Goal: Task Accomplishment & Management: Use online tool/utility

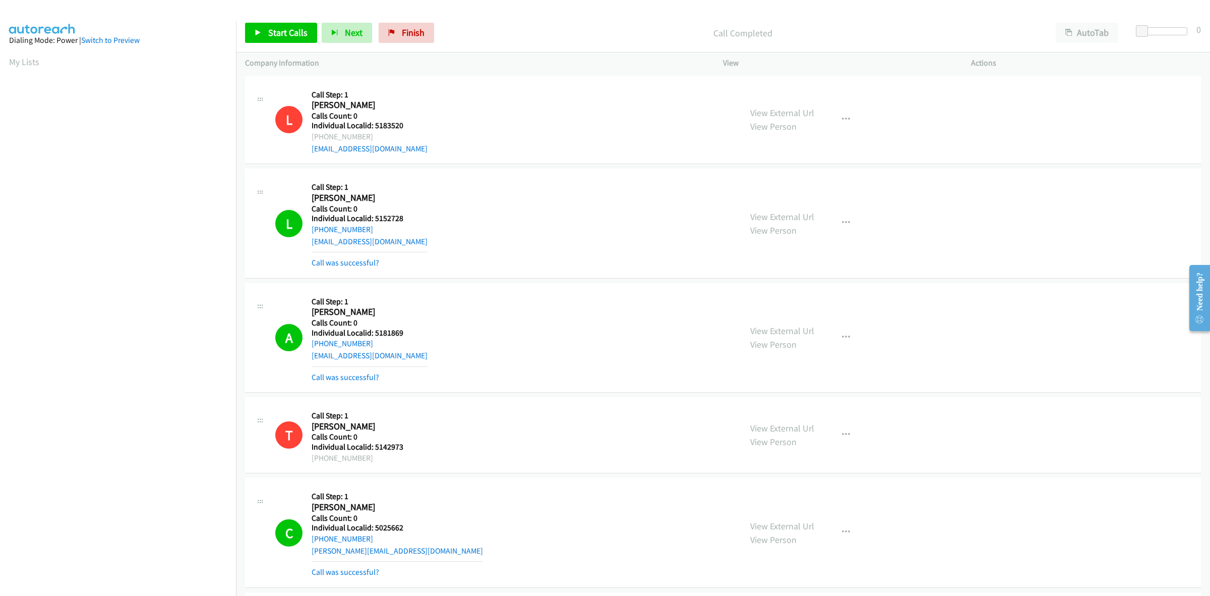
scroll to position [0, 2]
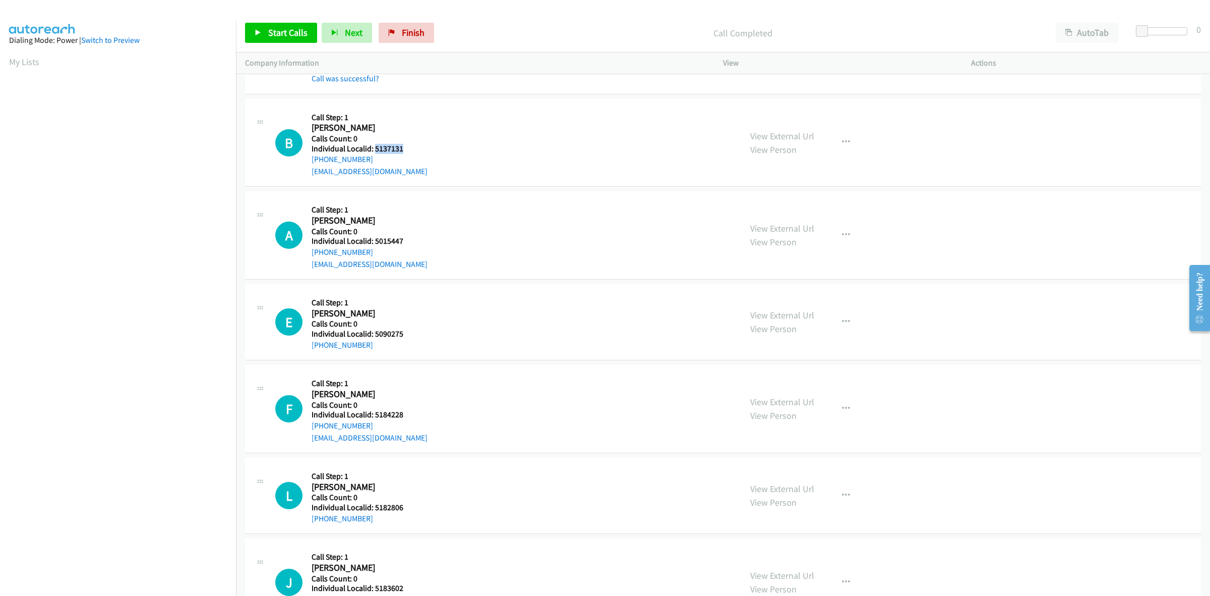
drag, startPoint x: 333, startPoint y: 163, endPoint x: 308, endPoint y: 163, distance: 25.2
click at [308, 163] on div "B Callback Scheduled Call Step: 1 Braxley Deaver America/New_York Calls Count: …" at bounding box center [503, 143] width 457 height 70
copy link "+1 706-994-0949"
drag, startPoint x: 403, startPoint y: 149, endPoint x: 374, endPoint y: 149, distance: 29.3
click at [374, 149] on h5 "Individual Localid: 5137131" at bounding box center [370, 149] width 116 height 10
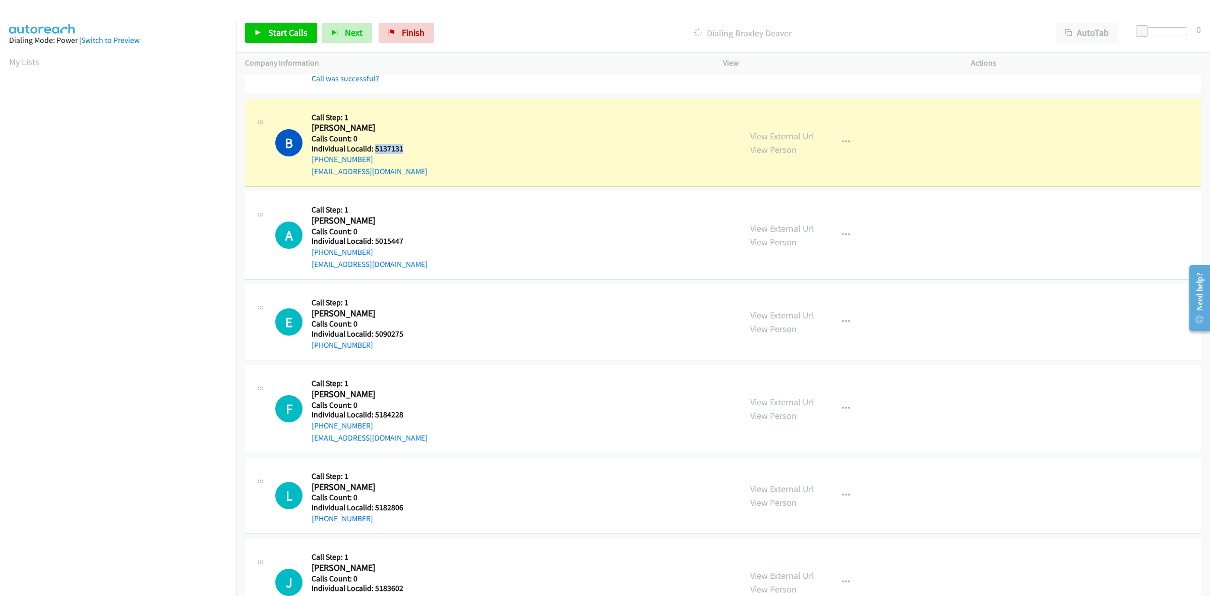
copy h5 "5137131"
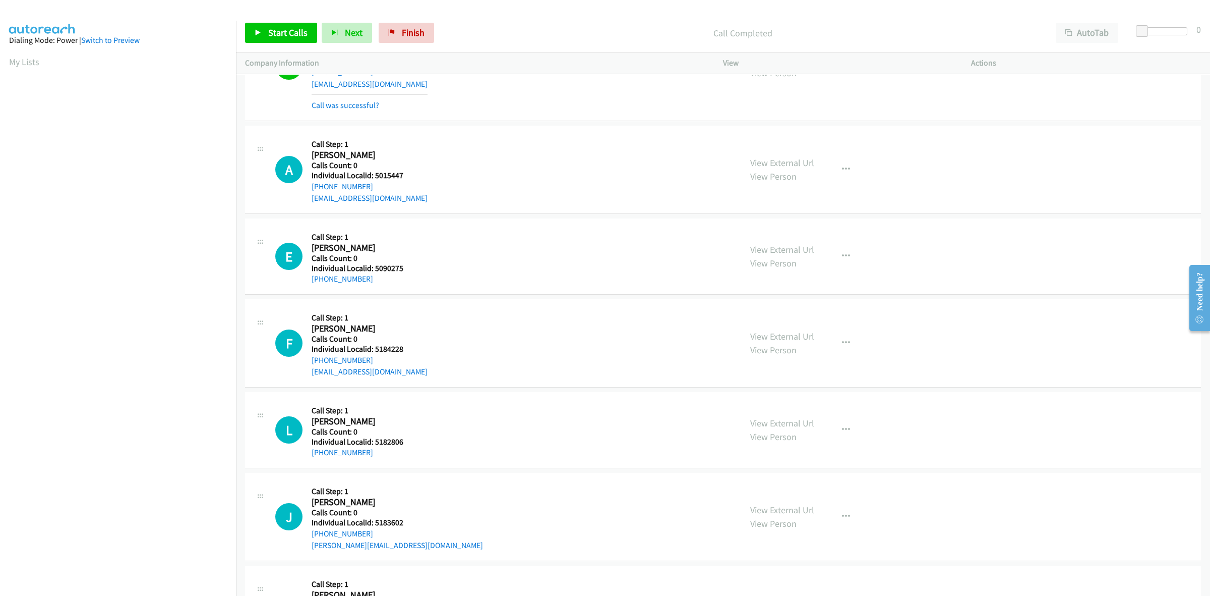
scroll to position [914, 0]
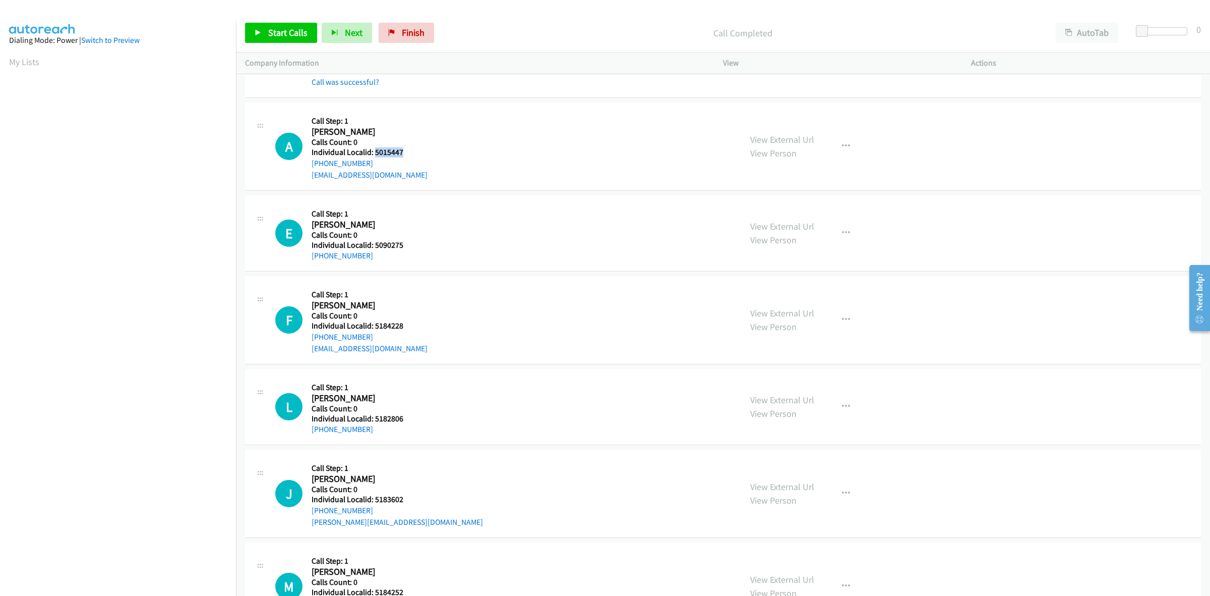
drag, startPoint x: 406, startPoint y: 152, endPoint x: 374, endPoint y: 153, distance: 31.8
click at [374, 153] on h5 "Individual Localid: 5015447" at bounding box center [370, 152] width 116 height 10
copy h5 "5015447"
drag, startPoint x: 374, startPoint y: 162, endPoint x: 304, endPoint y: 167, distance: 70.2
click at [304, 167] on div "A Callback Scheduled Call Step: 1 Austin Haapala America/New_York Calls Count: …" at bounding box center [503, 146] width 457 height 70
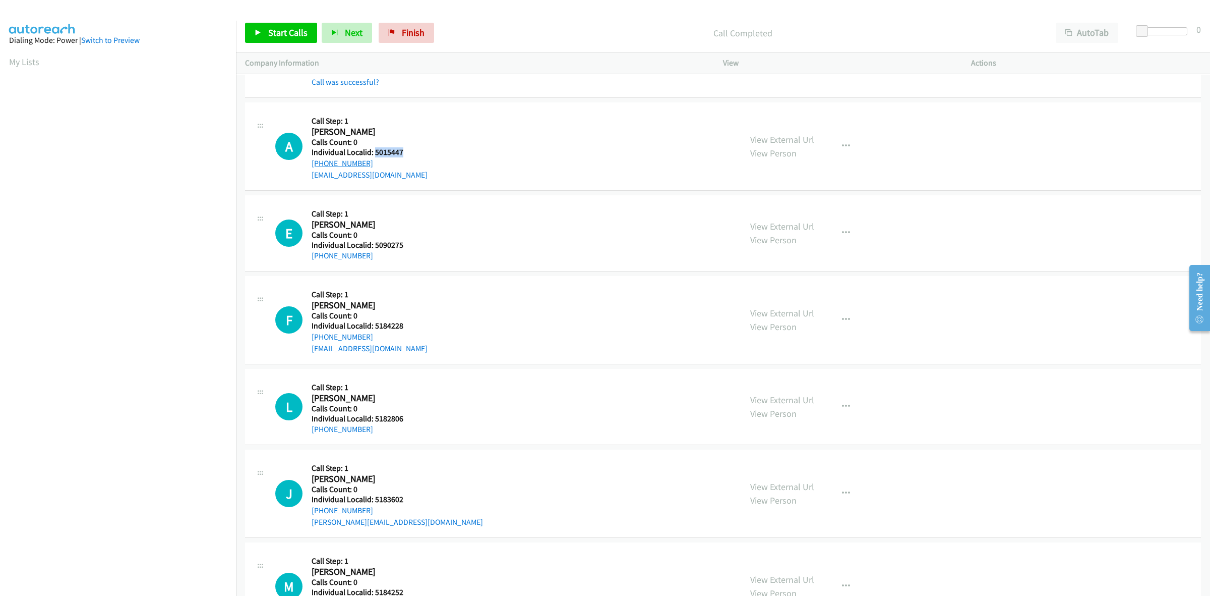
copy link "+1 810-887-9778"
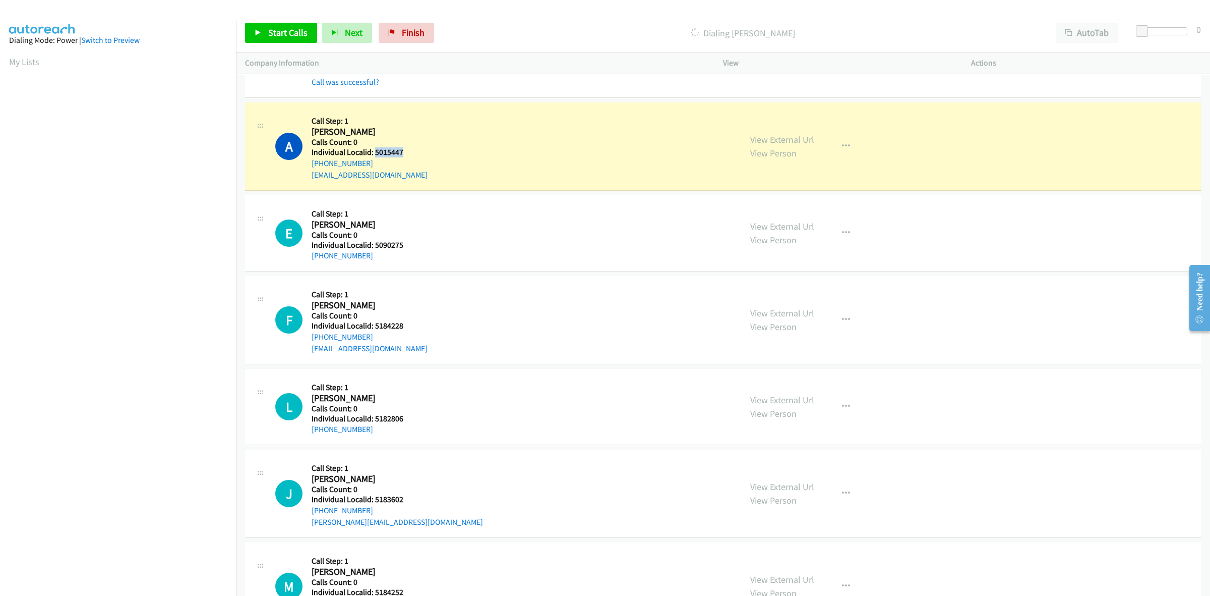
drag, startPoint x: 406, startPoint y: 150, endPoint x: 374, endPoint y: 154, distance: 32.6
click at [374, 154] on h5 "Individual Localid: 5015447" at bounding box center [370, 152] width 116 height 10
copy h5 "5015447"
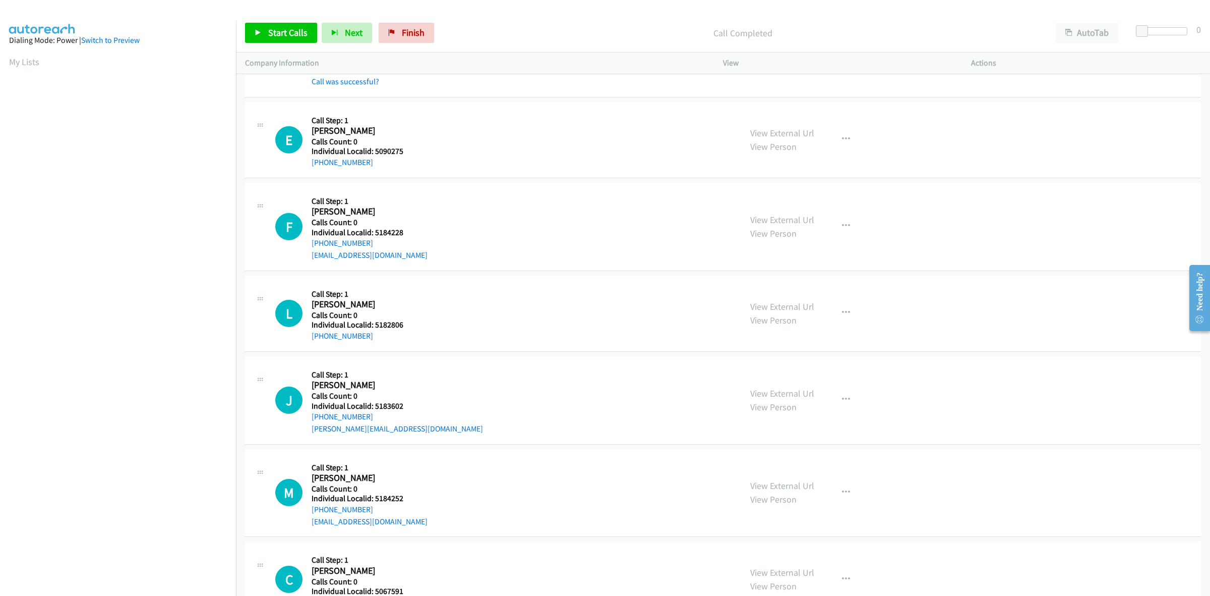
scroll to position [1040, 0]
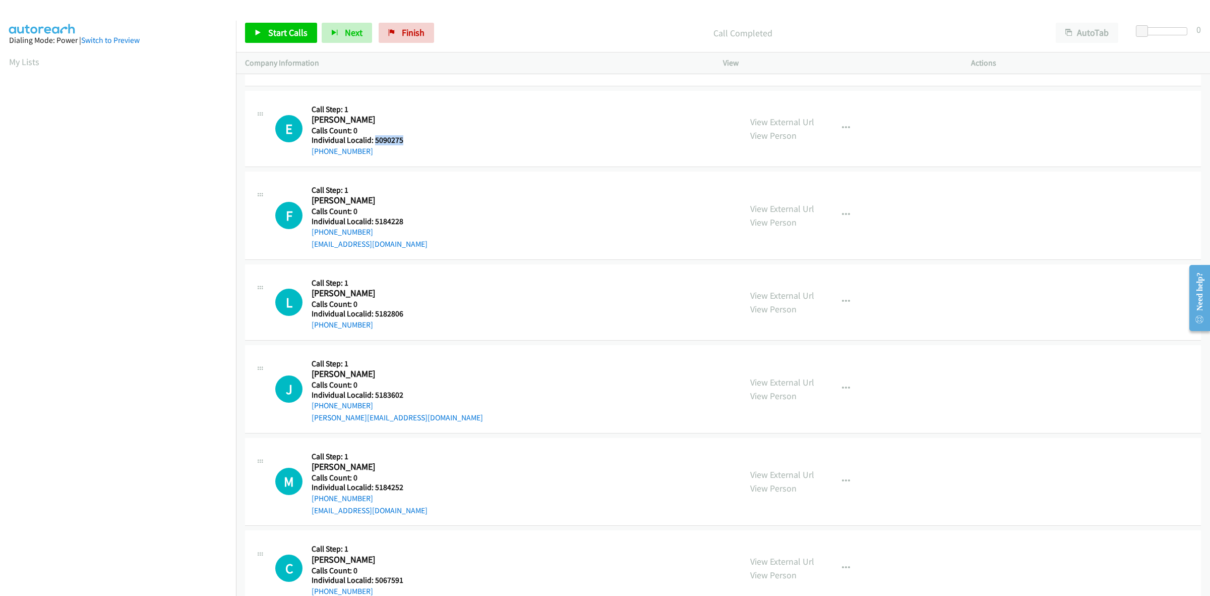
drag, startPoint x: 404, startPoint y: 144, endPoint x: 376, endPoint y: 145, distance: 28.8
click at [376, 145] on h5 "Individual Localid: 5090275" at bounding box center [363, 140] width 102 height 10
drag, startPoint x: 382, startPoint y: 135, endPoint x: 419, endPoint y: 135, distance: 36.8
click at [459, 129] on div "E Callback Scheduled Call Step: 1 Eli Franklin America/Chicago Calls Count: 0 I…" at bounding box center [503, 128] width 457 height 57
drag, startPoint x: 401, startPoint y: 142, endPoint x: 374, endPoint y: 146, distance: 27.6
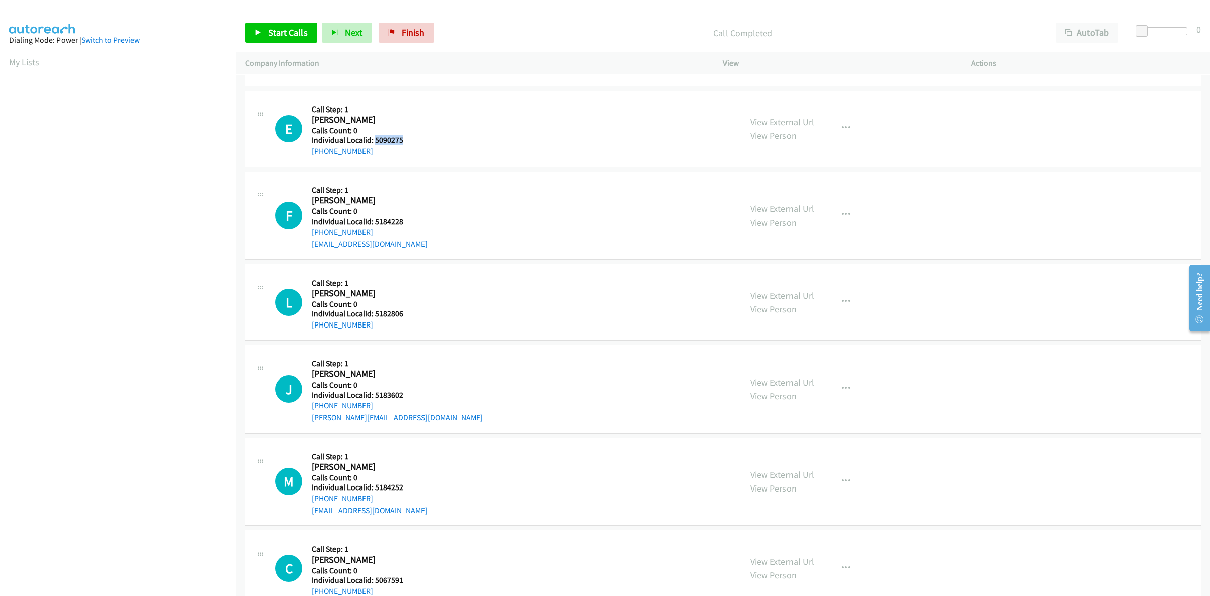
click at [374, 145] on h5 "Individual Localid: 5090275" at bounding box center [363, 140] width 102 height 10
copy h5 "5090275"
drag, startPoint x: 848, startPoint y: 133, endPoint x: 828, endPoint y: 144, distance: 23.7
click at [848, 133] on button "button" at bounding box center [846, 128] width 27 height 20
click at [773, 200] on link "Skip Call" at bounding box center [792, 194] width 134 height 20
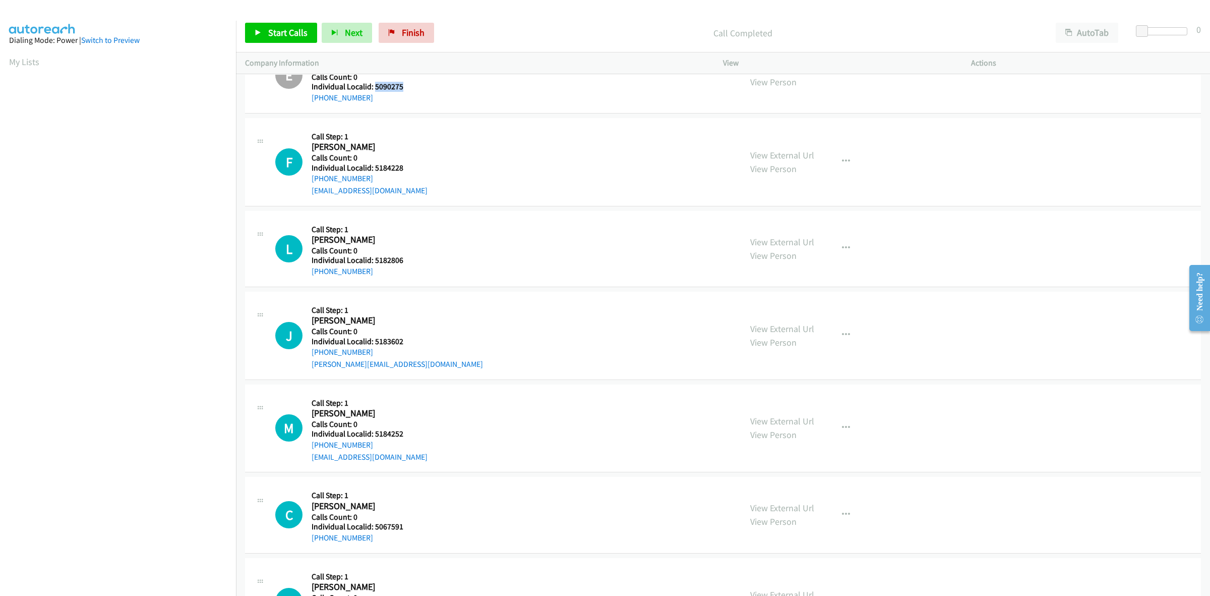
scroll to position [1119, 0]
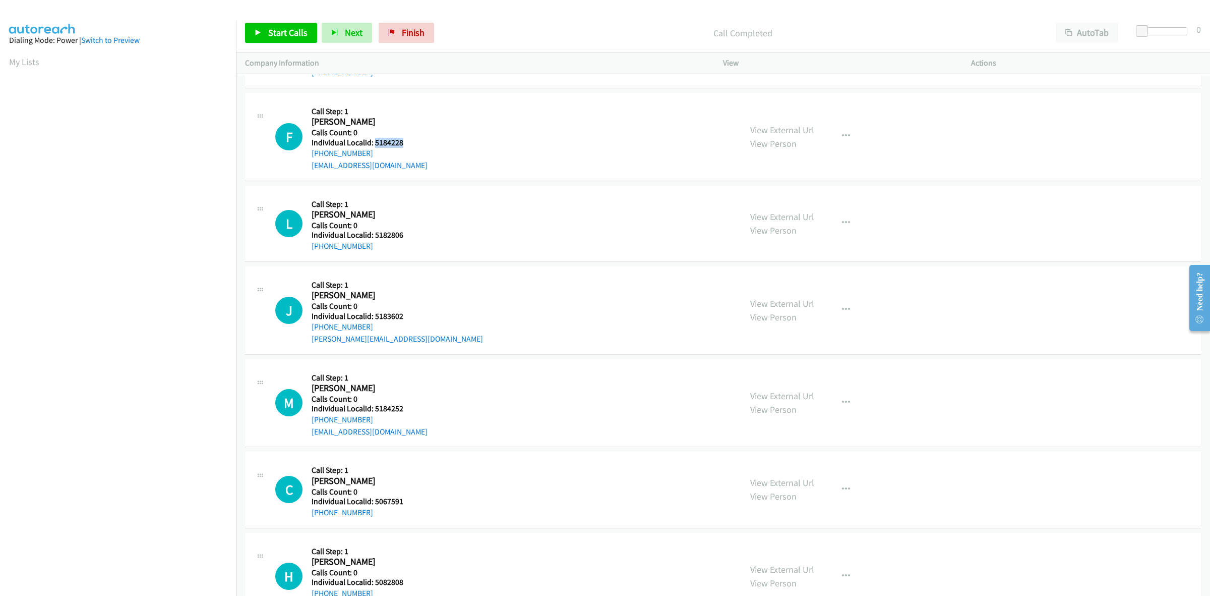
drag, startPoint x: 414, startPoint y: 144, endPoint x: 374, endPoint y: 143, distance: 39.9
click at [374, 143] on div "F Callback Scheduled Call Step: 1 Forrest Cook America/New_York Calls Count: 0 …" at bounding box center [503, 137] width 457 height 70
copy h5 "5184228"
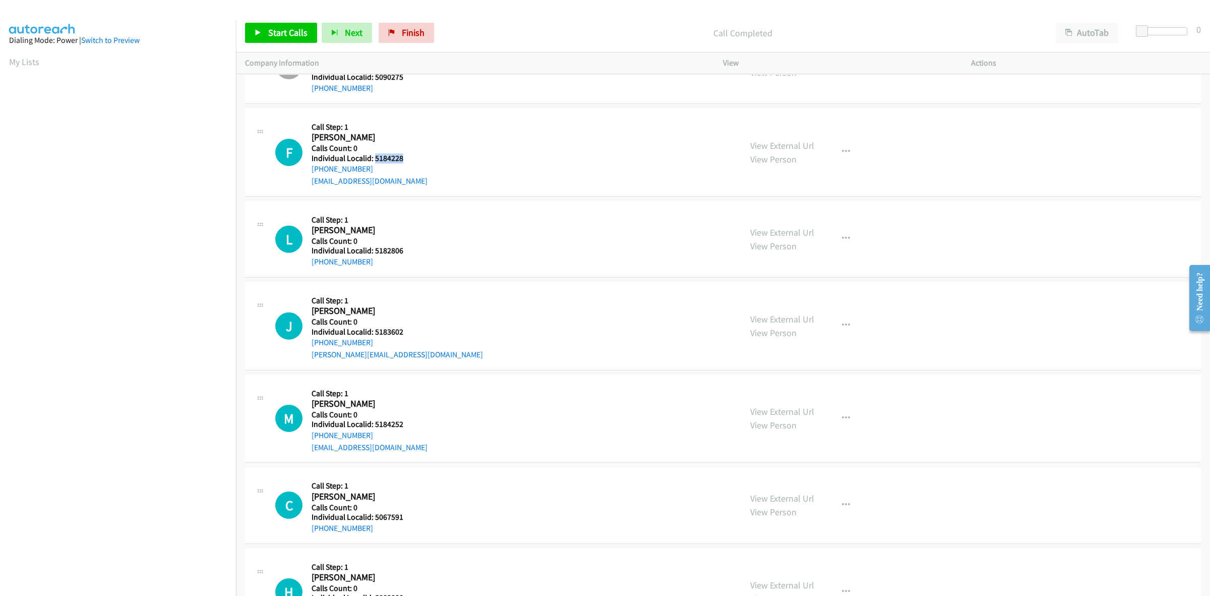
drag, startPoint x: 366, startPoint y: 169, endPoint x: 310, endPoint y: 171, distance: 56.0
click at [310, 171] on div "F Callback Scheduled Call Step: 1 Forrest Cook America/New_York Calls Count: 0 …" at bounding box center [503, 153] width 457 height 70
copy link "+1 248-505-9962"
drag, startPoint x: 406, startPoint y: 162, endPoint x: 373, endPoint y: 161, distance: 33.3
click at [373, 161] on h5 "Individual Localid: 5184228" at bounding box center [370, 158] width 116 height 10
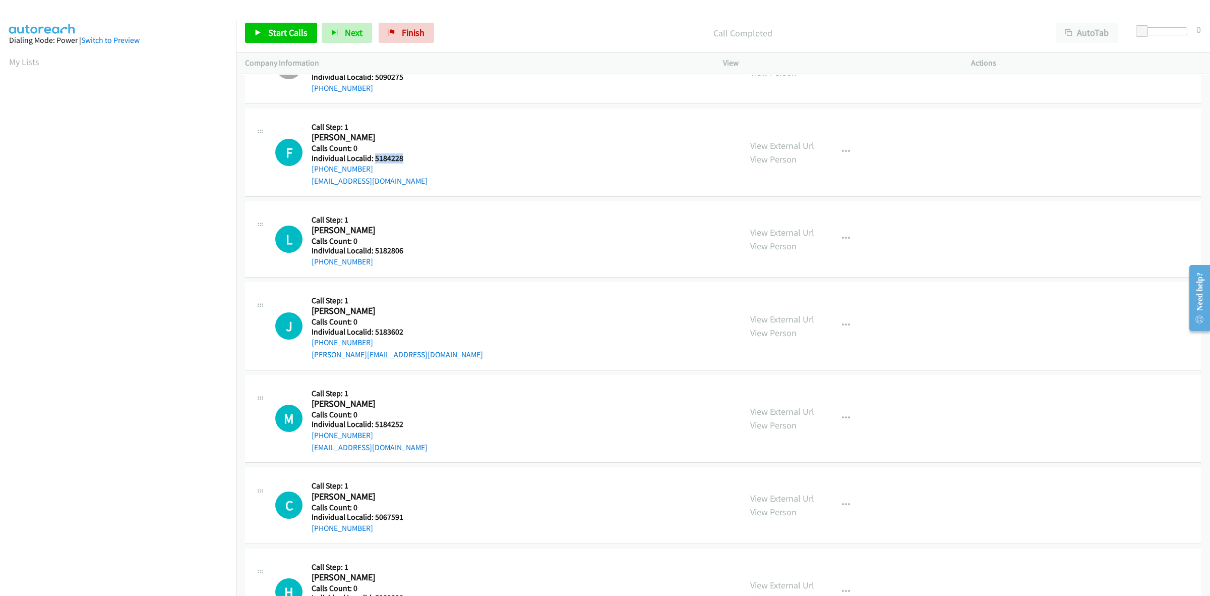
copy h5 "5184228"
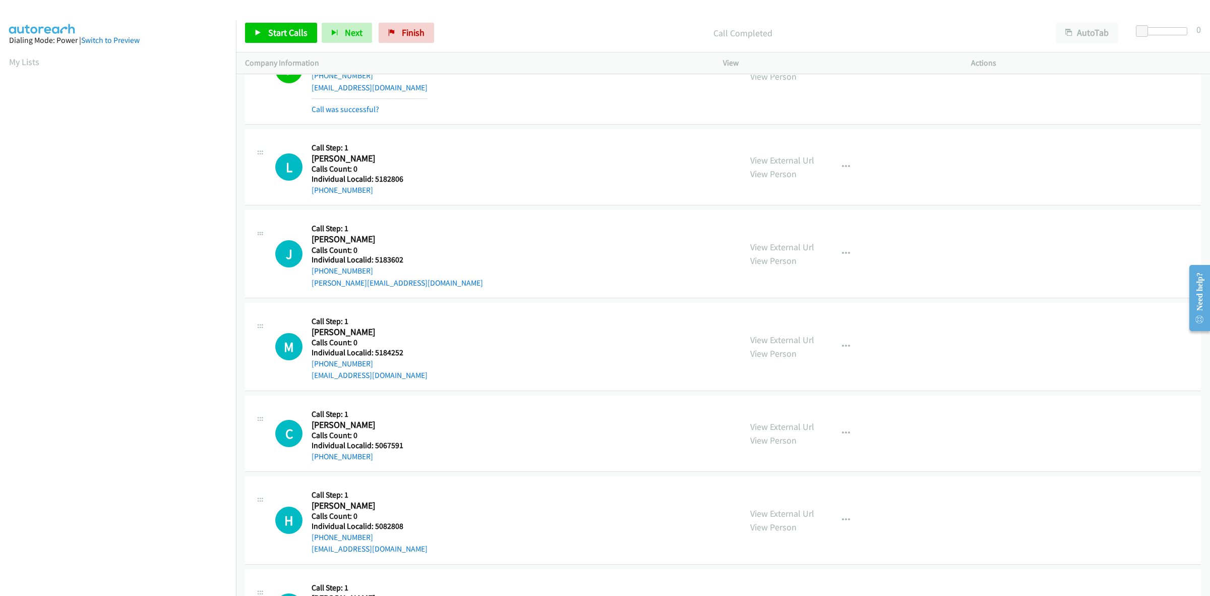
scroll to position [1229, 0]
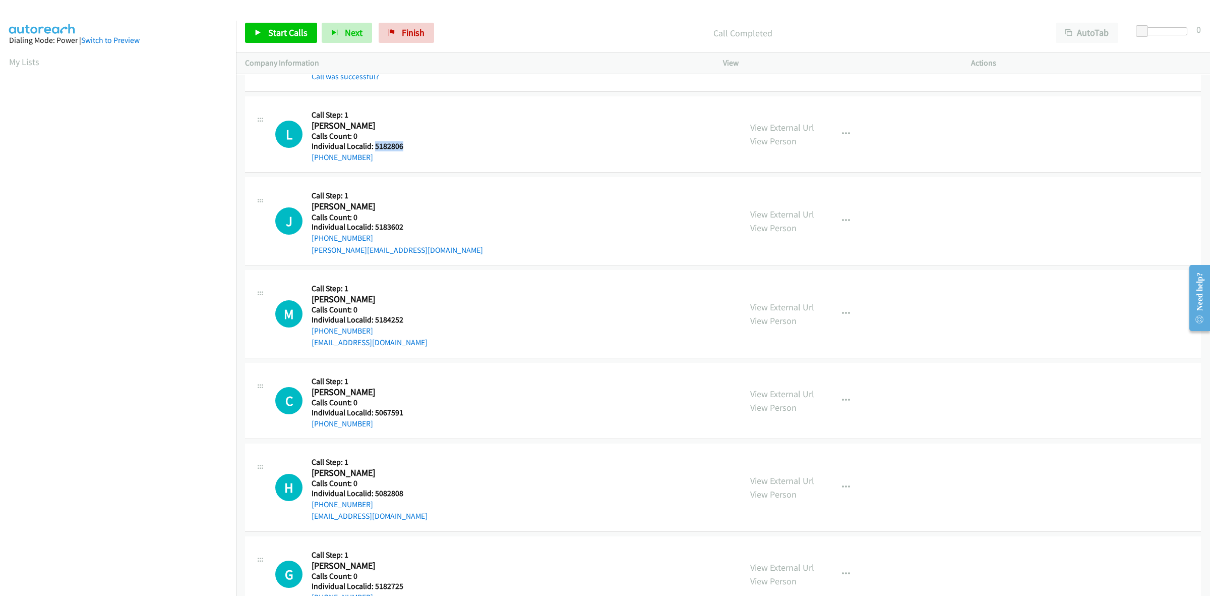
drag, startPoint x: 402, startPoint y: 145, endPoint x: 373, endPoint y: 147, distance: 29.3
click at [373, 147] on h5 "Individual Localid: 5182806" at bounding box center [363, 146] width 102 height 10
copy h5 "5182806"
drag, startPoint x: 369, startPoint y: 160, endPoint x: 304, endPoint y: 158, distance: 65.1
click at [304, 158] on div "L Callback Scheduled Call Step: 1 Luca Kwiatkowski America/New_York Calls Count…" at bounding box center [503, 133] width 457 height 57
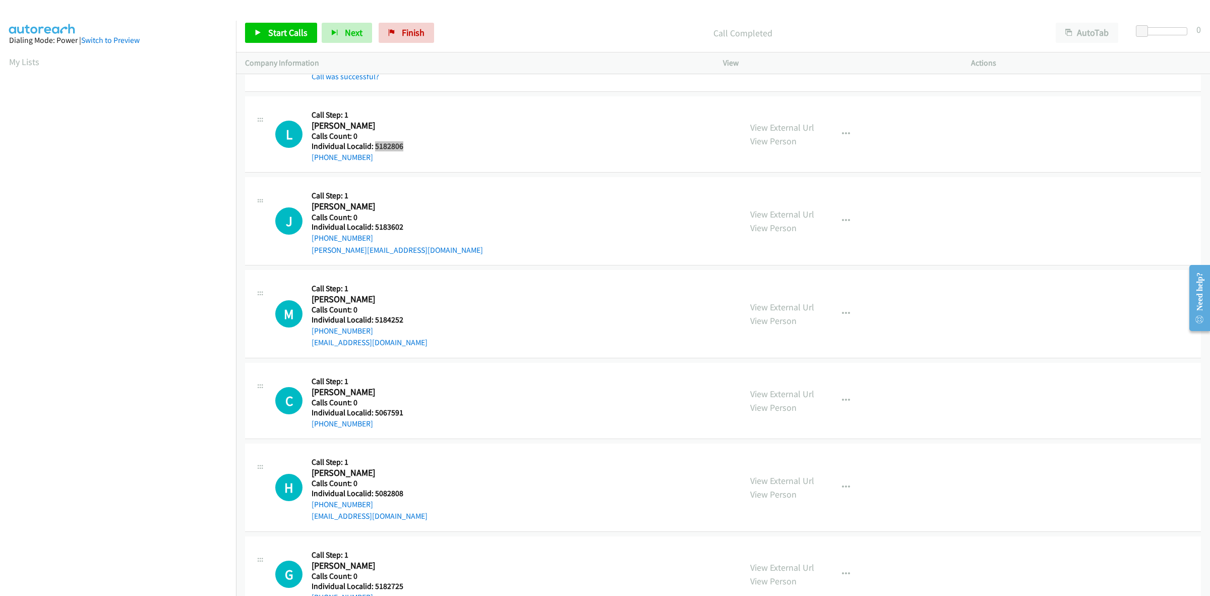
drag, startPoint x: 402, startPoint y: 145, endPoint x: 374, endPoint y: 147, distance: 27.8
click at [374, 147] on h5 "Individual Localid: 5182806" at bounding box center [363, 146] width 102 height 10
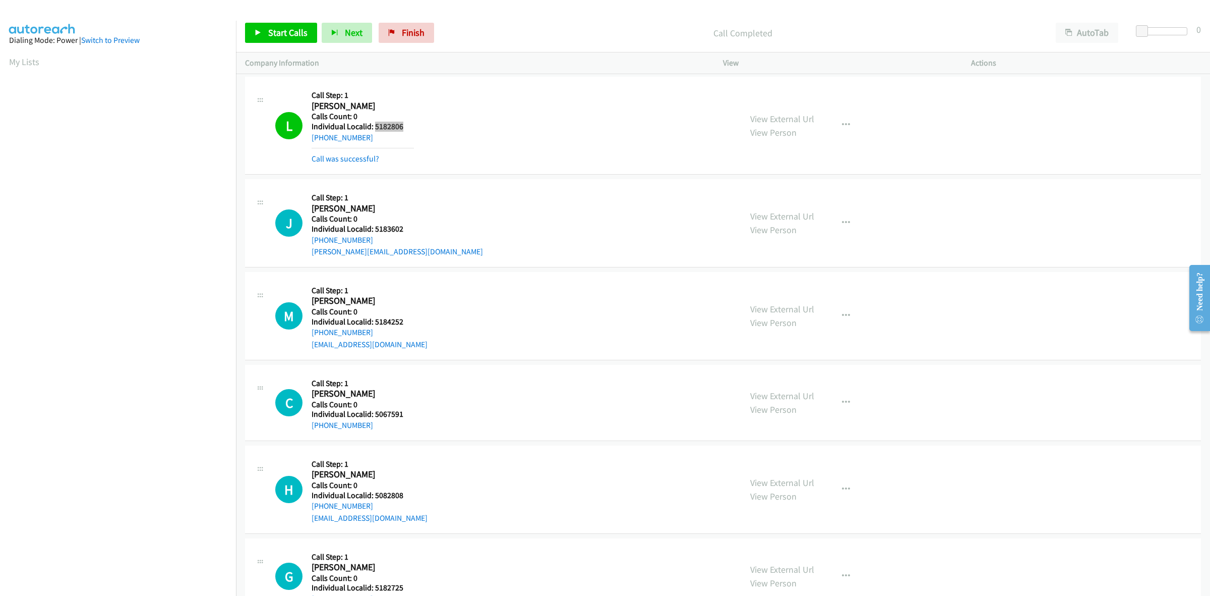
scroll to position [1292, 0]
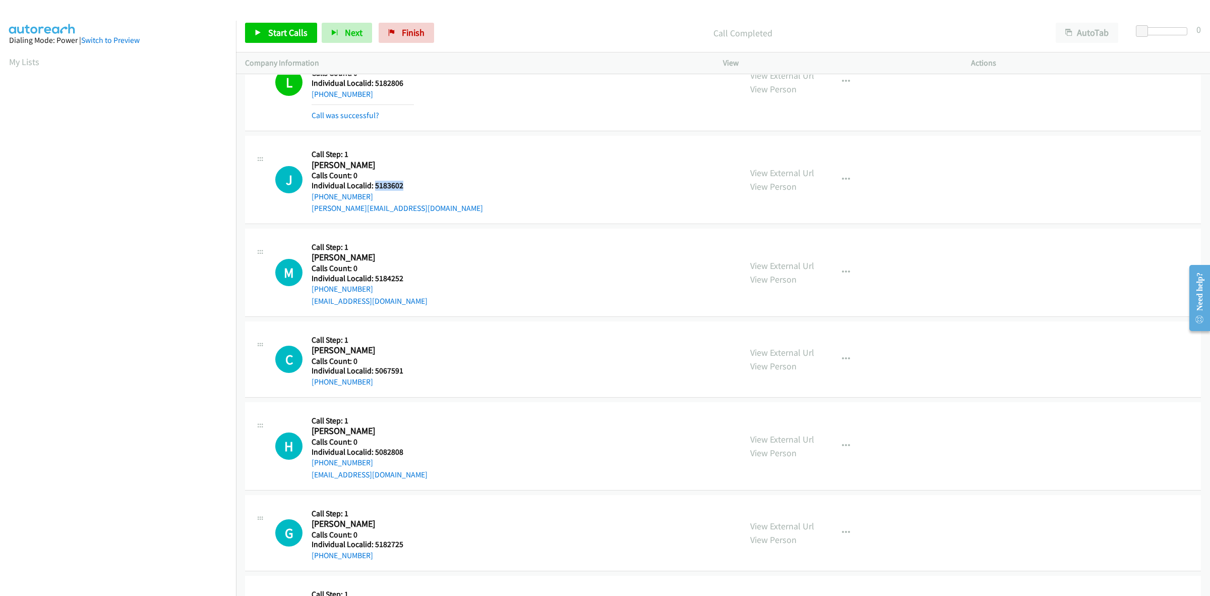
drag, startPoint x: 407, startPoint y: 187, endPoint x: 374, endPoint y: 188, distance: 32.8
click at [374, 188] on h5 "Individual Localid: 5183602" at bounding box center [397, 186] width 171 height 10
drag, startPoint x: 367, startPoint y: 195, endPoint x: 308, endPoint y: 201, distance: 59.8
click at [308, 201] on div "J Callback Scheduled Call Step: 1 Justin Ortiz America/New_York Calls Count: 0 …" at bounding box center [503, 180] width 457 height 70
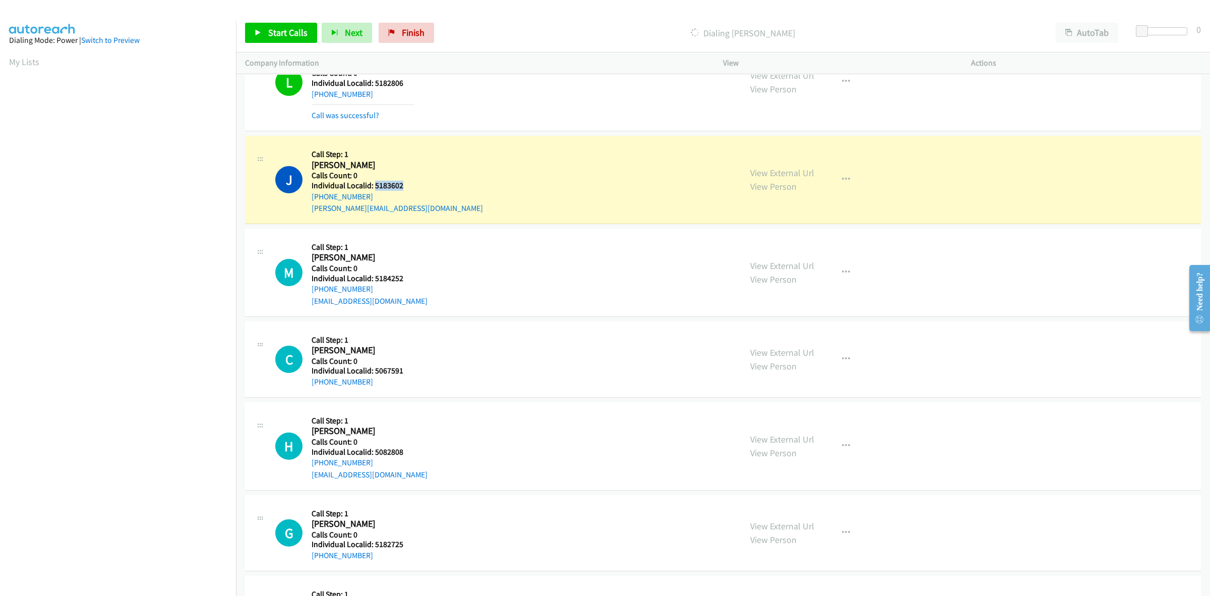
drag, startPoint x: 406, startPoint y: 188, endPoint x: 374, endPoint y: 188, distance: 32.3
click at [374, 188] on h5 "Individual Localid: 5183602" at bounding box center [397, 186] width 171 height 10
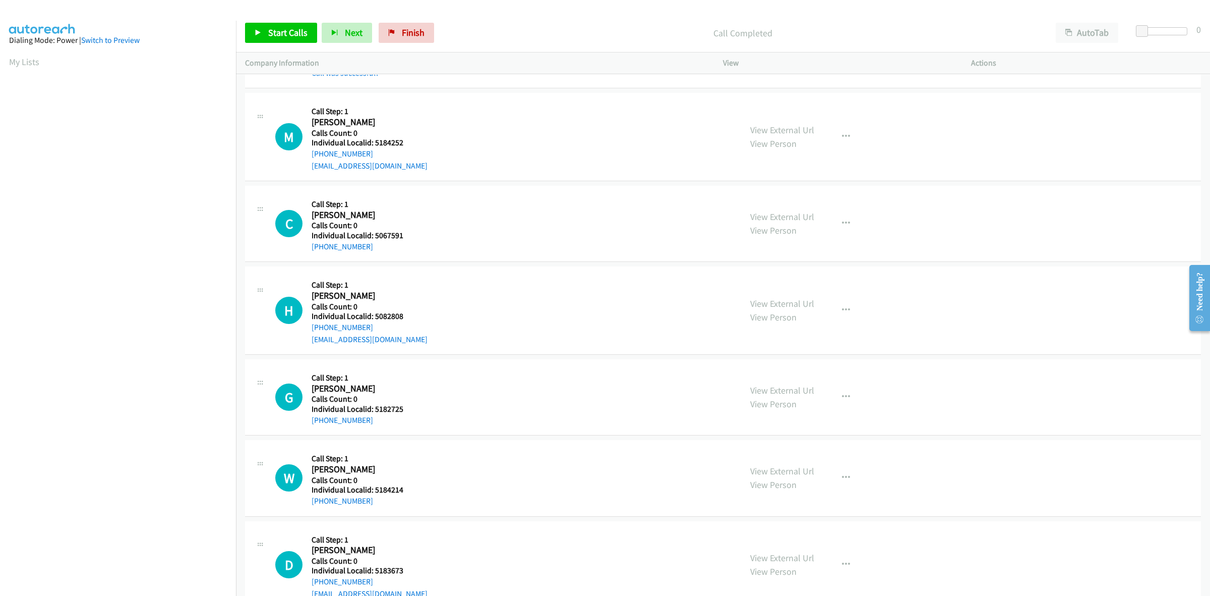
scroll to position [1450, 0]
drag, startPoint x: 402, startPoint y: 142, endPoint x: 371, endPoint y: 147, distance: 31.1
click at [371, 147] on h5 "Individual Localid: 5184252" at bounding box center [370, 142] width 116 height 10
drag, startPoint x: 365, startPoint y: 152, endPoint x: 311, endPoint y: 160, distance: 54.5
click at [311, 160] on div "M Callback Scheduled Call Step: 1 Marisa Roberts America/New_York Calls Count: …" at bounding box center [503, 136] width 457 height 70
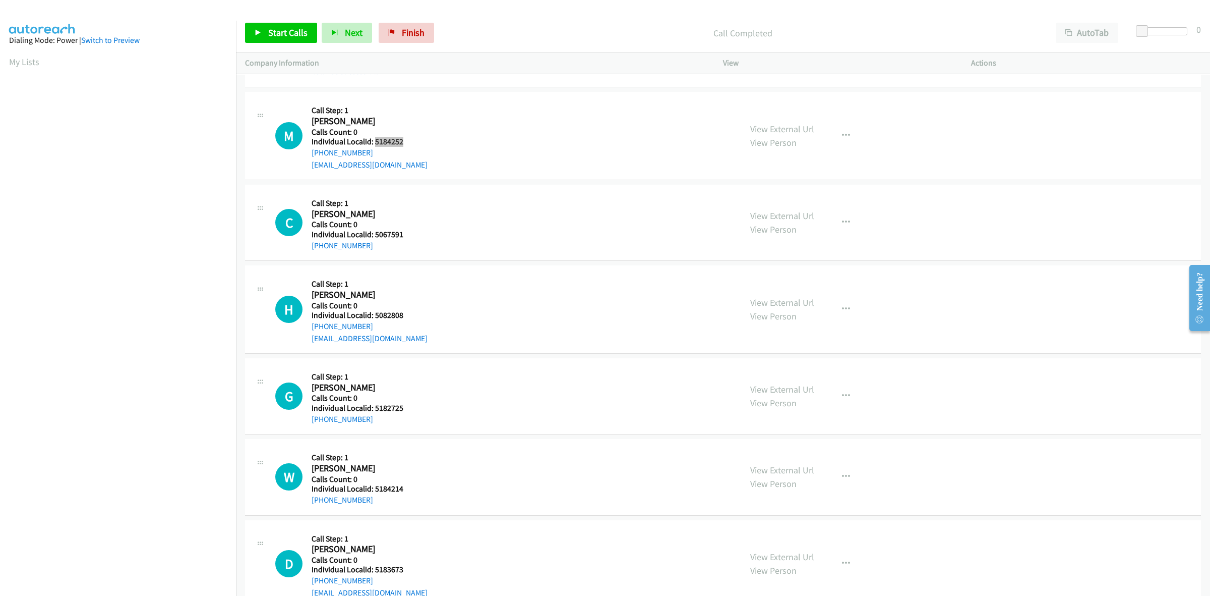
drag, startPoint x: 404, startPoint y: 142, endPoint x: 374, endPoint y: 145, distance: 30.4
click at [374, 145] on h5 "Individual Localid: 5184252" at bounding box center [370, 142] width 116 height 10
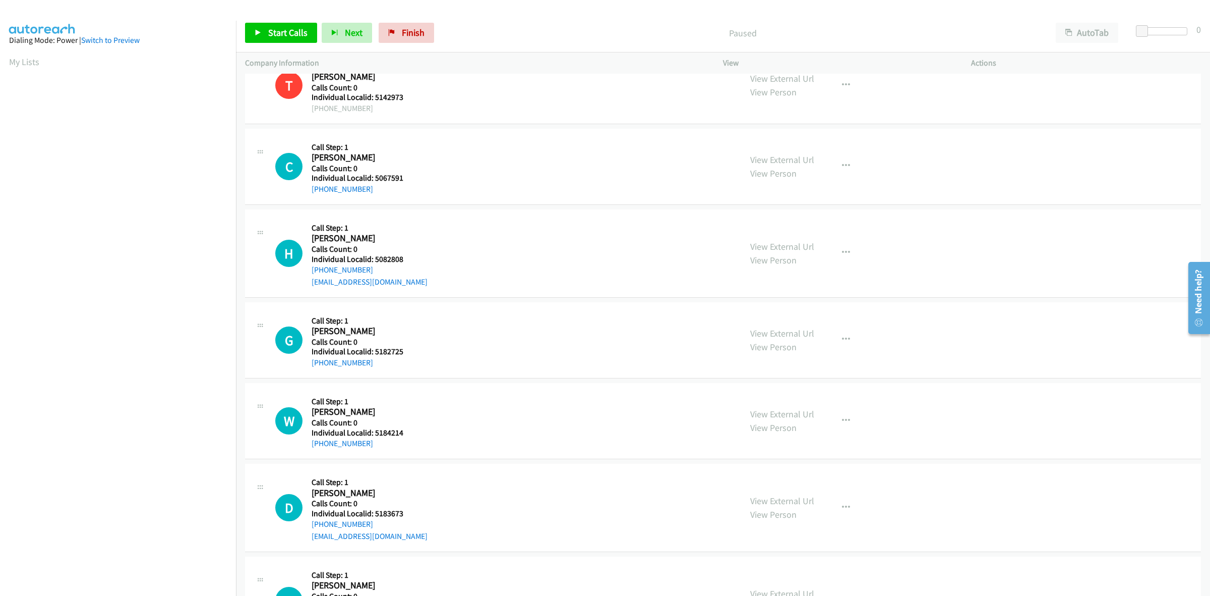
scroll to position [142, 0]
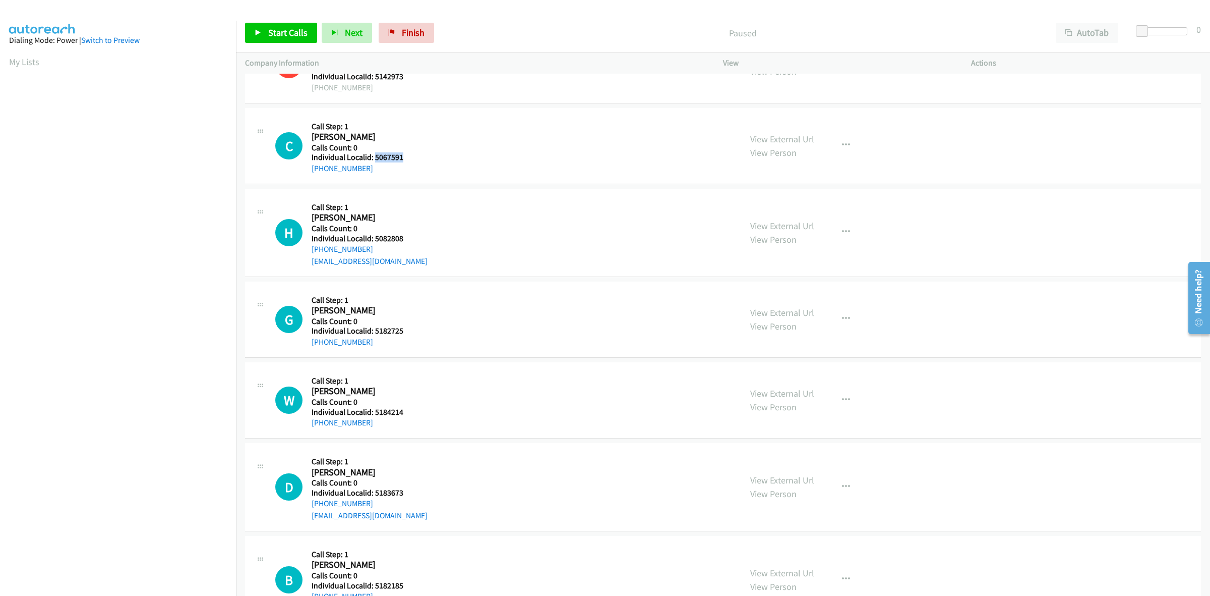
drag, startPoint x: 402, startPoint y: 158, endPoint x: 374, endPoint y: 157, distance: 28.3
click at [374, 157] on h5 "Individual Localid: 5067591" at bounding box center [367, 157] width 111 height 10
copy h5 "5067591"
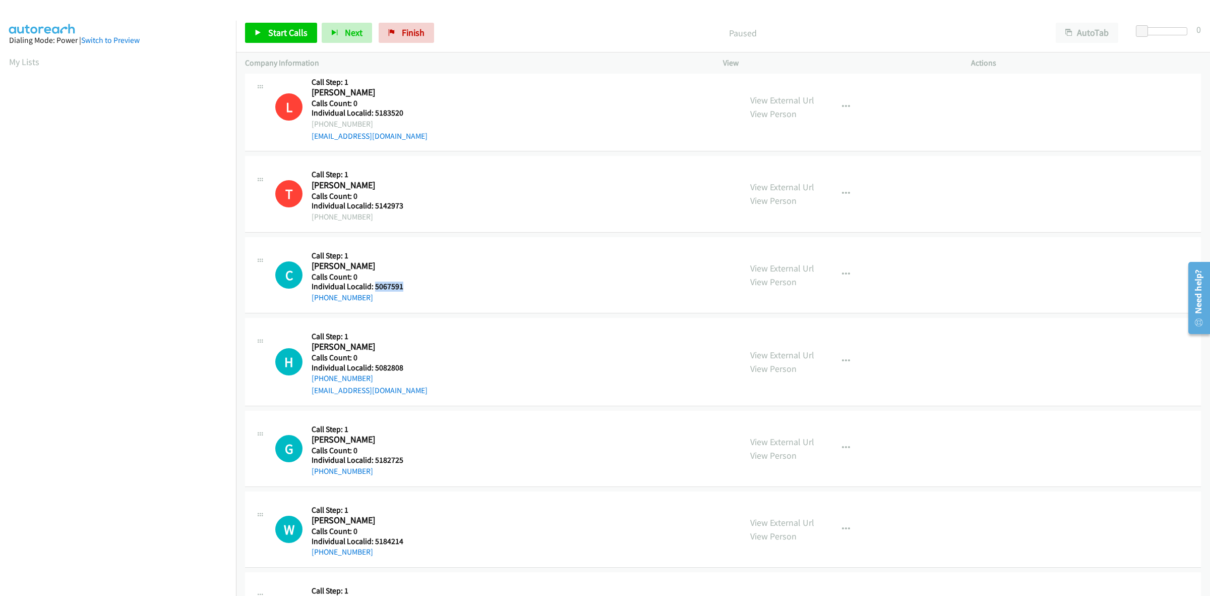
scroll to position [16, 0]
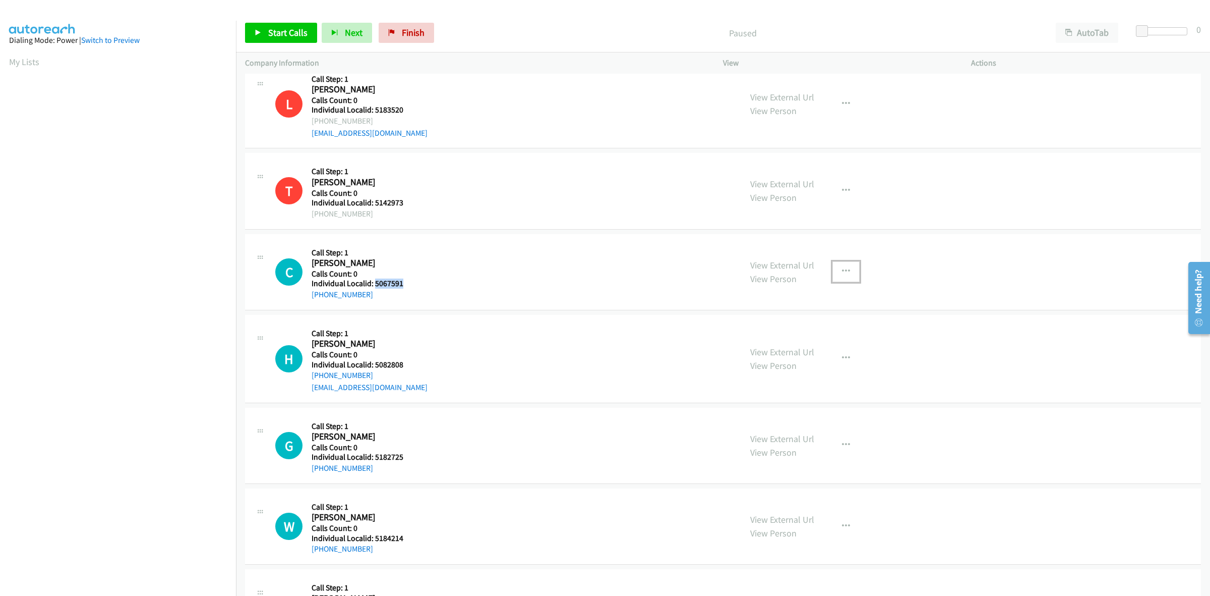
drag, startPoint x: 843, startPoint y: 266, endPoint x: 830, endPoint y: 281, distance: 20.4
click at [843, 266] on button "button" at bounding box center [846, 271] width 27 height 20
click at [785, 333] on link "Skip Call" at bounding box center [792, 337] width 134 height 20
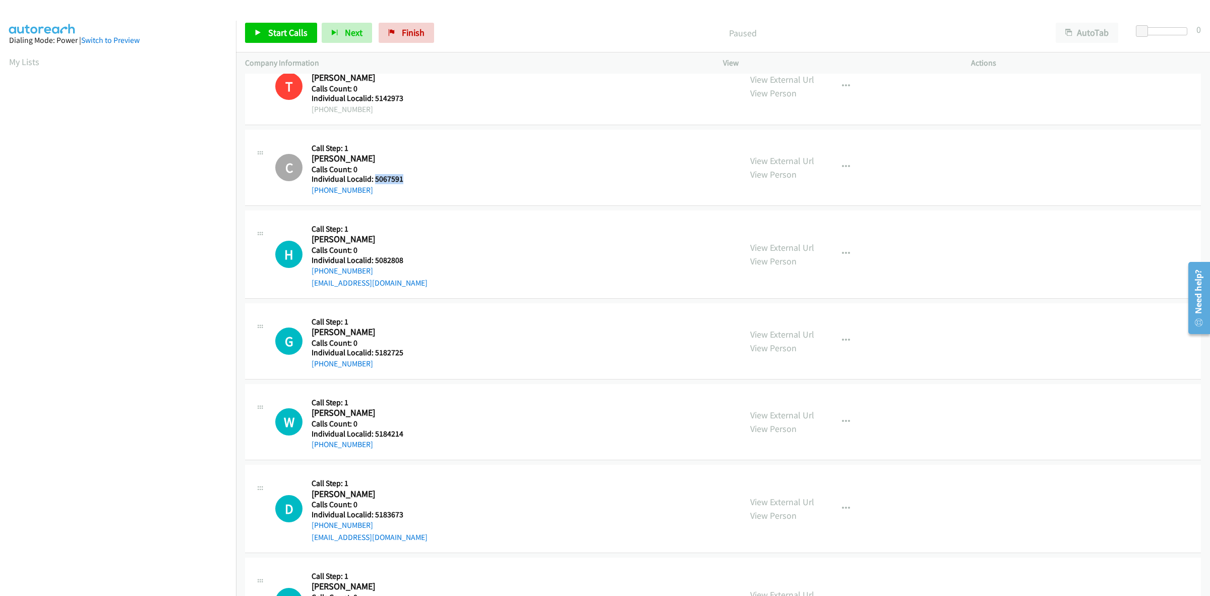
scroll to position [157, 0]
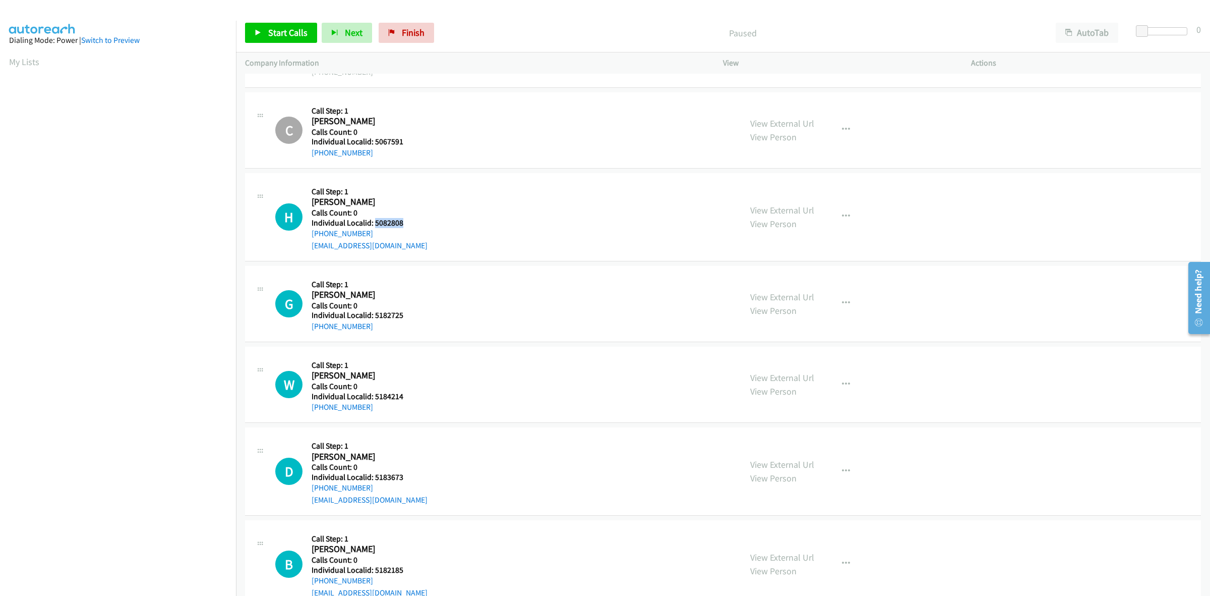
drag, startPoint x: 384, startPoint y: 220, endPoint x: 374, endPoint y: 221, distance: 10.1
click at [374, 221] on h5 "Individual Localid: 5082808" at bounding box center [370, 223] width 116 height 10
copy h5 "5082808"
drag, startPoint x: 335, startPoint y: 228, endPoint x: 307, endPoint y: 235, distance: 29.4
click at [307, 235] on div "H Callback Scheduled Call Step: 1 Hunter Roe America/New_York Calls Count: 0 In…" at bounding box center [503, 217] width 457 height 70
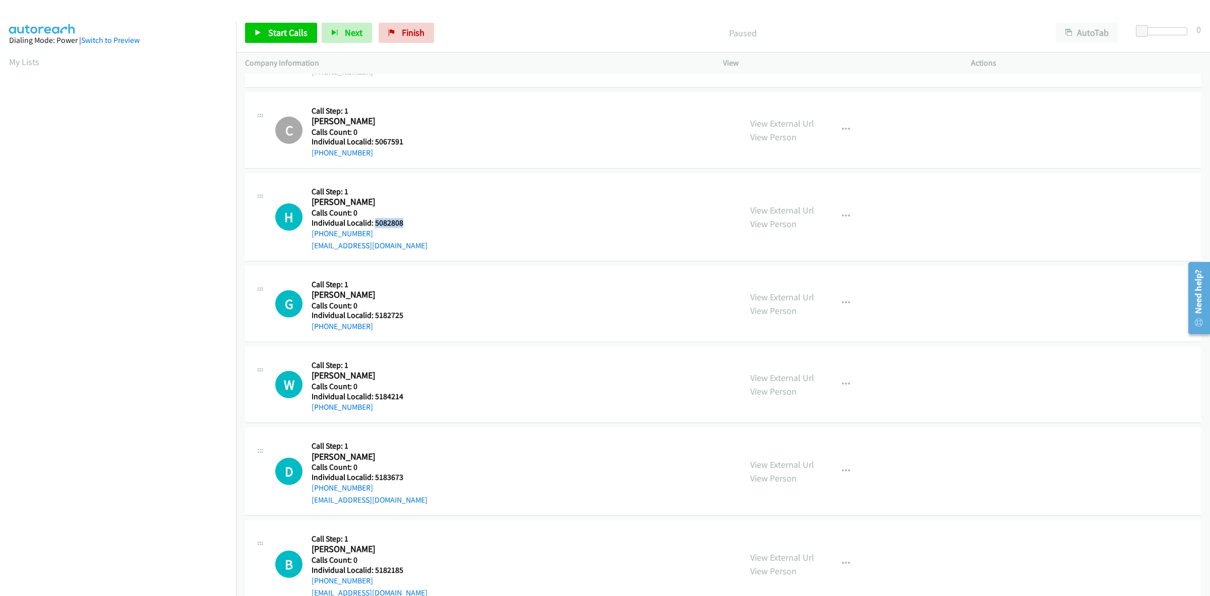
copy link "+1 724-812-1543"
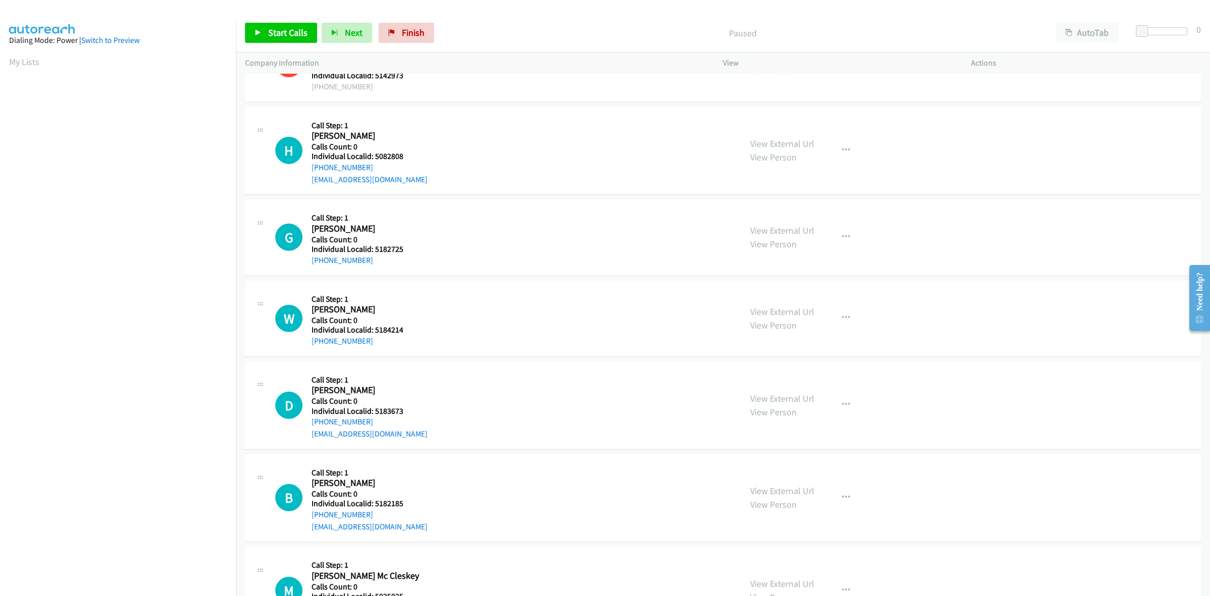
scroll to position [157, 0]
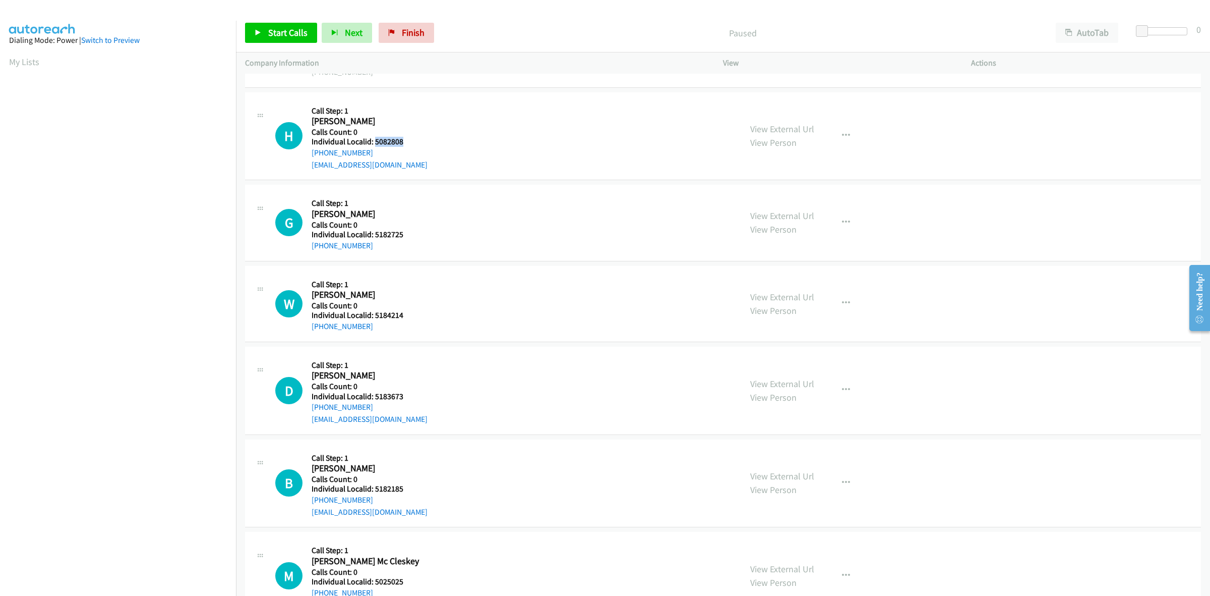
drag, startPoint x: 388, startPoint y: 139, endPoint x: 374, endPoint y: 140, distance: 14.6
click at [374, 140] on h5 "Individual Localid: 5082808" at bounding box center [370, 142] width 116 height 10
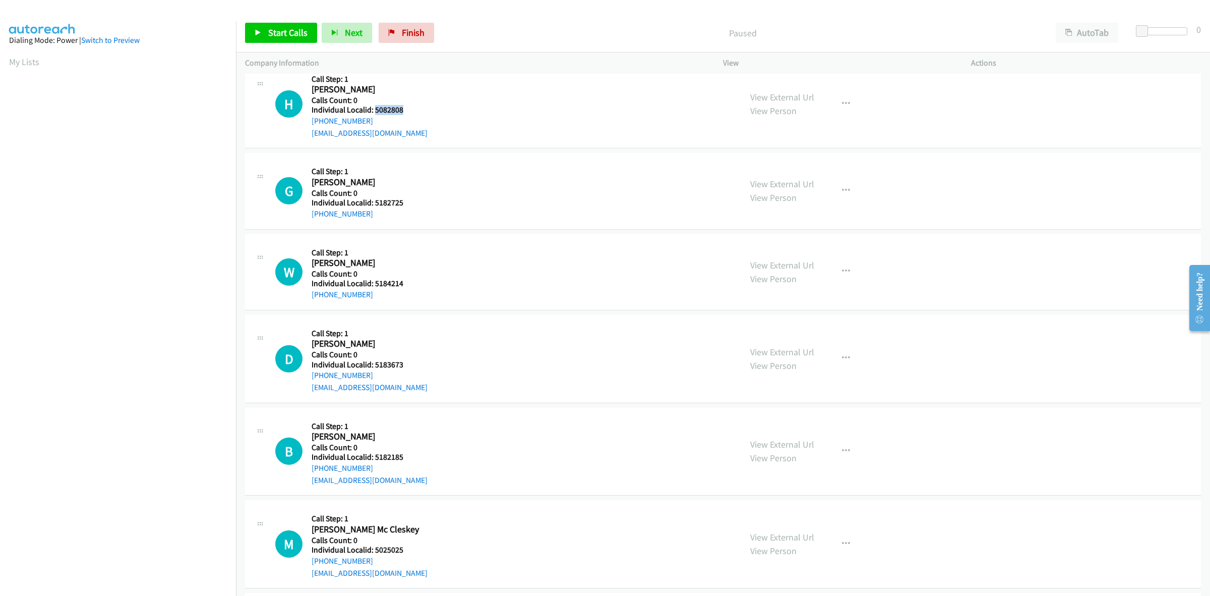
drag, startPoint x: 384, startPoint y: 106, endPoint x: 376, endPoint y: 107, distance: 8.1
click at [376, 107] on h5 "Individual Localid: 5082808" at bounding box center [370, 110] width 116 height 10
copy h5 "5082808"
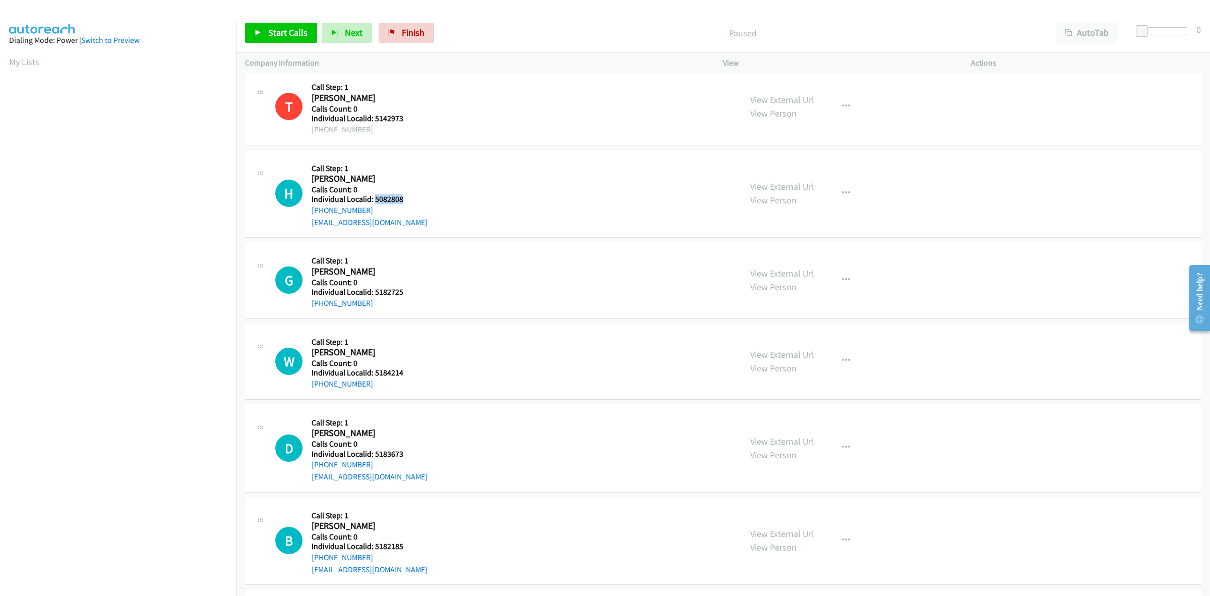
scroll to position [94, 0]
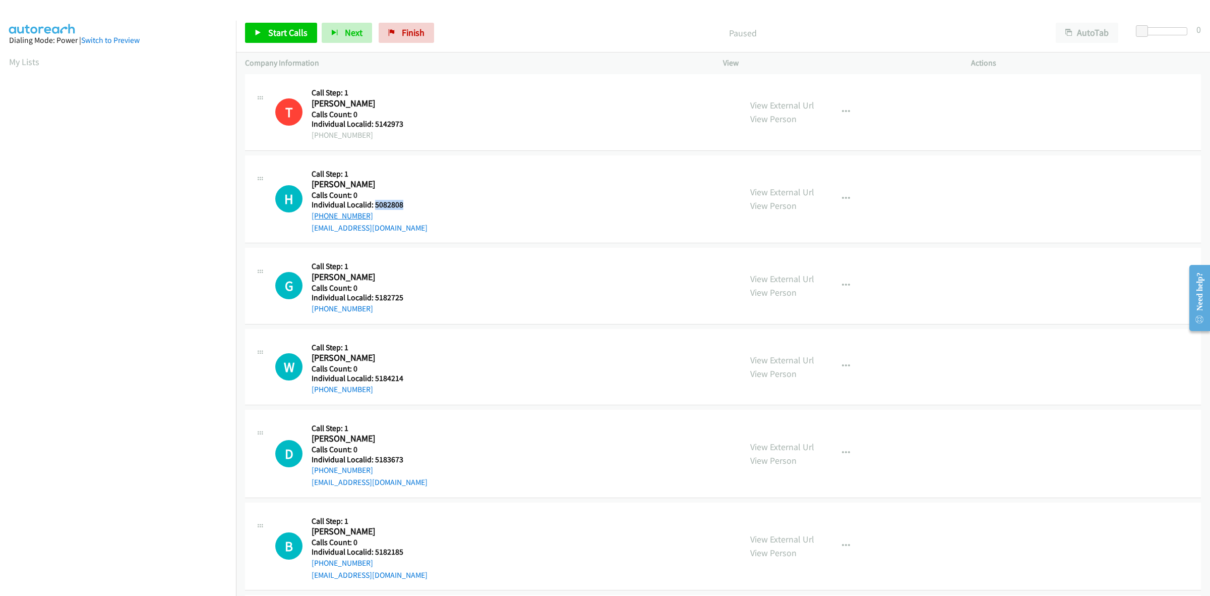
drag, startPoint x: 369, startPoint y: 212, endPoint x: 312, endPoint y: 218, distance: 57.3
click at [312, 218] on div "[PHONE_NUMBER]" at bounding box center [370, 216] width 116 height 12
copy link "[PHONE_NUMBER]"
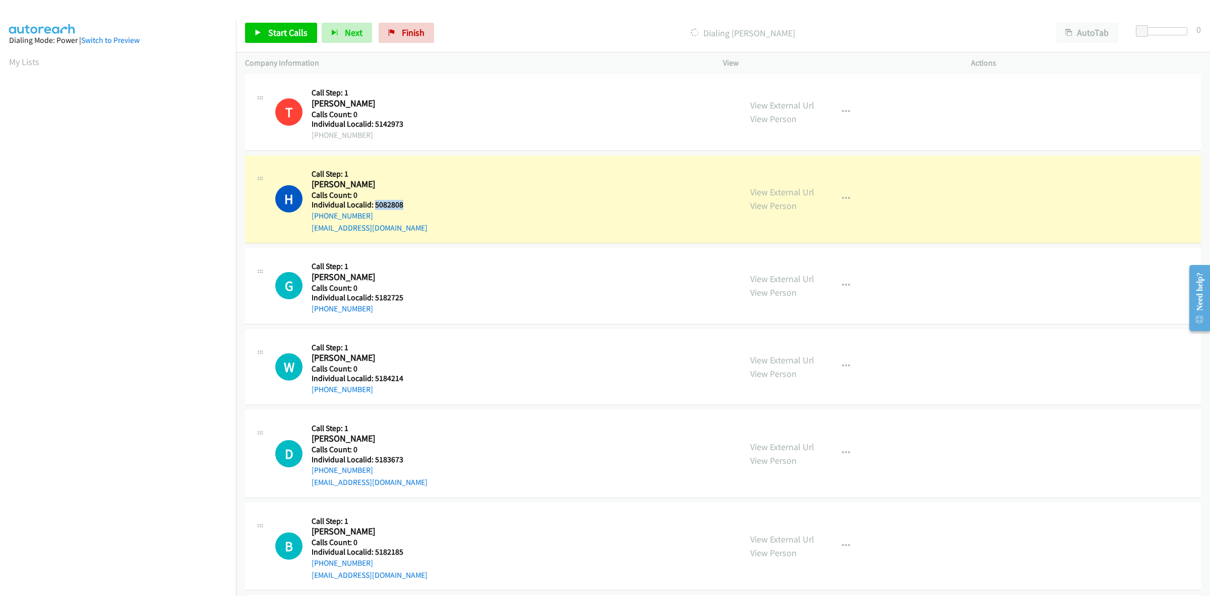
drag, startPoint x: 389, startPoint y: 200, endPoint x: 374, endPoint y: 206, distance: 16.6
click at [374, 206] on h5 "Individual Localid: 5082808" at bounding box center [370, 205] width 116 height 10
copy h5 "5082808"
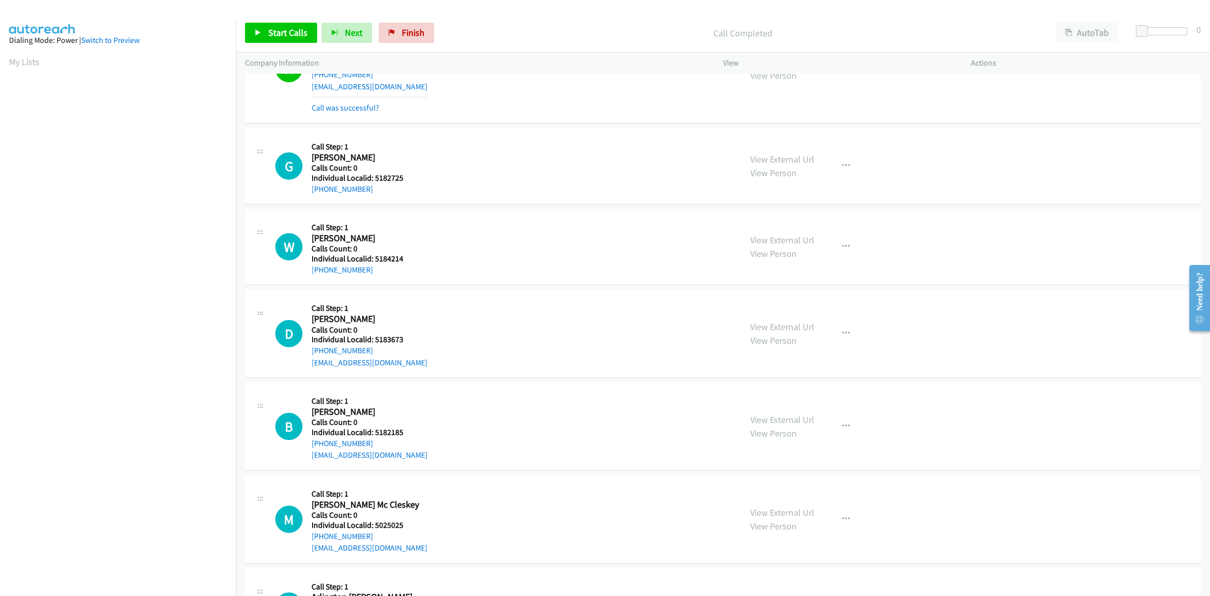
scroll to position [236, 0]
drag, startPoint x: 402, startPoint y: 175, endPoint x: 374, endPoint y: 173, distance: 27.8
click at [374, 173] on h5 "Individual Localid: 5182725" at bounding box center [367, 177] width 111 height 10
copy h5 "5182725"
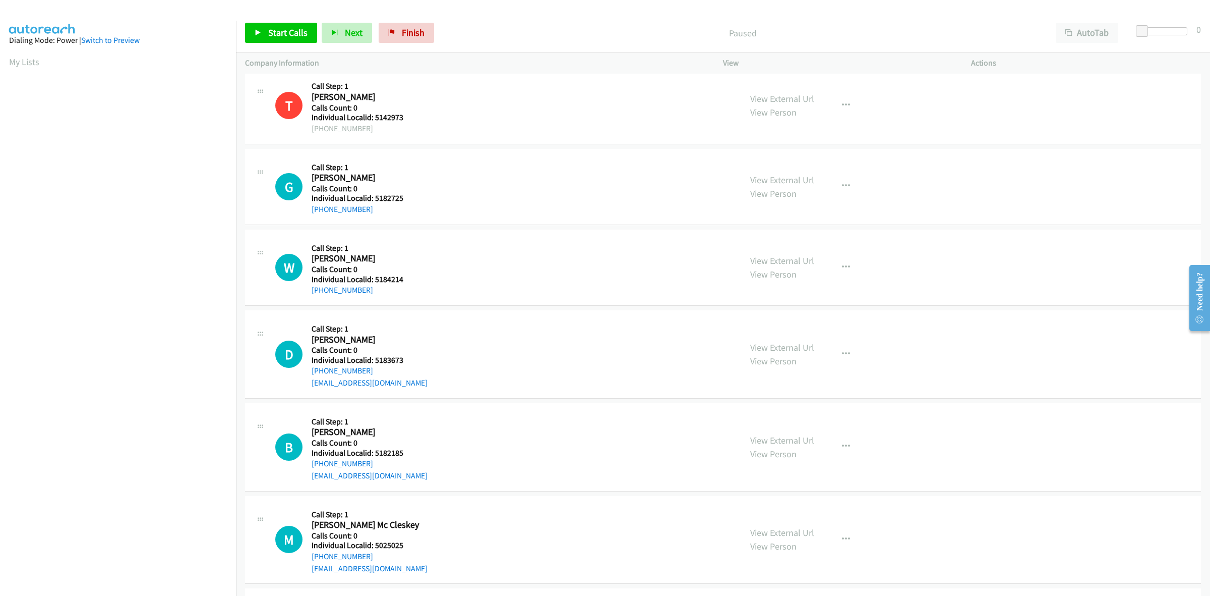
scroll to position [126, 0]
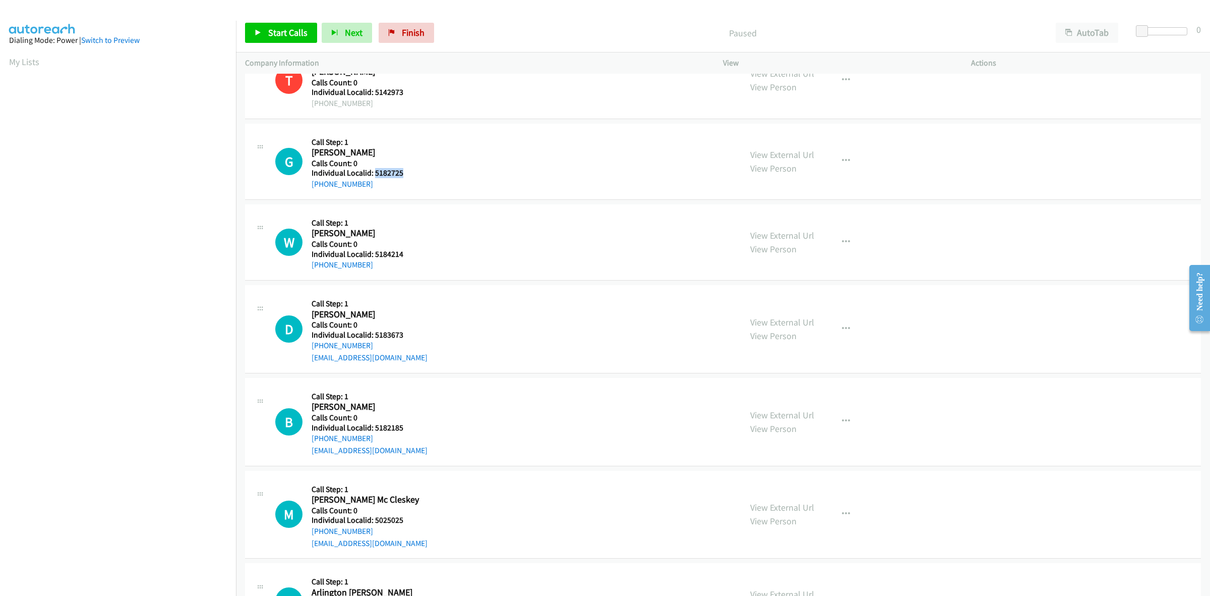
drag, startPoint x: 404, startPoint y: 174, endPoint x: 374, endPoint y: 175, distance: 30.3
click at [374, 175] on h5 "Individual Localid: 5182725" at bounding box center [367, 173] width 111 height 10
copy h5 "5182725"
drag, startPoint x: 376, startPoint y: 187, endPoint x: 301, endPoint y: 188, distance: 74.6
click at [301, 188] on div "G Callback Scheduled Call Step: 1 [PERSON_NAME] America/[GEOGRAPHIC_DATA] Calls…" at bounding box center [503, 161] width 457 height 57
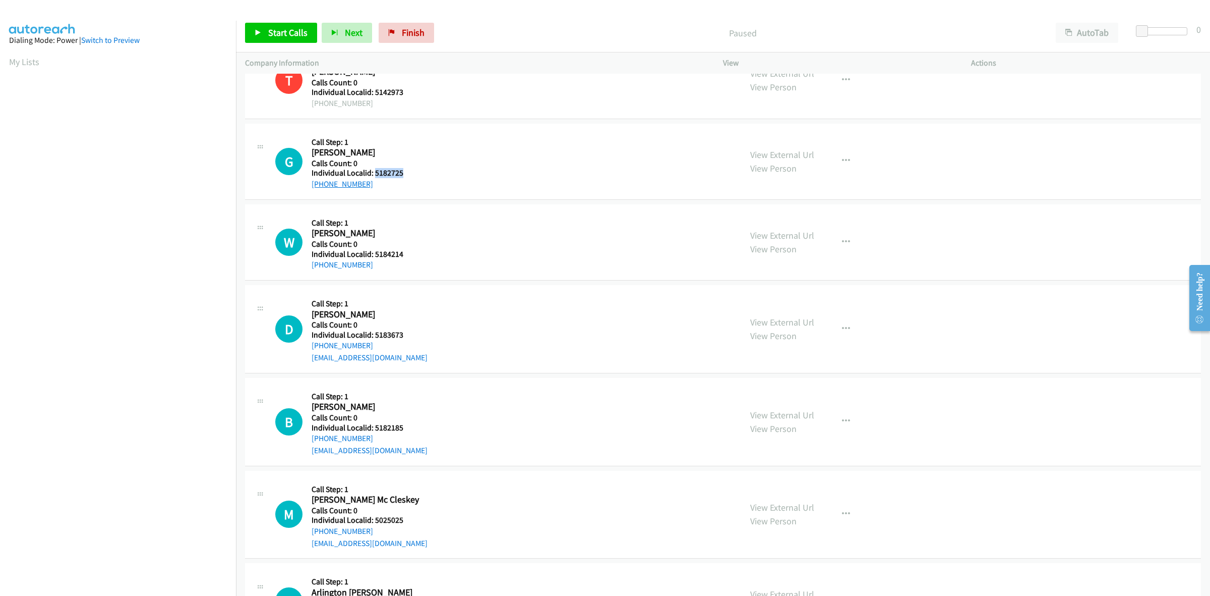
copy link "[PHONE_NUMBER]"
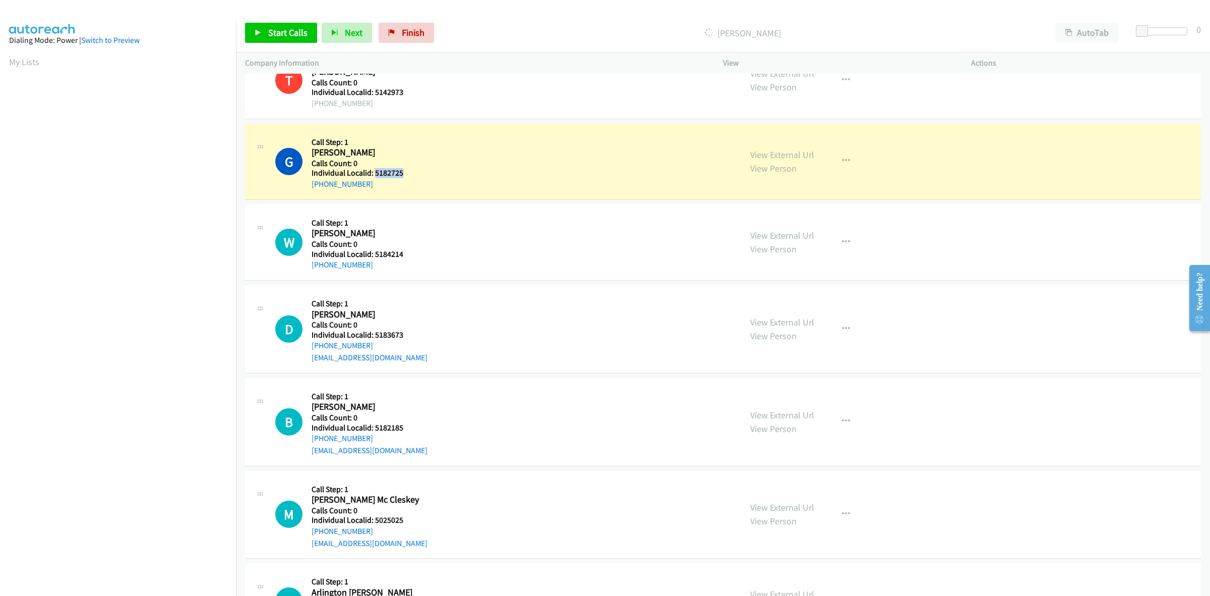
drag, startPoint x: 399, startPoint y: 171, endPoint x: 374, endPoint y: 172, distance: 25.2
click at [374, 172] on h5 "Individual Localid: 5182725" at bounding box center [367, 173] width 111 height 10
copy h5 "5182725"
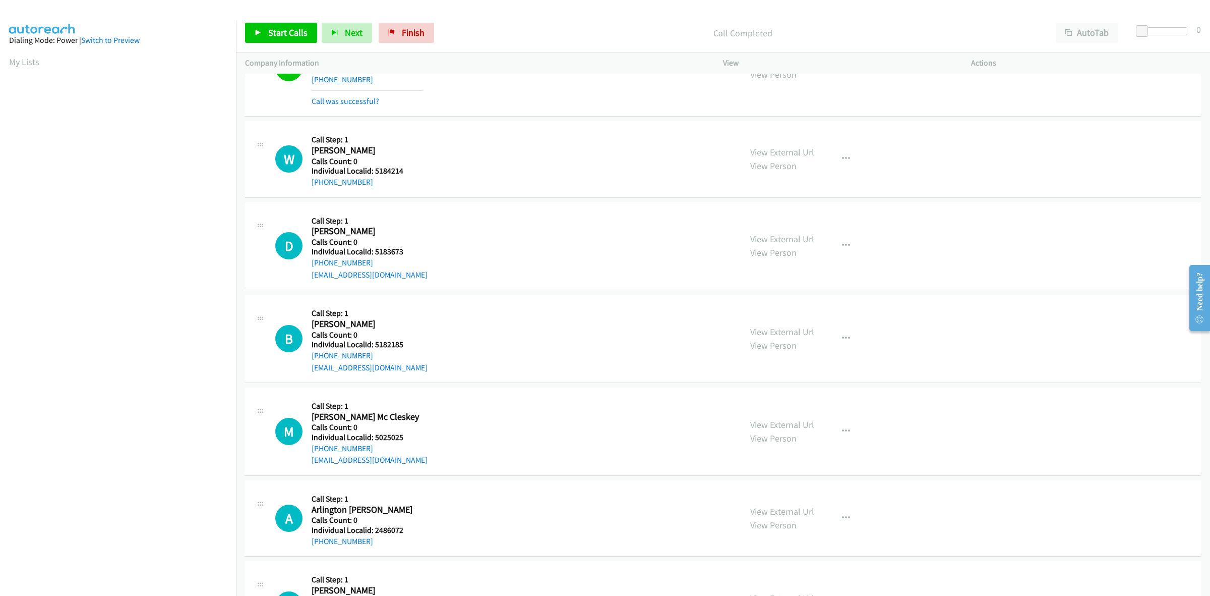
scroll to position [236, 0]
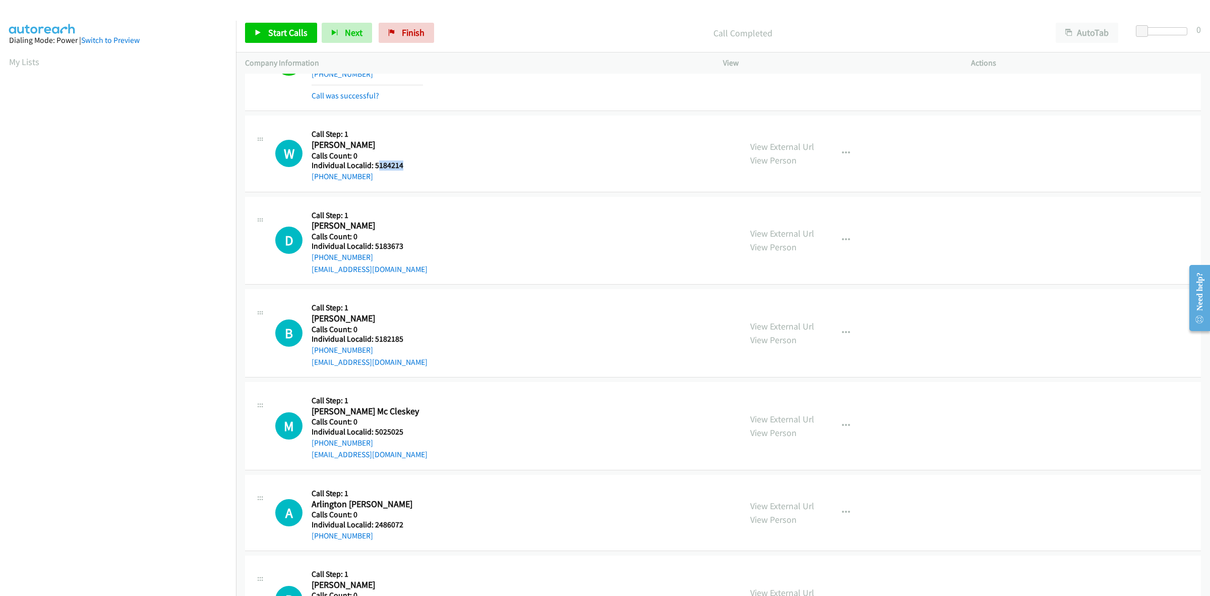
click at [376, 164] on h5 "Individual Localid: 5184214" at bounding box center [367, 165] width 111 height 10
click at [415, 167] on h5 "Individual Localid: 5184214" at bounding box center [367, 165] width 111 height 10
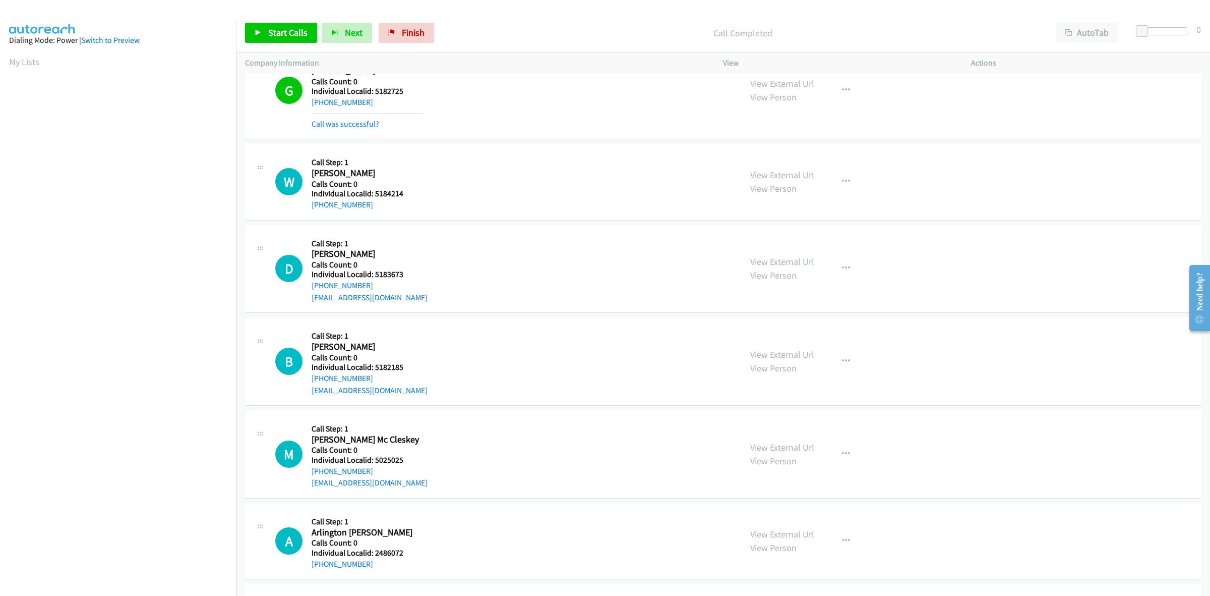
scroll to position [157, 0]
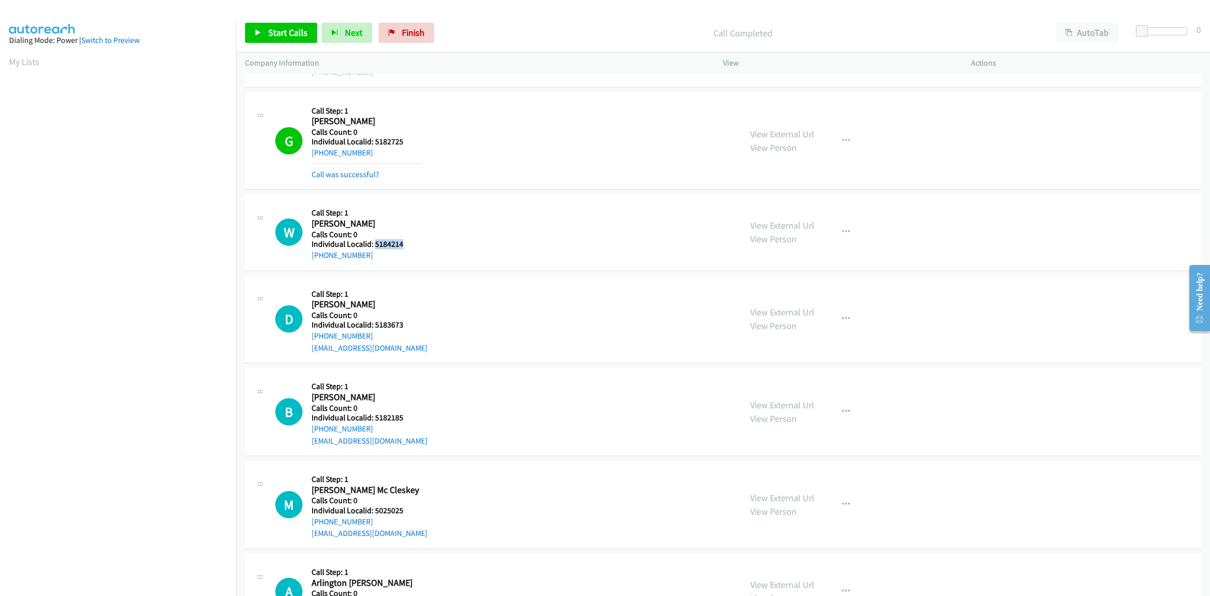
drag, startPoint x: 406, startPoint y: 242, endPoint x: 375, endPoint y: 243, distance: 31.3
click at [375, 243] on h5 "Individual Localid: 5184214" at bounding box center [367, 244] width 111 height 10
copy h5 "5184214"
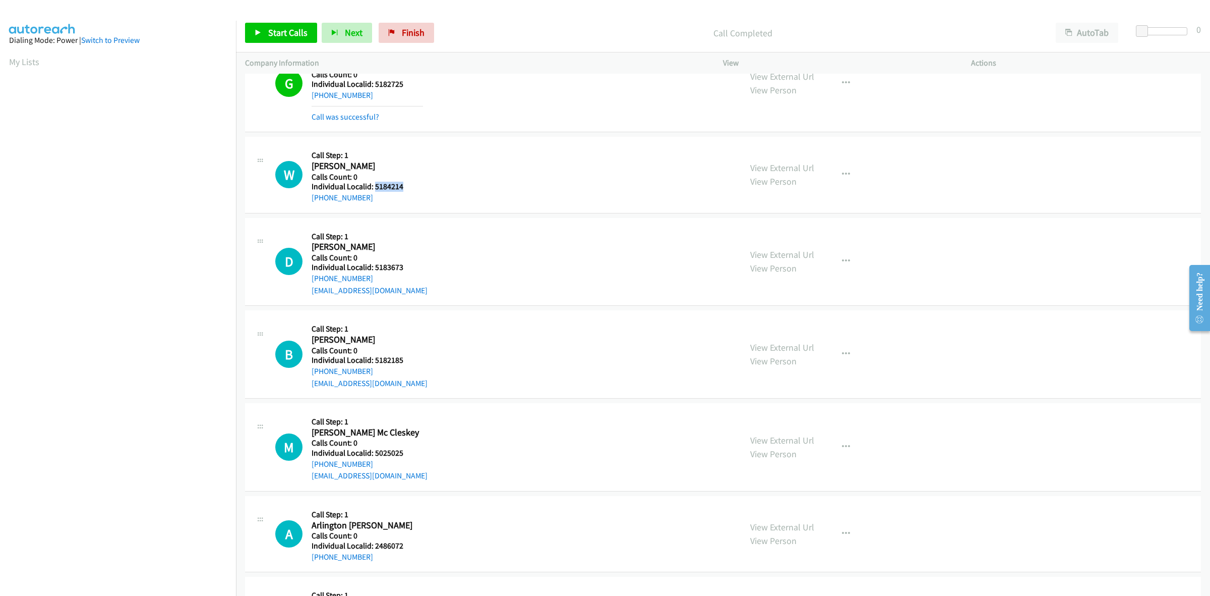
scroll to position [220, 0]
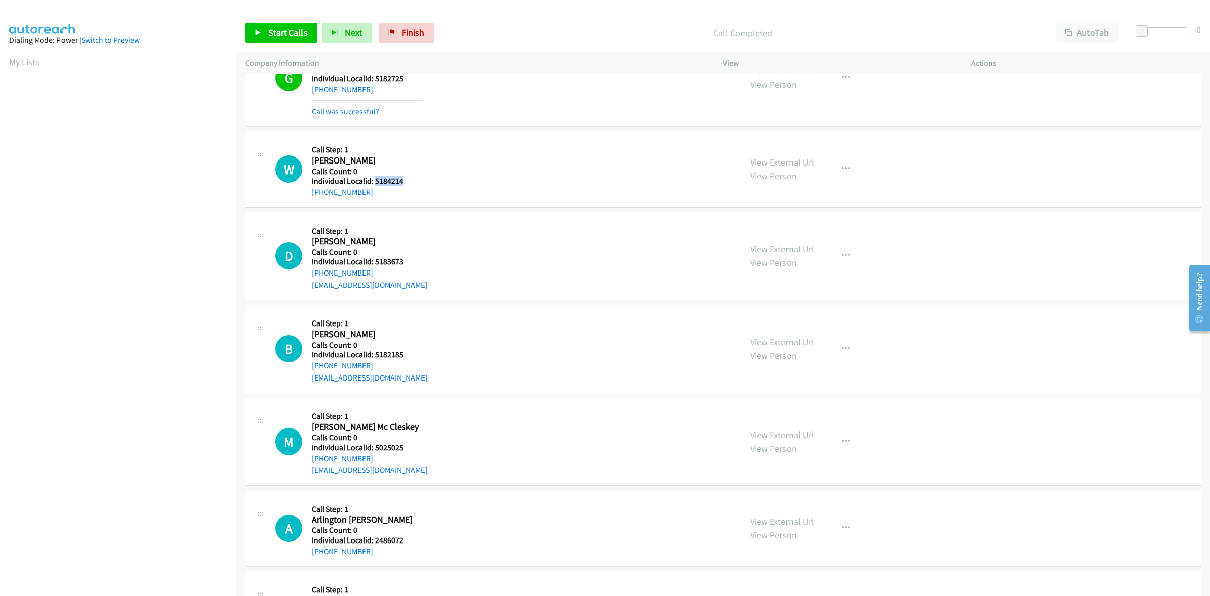
drag, startPoint x: 369, startPoint y: 193, endPoint x: 308, endPoint y: 196, distance: 61.6
click at [308, 196] on div "W Callback Scheduled Call Step: 1 [PERSON_NAME] America/New_York Calls Count: 0…" at bounding box center [503, 168] width 457 height 57
copy link "[PHONE_NUMBER]"
drag, startPoint x: 406, startPoint y: 183, endPoint x: 374, endPoint y: 183, distance: 31.8
click at [374, 183] on h5 "Individual Localid: 5184214" at bounding box center [367, 181] width 111 height 10
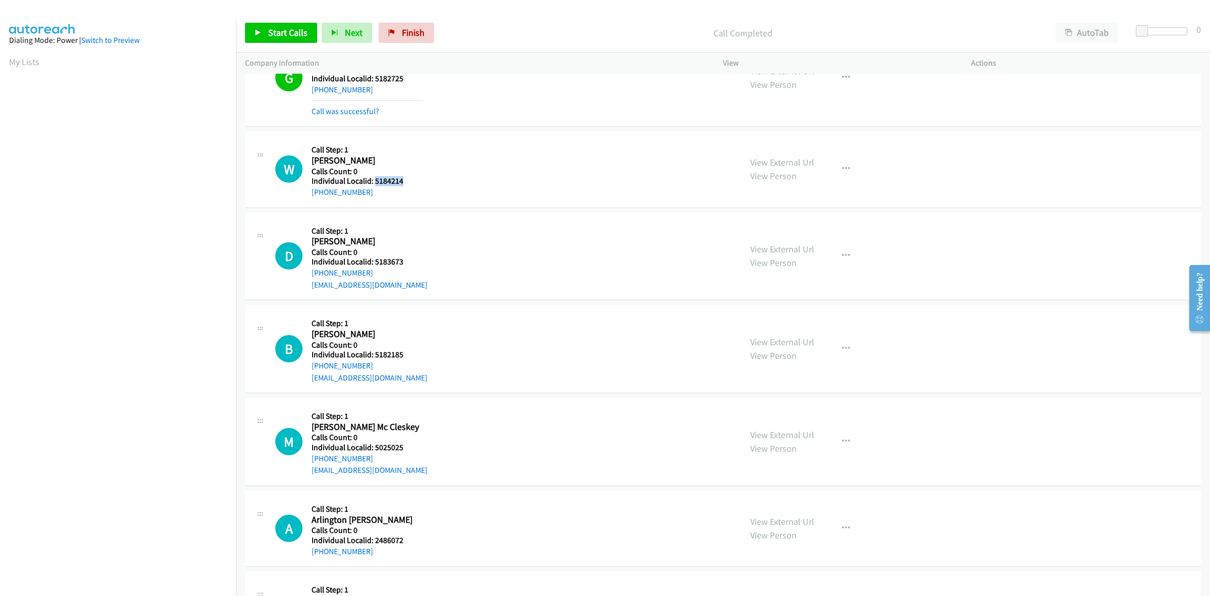
copy h5 "5184214"
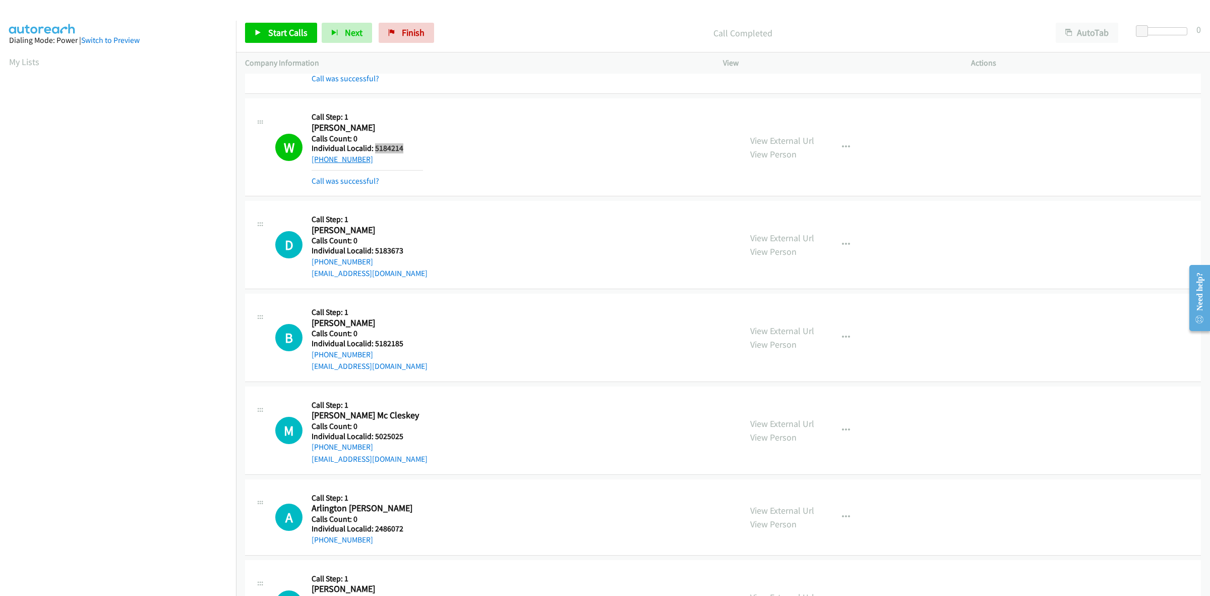
scroll to position [362, 0]
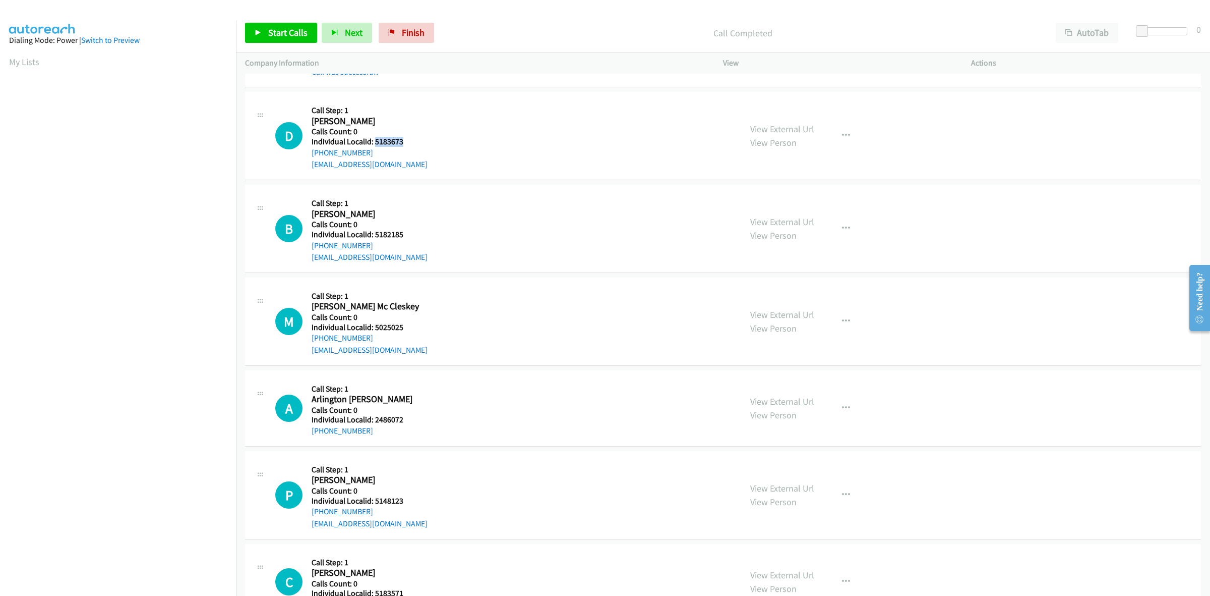
drag, startPoint x: 404, startPoint y: 142, endPoint x: 376, endPoint y: 140, distance: 28.8
click at [376, 140] on h5 "Individual Localid: 5183673" at bounding box center [370, 142] width 116 height 10
copy h5 "5183673"
drag, startPoint x: 374, startPoint y: 152, endPoint x: 311, endPoint y: 152, distance: 63.0
click at [311, 152] on div "D Callback Scheduled Call Step: 1 Dexter Brunk America/Chicago Calls Count: 0 I…" at bounding box center [503, 136] width 457 height 70
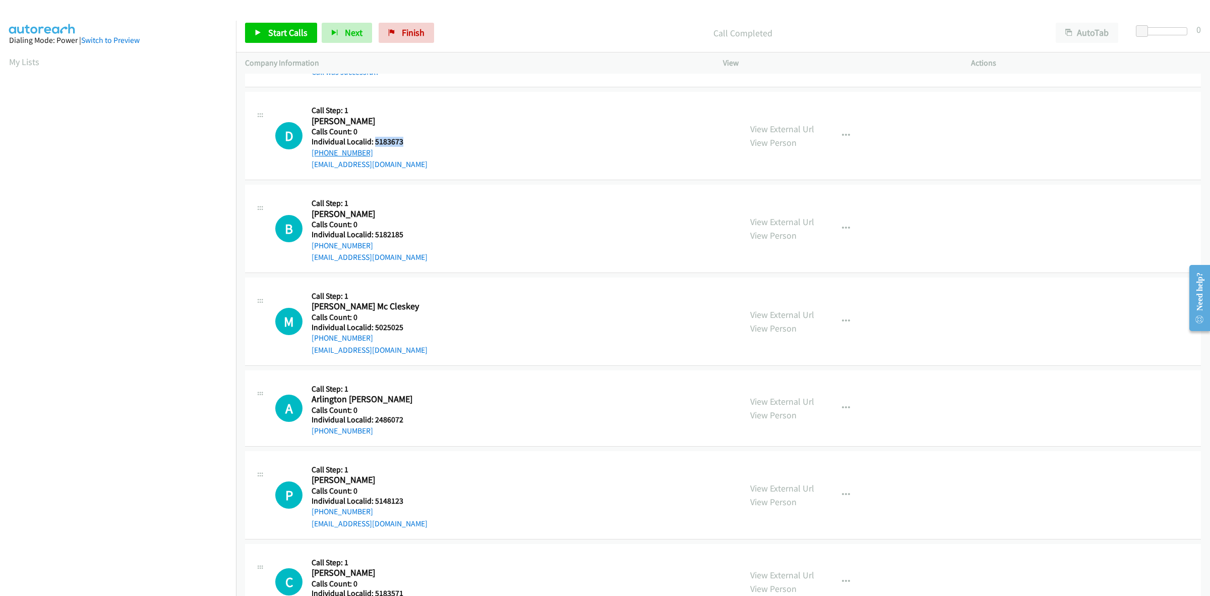
copy link "+1 405-201-3325"
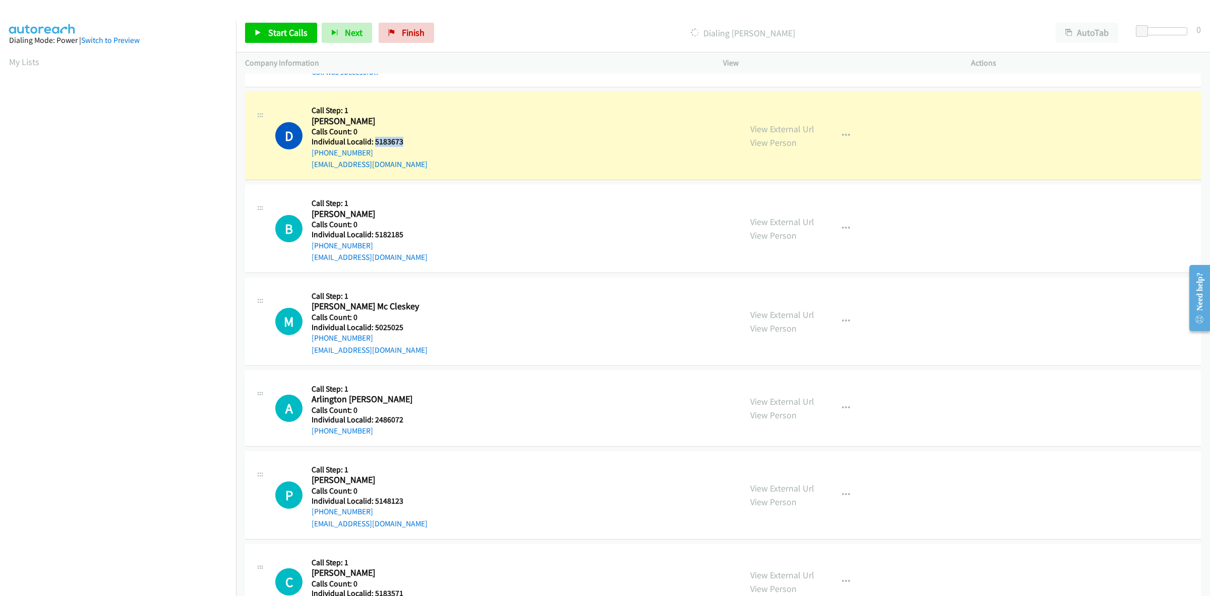
drag, startPoint x: 406, startPoint y: 142, endPoint x: 374, endPoint y: 144, distance: 32.3
click at [374, 144] on h5 "Individual Localid: 5183673" at bounding box center [370, 142] width 116 height 10
copy h5 "5183673"
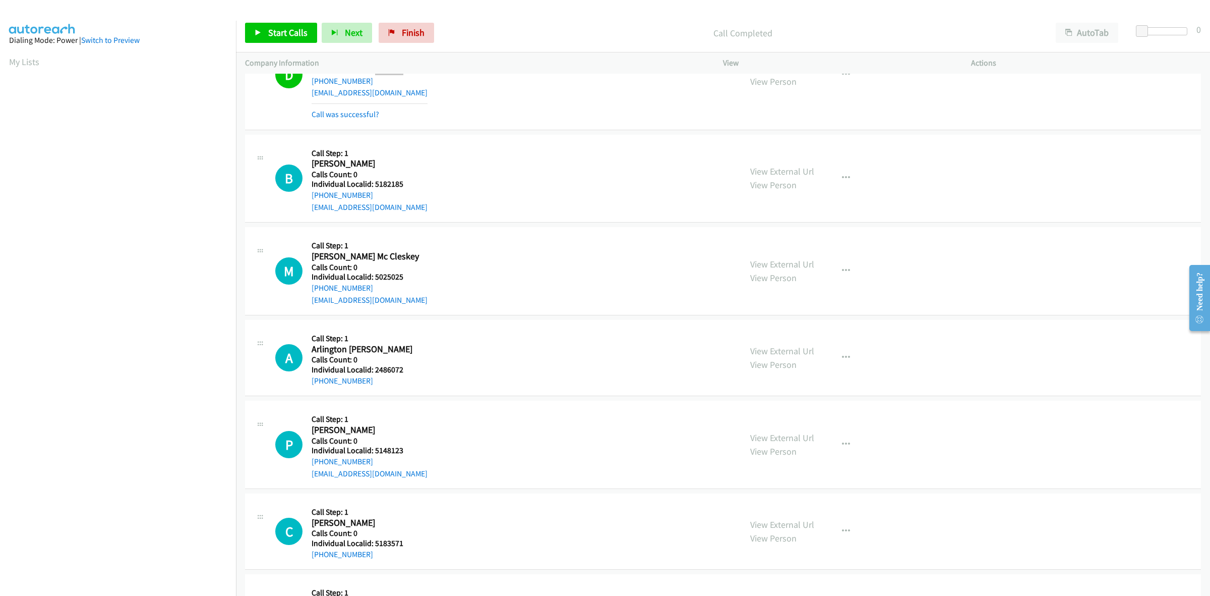
scroll to position [441, 0]
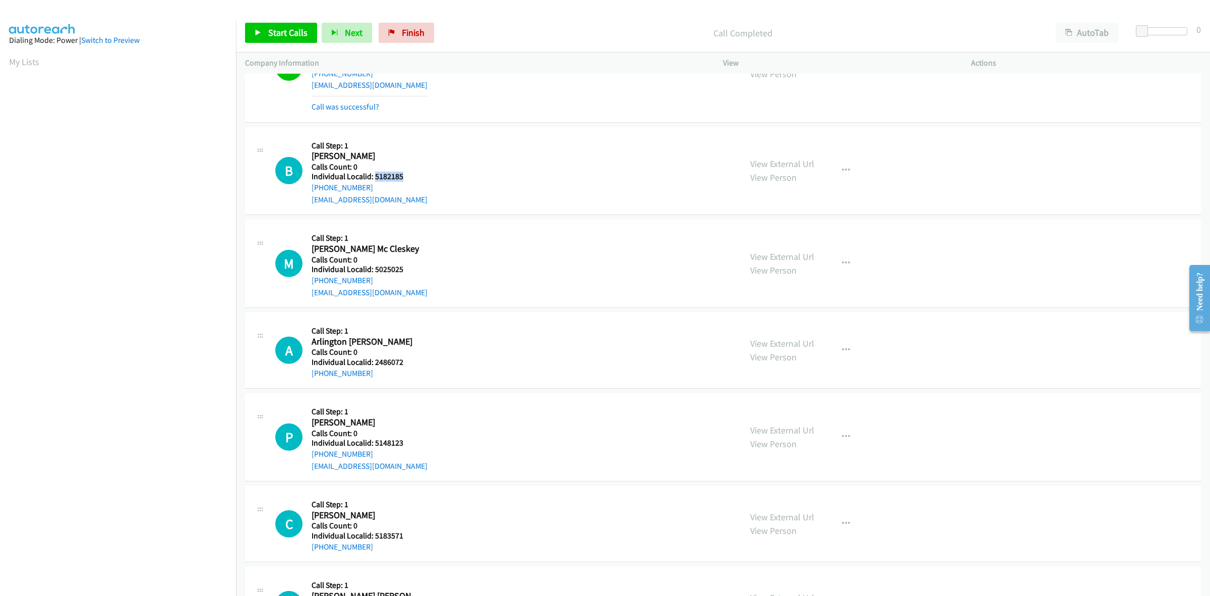
drag, startPoint x: 401, startPoint y: 174, endPoint x: 373, endPoint y: 173, distance: 27.8
click at [373, 173] on h5 "Individual Localid: 5182185" at bounding box center [370, 176] width 116 height 10
copy h5 "5182185"
drag, startPoint x: 367, startPoint y: 184, endPoint x: 308, endPoint y: 193, distance: 60.1
click at [308, 193] on div "B Callback Scheduled Call Step: 1 Beau Eckhardt America/Denver Calls Count: 0 I…" at bounding box center [503, 171] width 457 height 70
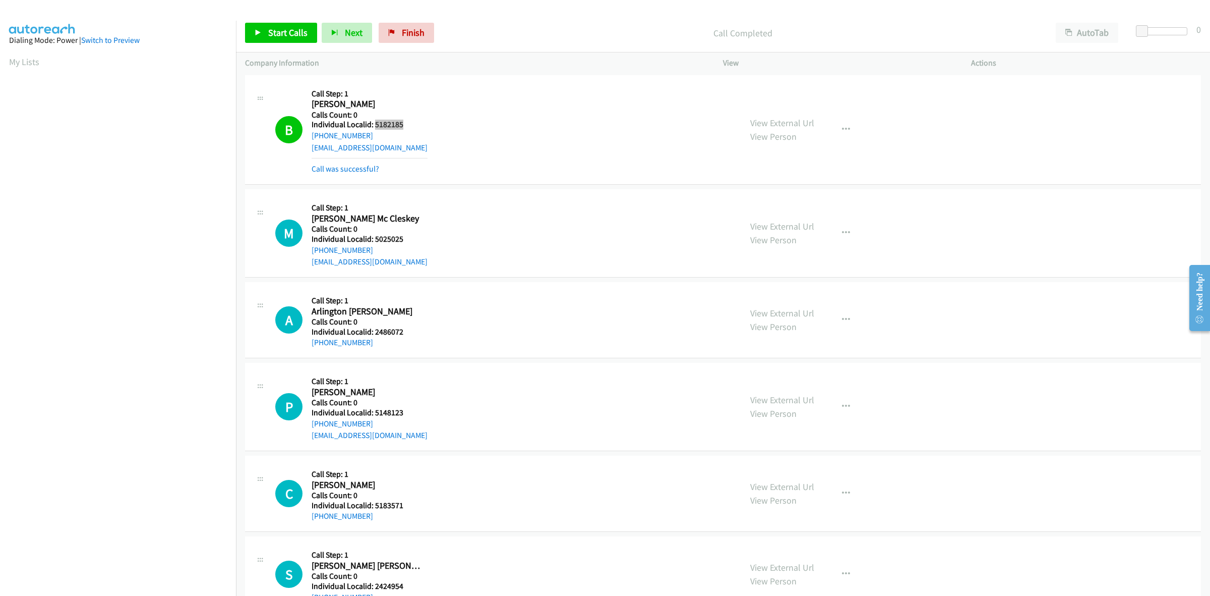
scroll to position [551, 0]
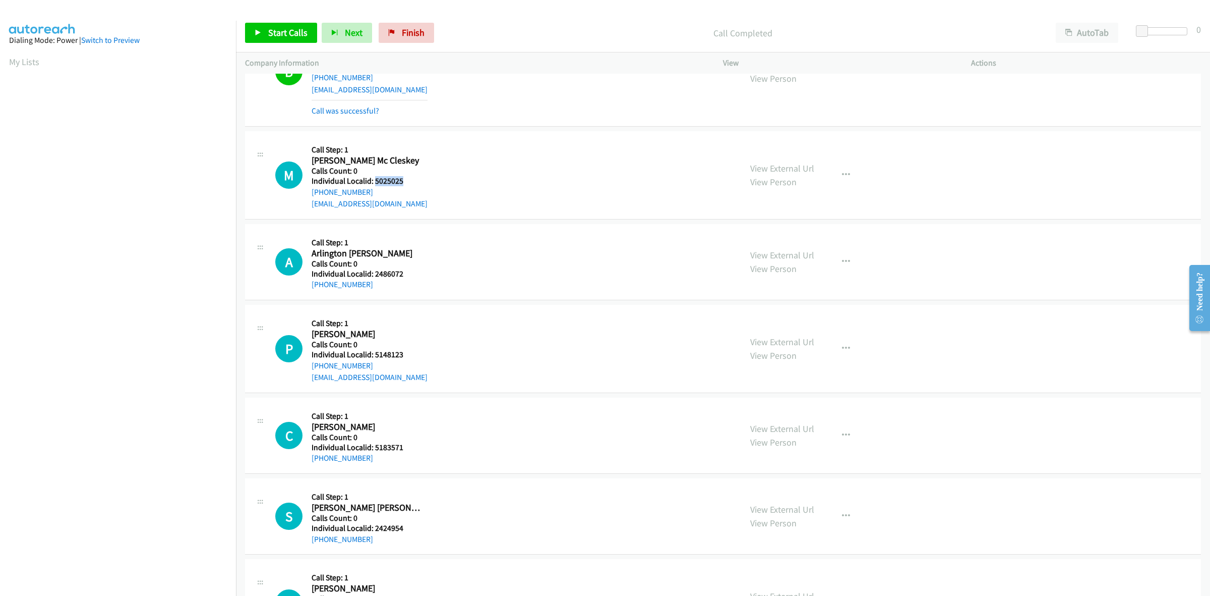
drag, startPoint x: 404, startPoint y: 182, endPoint x: 374, endPoint y: 179, distance: 30.4
click at [374, 179] on h5 "Individual Localid: 5025025" at bounding box center [370, 181] width 116 height 10
drag, startPoint x: 367, startPoint y: 192, endPoint x: 306, endPoint y: 193, distance: 61.0
click at [306, 193] on div "M Callback Scheduled Call Step: 1 Maddox Mc Cleskey America/Chicago Calls Count…" at bounding box center [503, 175] width 457 height 70
drag, startPoint x: 402, startPoint y: 180, endPoint x: 375, endPoint y: 180, distance: 27.7
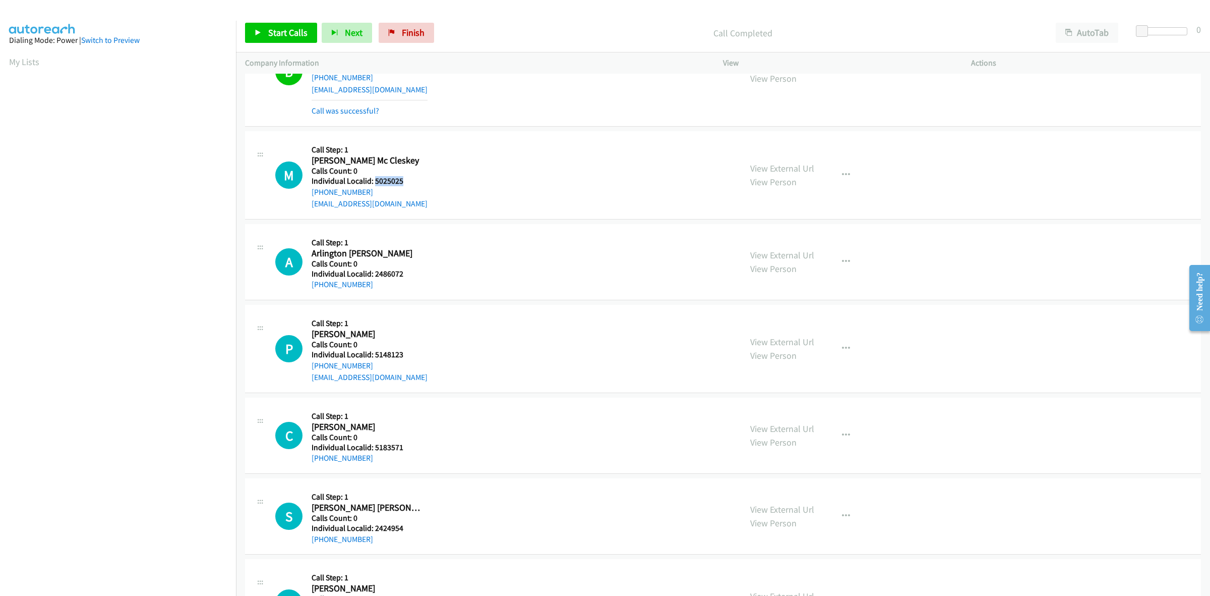
click at [375, 180] on h5 "Individual Localid: 5025025" at bounding box center [370, 181] width 116 height 10
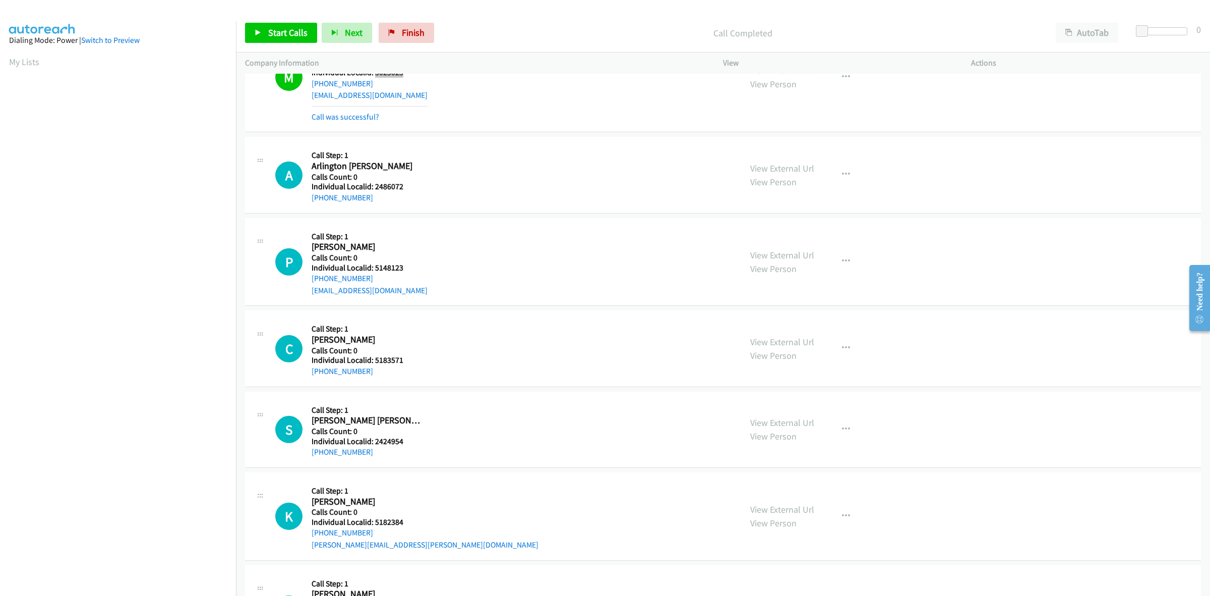
scroll to position [662, 0]
drag, startPoint x: 389, startPoint y: 184, endPoint x: 374, endPoint y: 184, distance: 15.6
click at [374, 184] on h5 "Individual Localid: 2486072" at bounding box center [367, 185] width 111 height 10
drag, startPoint x: 371, startPoint y: 201, endPoint x: 311, endPoint y: 199, distance: 60.0
click at [311, 199] on div "A Callback Scheduled Call Step: 1 Arlington Sorge America/New_York Calls Count:…" at bounding box center [503, 172] width 457 height 57
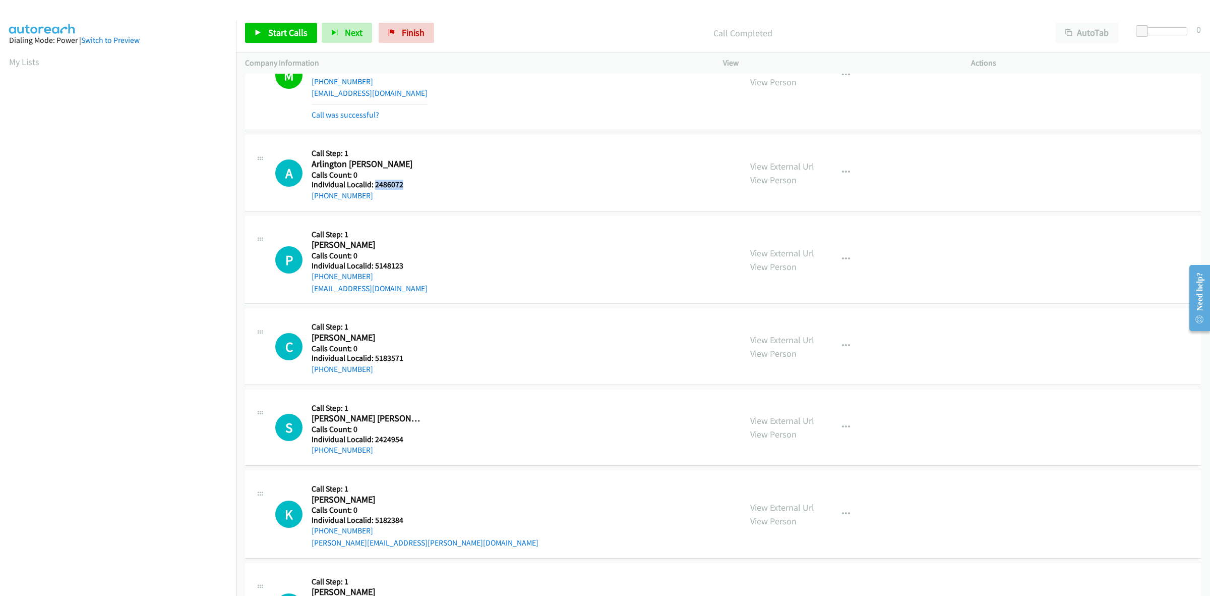
drag, startPoint x: 402, startPoint y: 183, endPoint x: 374, endPoint y: 185, distance: 28.3
click at [374, 185] on h5 "Individual Localid: 2486072" at bounding box center [367, 185] width 111 height 10
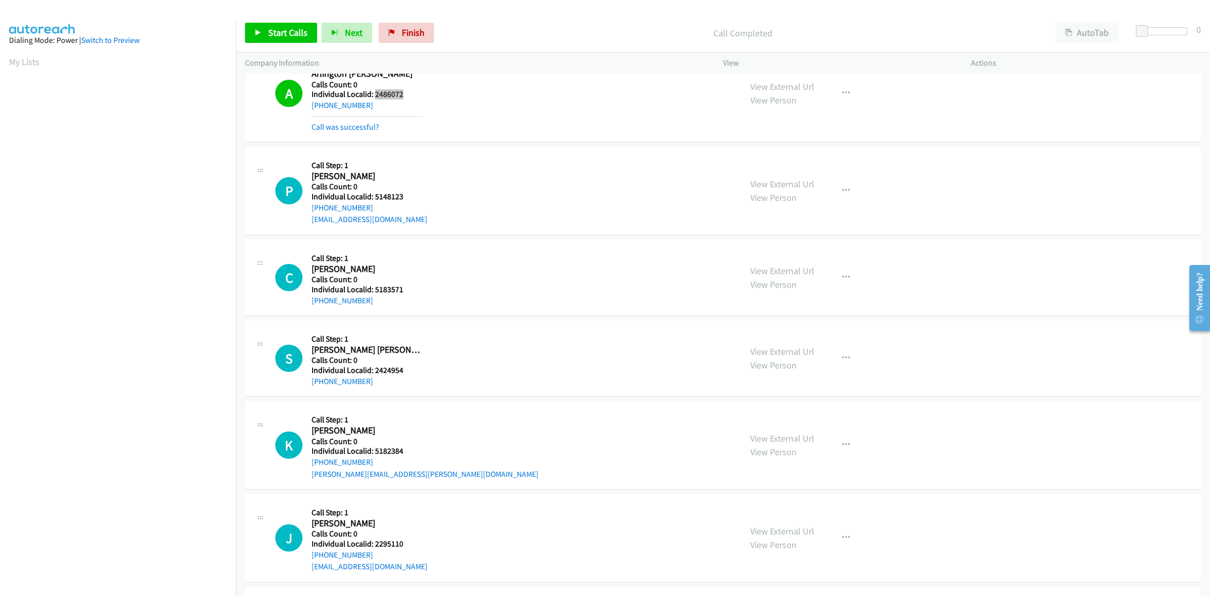
scroll to position [788, 0]
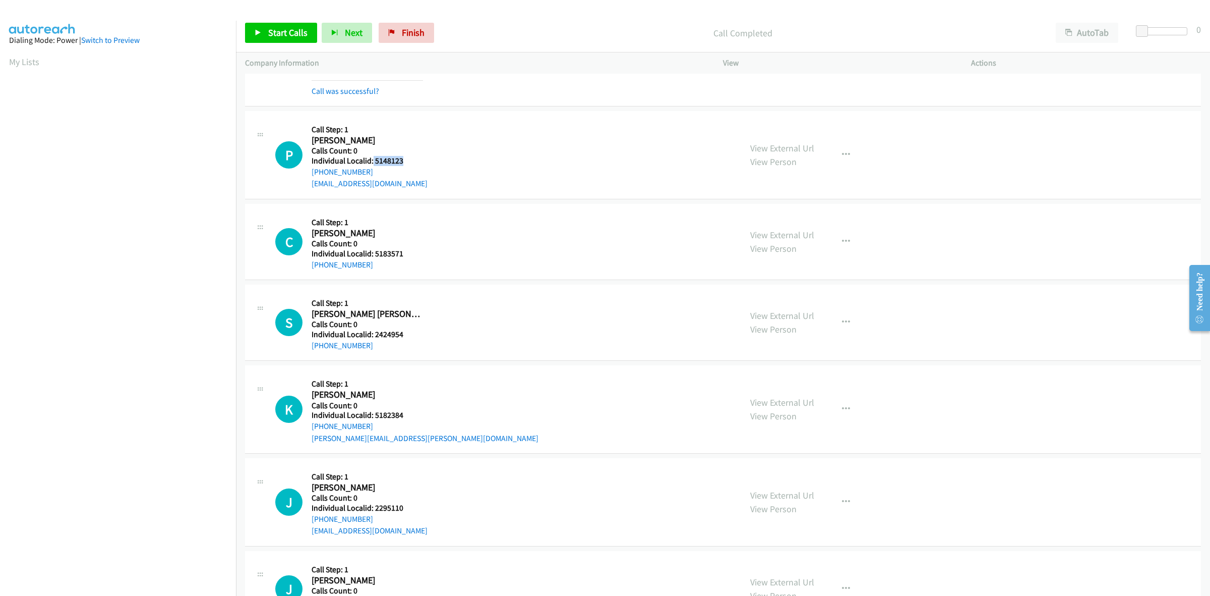
drag, startPoint x: 396, startPoint y: 160, endPoint x: 372, endPoint y: 159, distance: 24.7
click at [372, 159] on h5 "Individual Localid: 5148123" at bounding box center [370, 161] width 116 height 10
drag, startPoint x: 378, startPoint y: 172, endPoint x: 311, endPoint y: 174, distance: 67.6
click at [311, 174] on div "P Callback Scheduled Call Step: 1 Payslie Jade America/New_York Calls Count: 0 …" at bounding box center [503, 155] width 457 height 70
drag, startPoint x: 402, startPoint y: 163, endPoint x: 372, endPoint y: 163, distance: 30.3
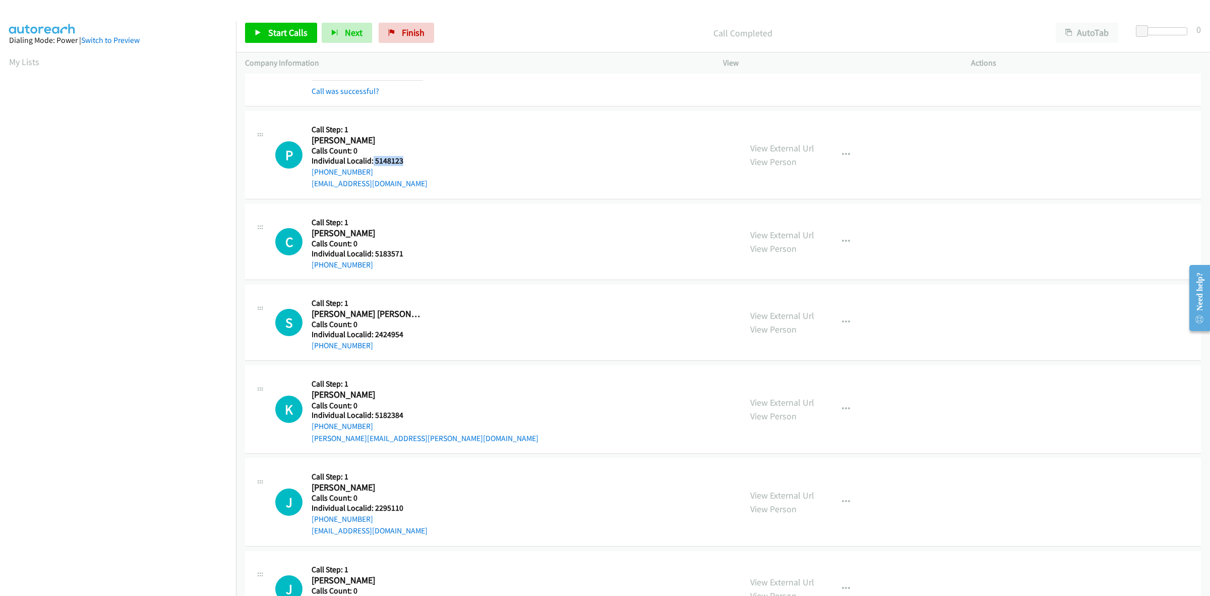
click at [372, 163] on h5 "Individual Localid: 5148123" at bounding box center [370, 161] width 116 height 10
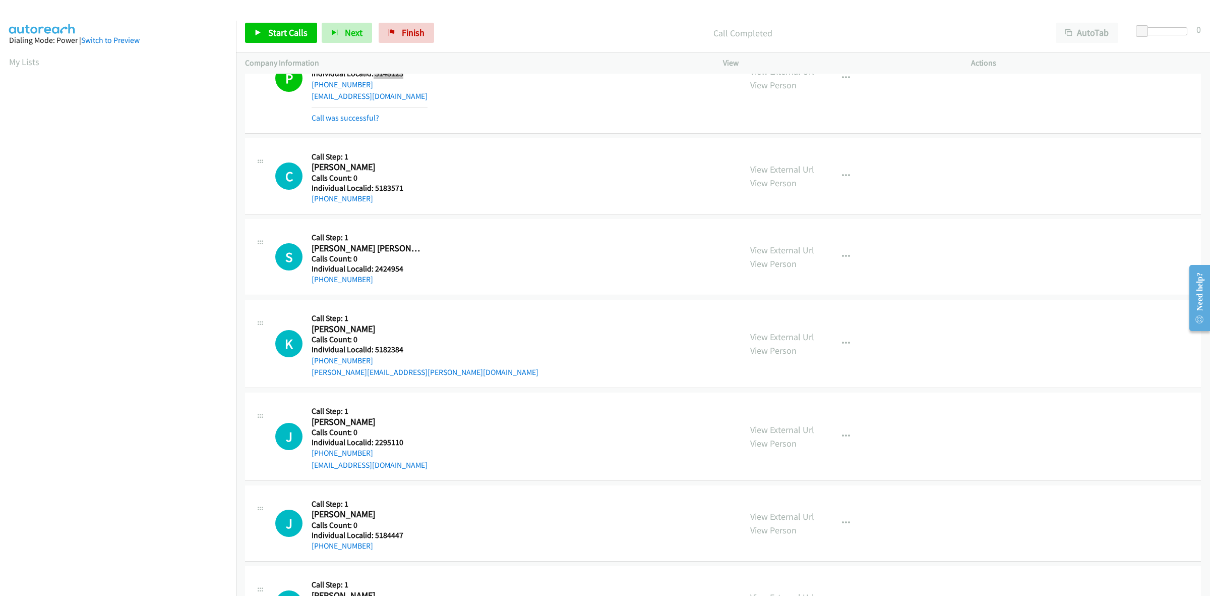
scroll to position [898, 0]
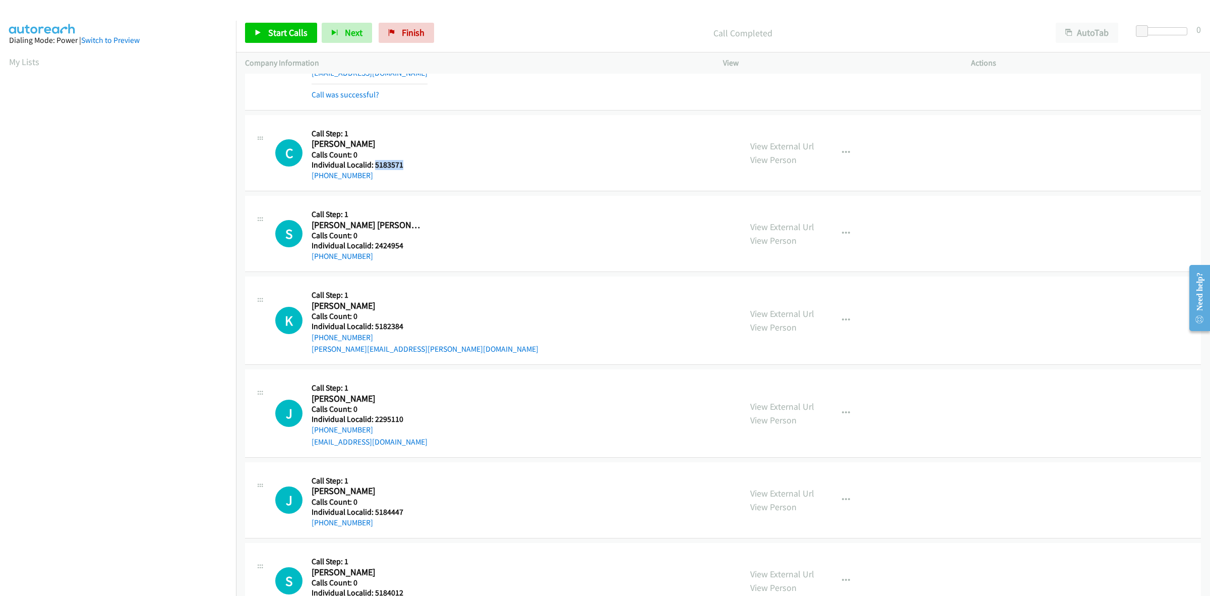
drag, startPoint x: 406, startPoint y: 160, endPoint x: 373, endPoint y: 166, distance: 33.4
click at [373, 166] on h5 "Individual Localid: 5183571" at bounding box center [367, 165] width 111 height 10
drag, startPoint x: 369, startPoint y: 175, endPoint x: 306, endPoint y: 173, distance: 63.1
click at [306, 173] on div "C Callback Scheduled Call Step: 1 Chandler Popp America/Chicago Calls Count: 0 …" at bounding box center [503, 152] width 457 height 57
drag, startPoint x: 400, startPoint y: 165, endPoint x: 372, endPoint y: 165, distance: 27.7
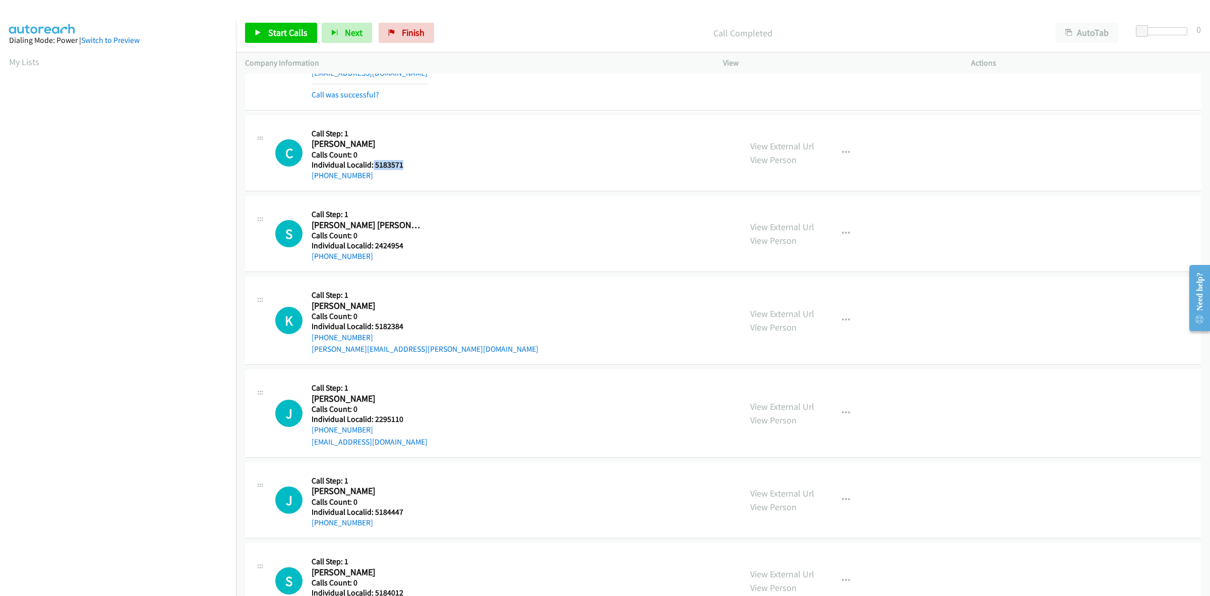
click at [372, 165] on h5 "Individual Localid: 5183571" at bounding box center [367, 165] width 111 height 10
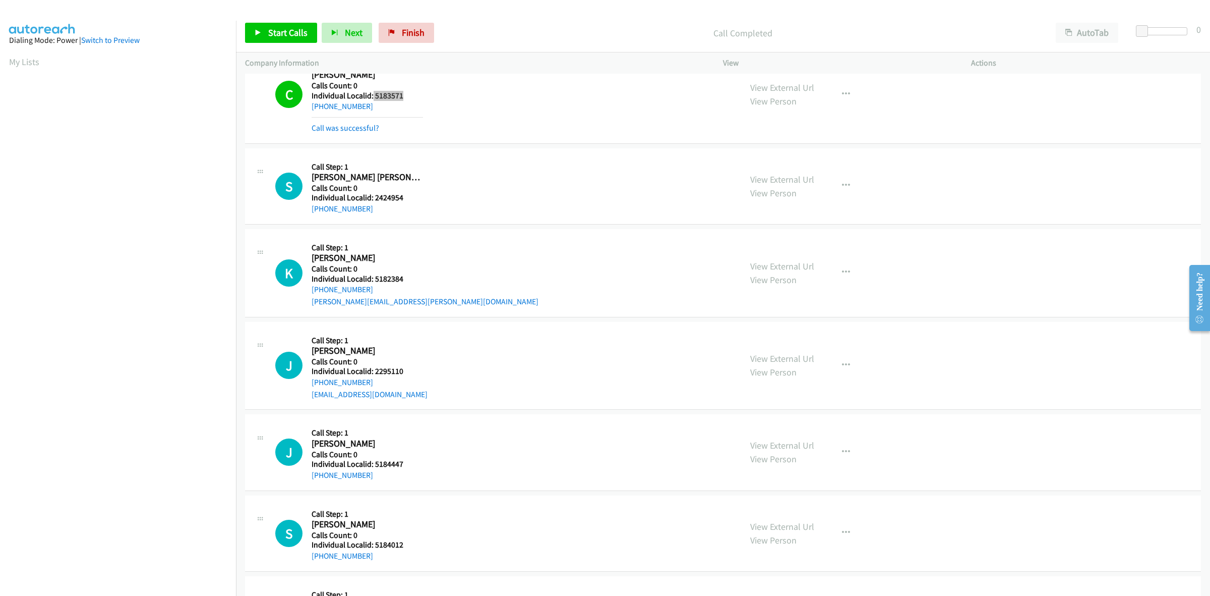
scroll to position [977, 0]
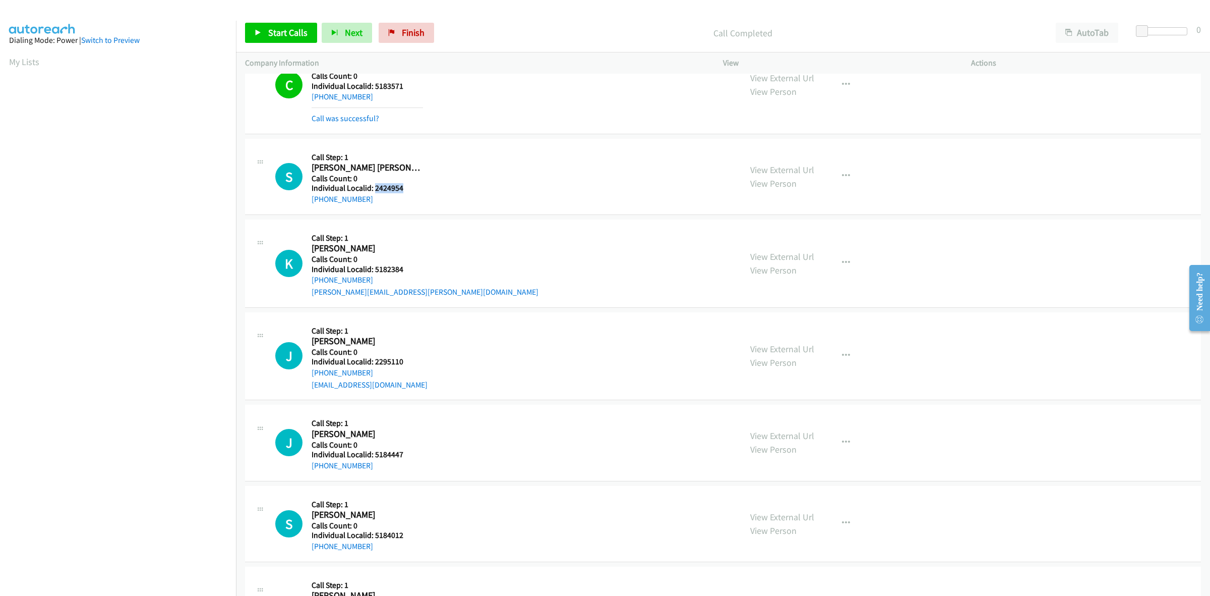
drag, startPoint x: 404, startPoint y: 187, endPoint x: 374, endPoint y: 190, distance: 30.4
click at [374, 190] on h5 "Individual Localid: 2424954" at bounding box center [367, 188] width 111 height 10
drag, startPoint x: 368, startPoint y: 197, endPoint x: 310, endPoint y: 199, distance: 58.1
click at [310, 199] on div "S Callback Scheduled Call Step: 1 Sawyer Rhodes America/New_York Calls Count: 0…" at bounding box center [503, 176] width 457 height 57
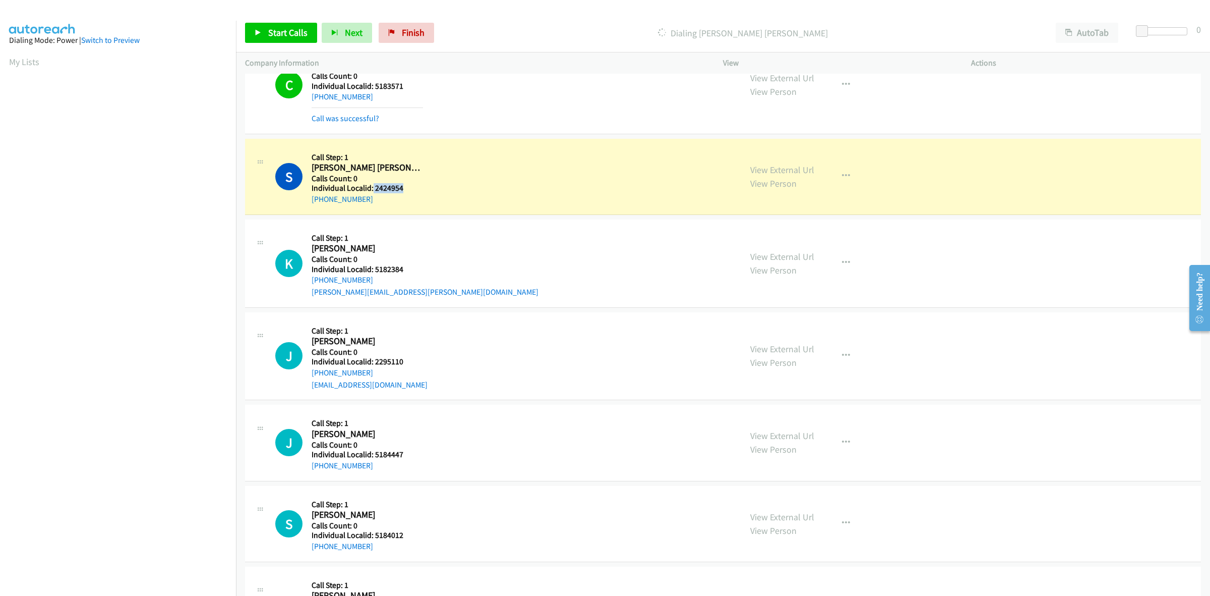
drag, startPoint x: 409, startPoint y: 191, endPoint x: 372, endPoint y: 186, distance: 36.7
click at [372, 186] on h5 "Individual Localid: 2424954" at bounding box center [367, 188] width 111 height 10
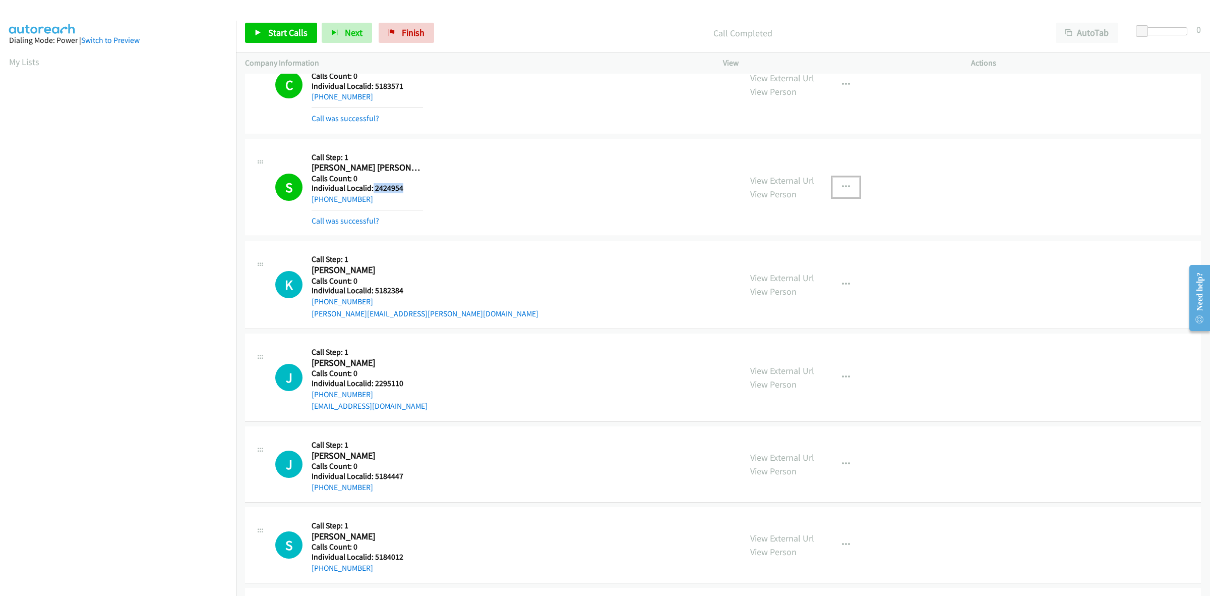
click at [843, 188] on icon "button" at bounding box center [846, 187] width 8 height 8
click at [766, 279] on link "Add to do not call list" at bounding box center [792, 273] width 134 height 20
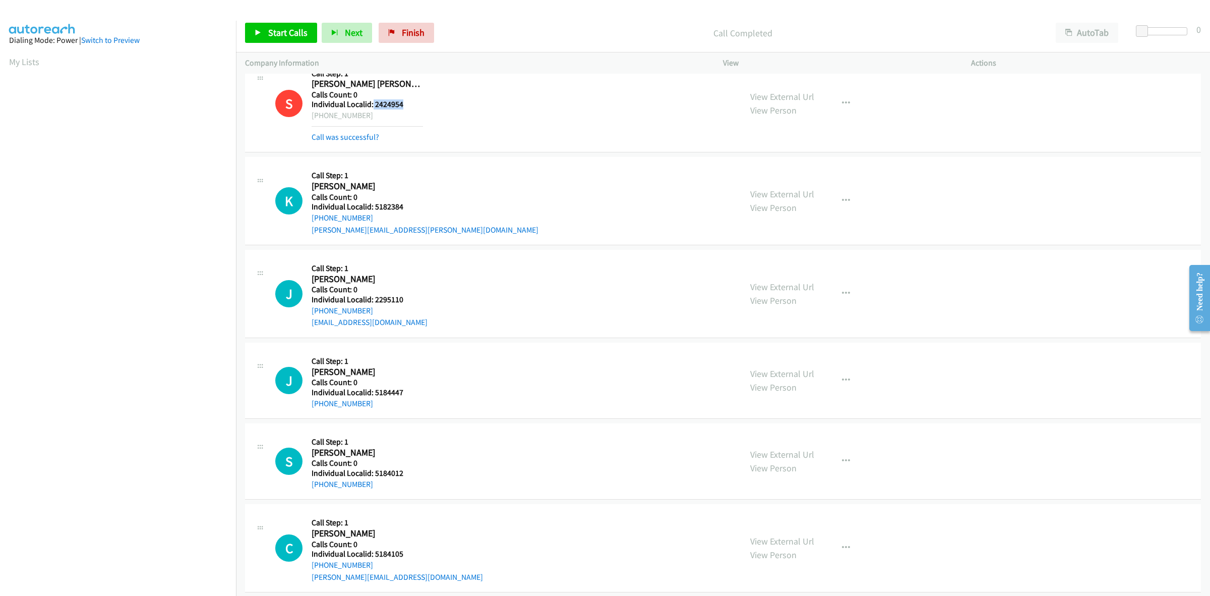
scroll to position [1056, 0]
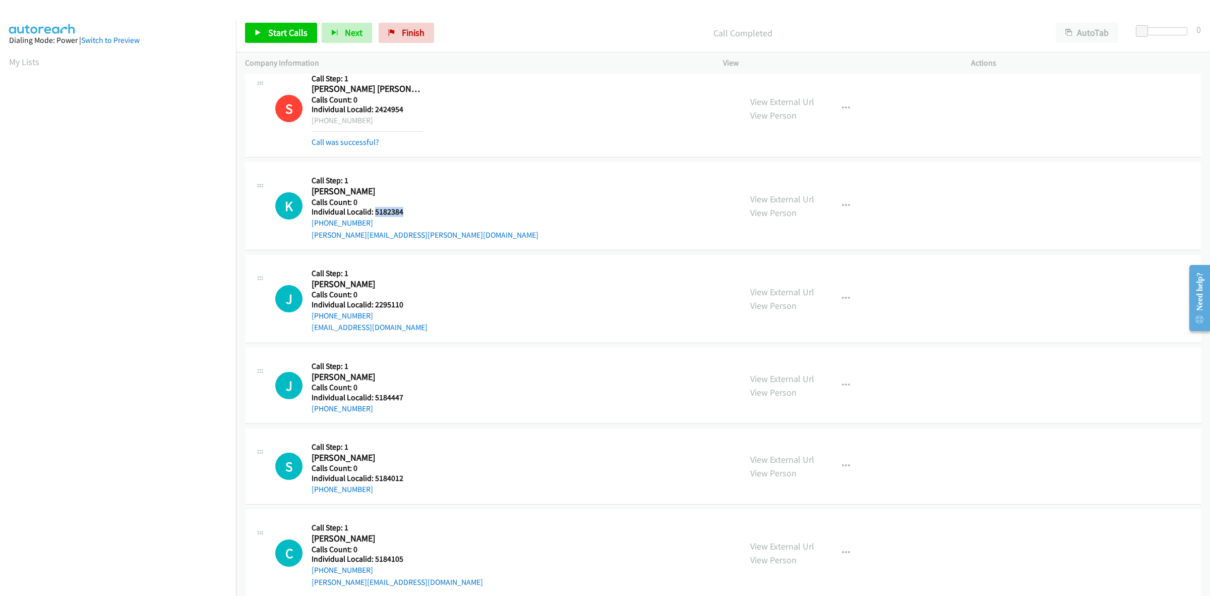
drag, startPoint x: 404, startPoint y: 210, endPoint x: 374, endPoint y: 212, distance: 30.3
click at [374, 212] on h5 "Individual Localid: 5182384" at bounding box center [425, 212] width 227 height 10
click at [397, 191] on h2 "Kallie Staggs" at bounding box center [367, 192] width 111 height 12
drag, startPoint x: 372, startPoint y: 225, endPoint x: 308, endPoint y: 223, distance: 63.6
click at [308, 223] on div "K Callback Scheduled Call Step: 1 Kallie Staggs America/Los_Angeles Calls Count…" at bounding box center [503, 206] width 457 height 70
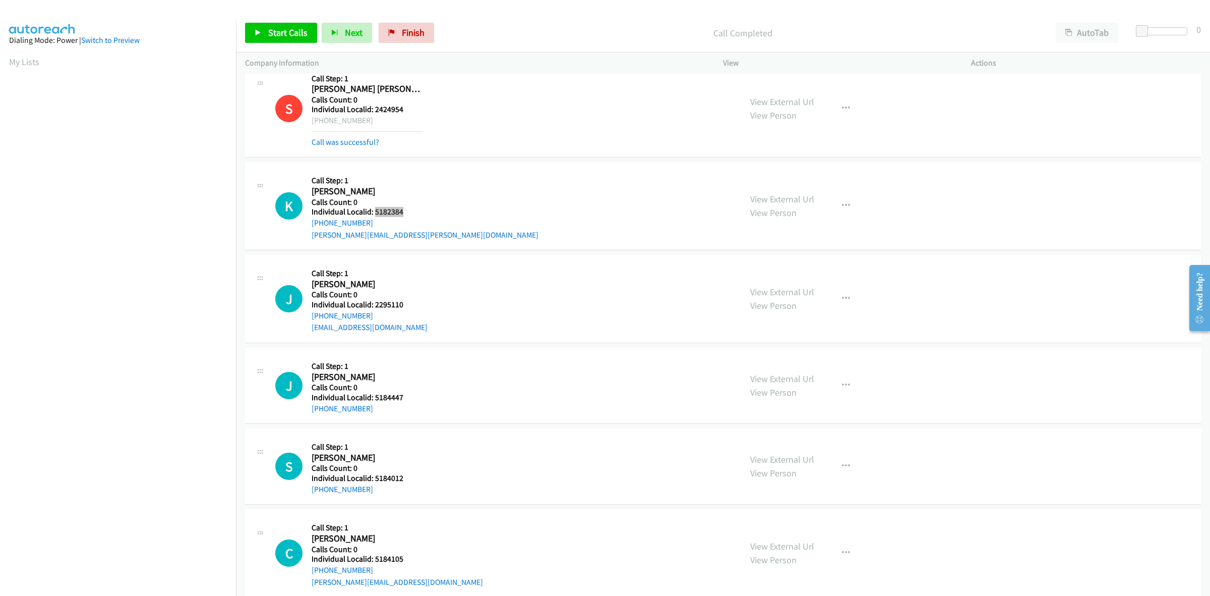
drag, startPoint x: 405, startPoint y: 214, endPoint x: 374, endPoint y: 214, distance: 30.8
click at [374, 214] on h5 "Individual Localid: 5182384" at bounding box center [425, 212] width 227 height 10
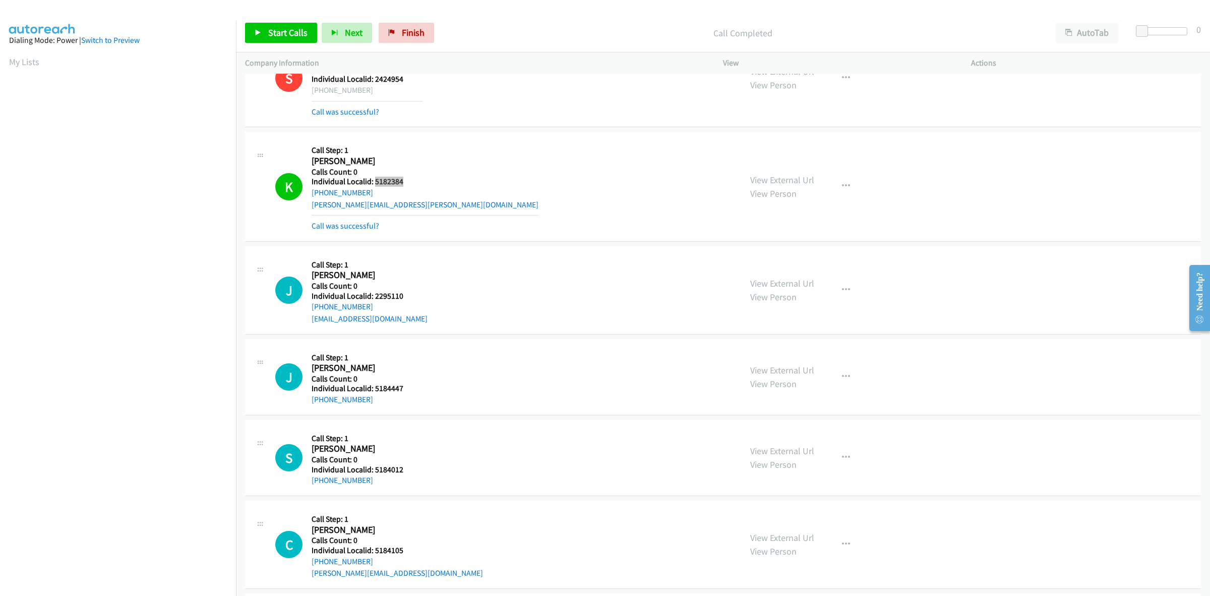
scroll to position [1182, 0]
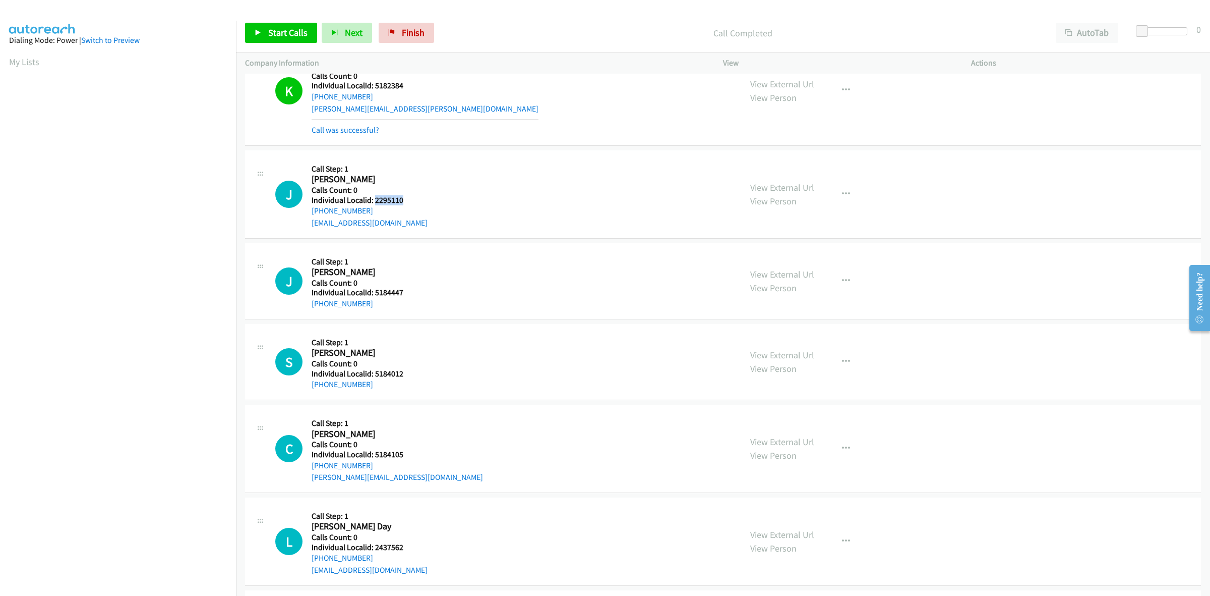
drag, startPoint x: 404, startPoint y: 202, endPoint x: 375, endPoint y: 200, distance: 29.8
click at [375, 200] on h5 "Individual Localid: 2295110" at bounding box center [370, 200] width 116 height 10
drag, startPoint x: 369, startPoint y: 212, endPoint x: 308, endPoint y: 217, distance: 61.2
click at [308, 217] on div "J Callback Scheduled Call Step: 1 Jack Myers America/Chicago Calls Count: 0 Ind…" at bounding box center [503, 194] width 457 height 70
drag, startPoint x: 404, startPoint y: 200, endPoint x: 374, endPoint y: 202, distance: 29.9
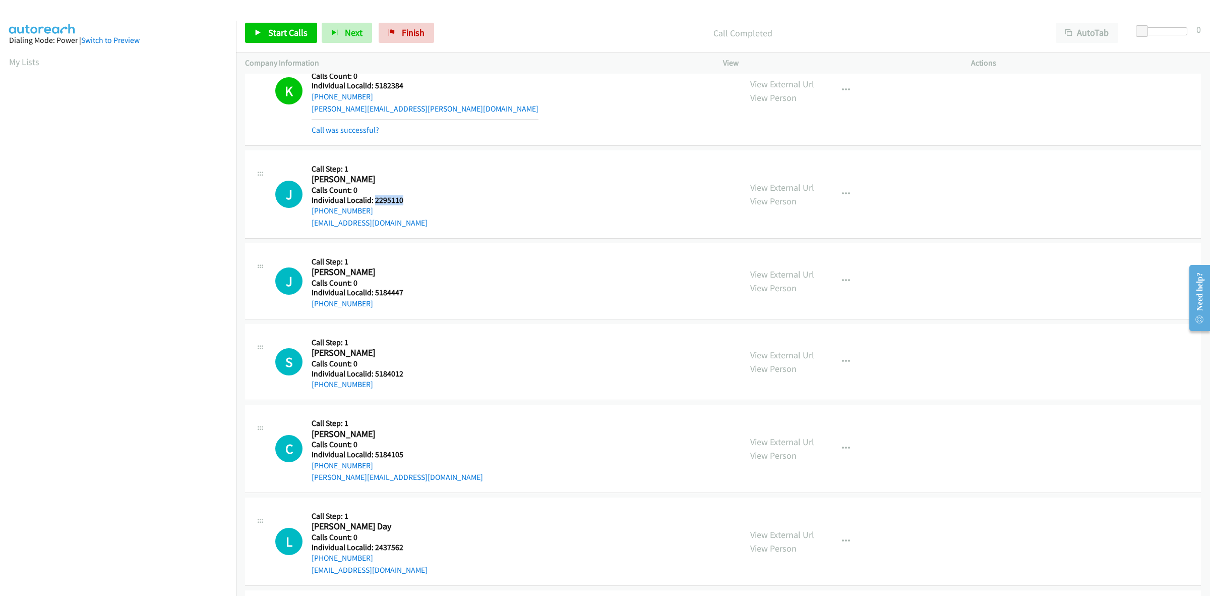
click at [374, 202] on h5 "Individual Localid: 2295110" at bounding box center [370, 200] width 116 height 10
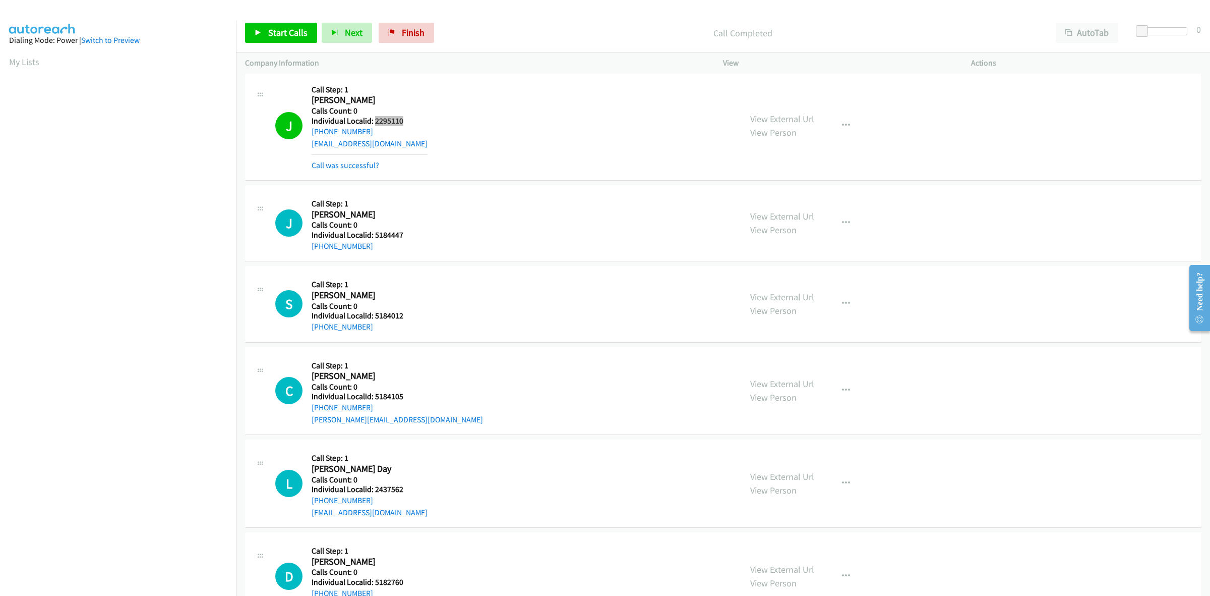
scroll to position [1339, 0]
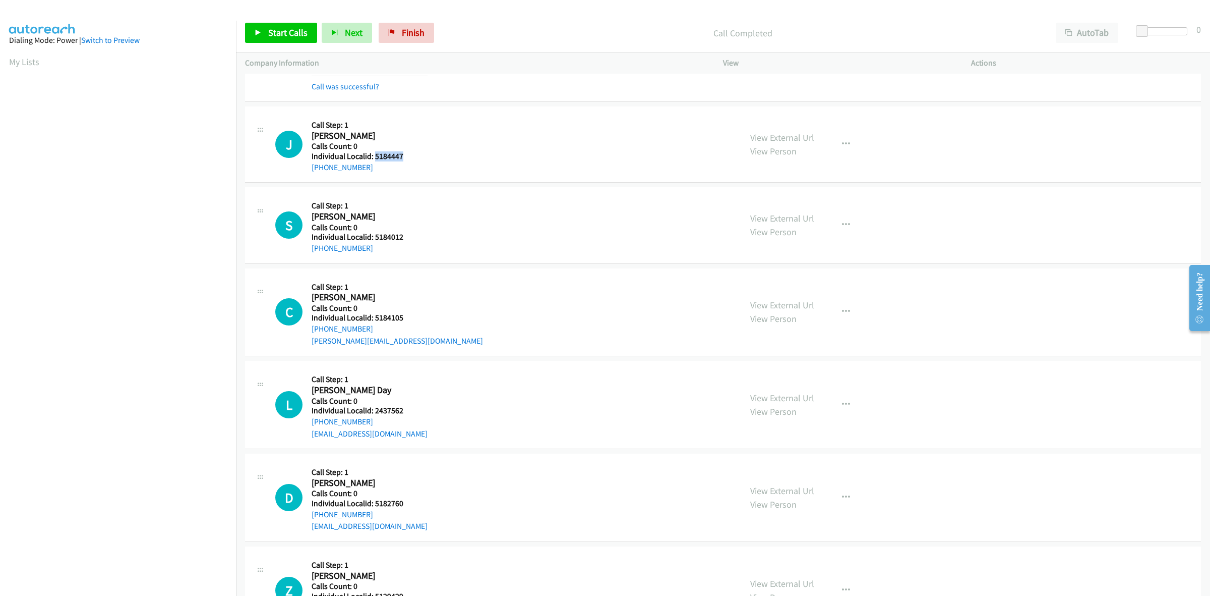
drag, startPoint x: 404, startPoint y: 160, endPoint x: 374, endPoint y: 156, distance: 30.5
click at [374, 156] on h5 "Individual Localid: 5184447" at bounding box center [367, 156] width 111 height 10
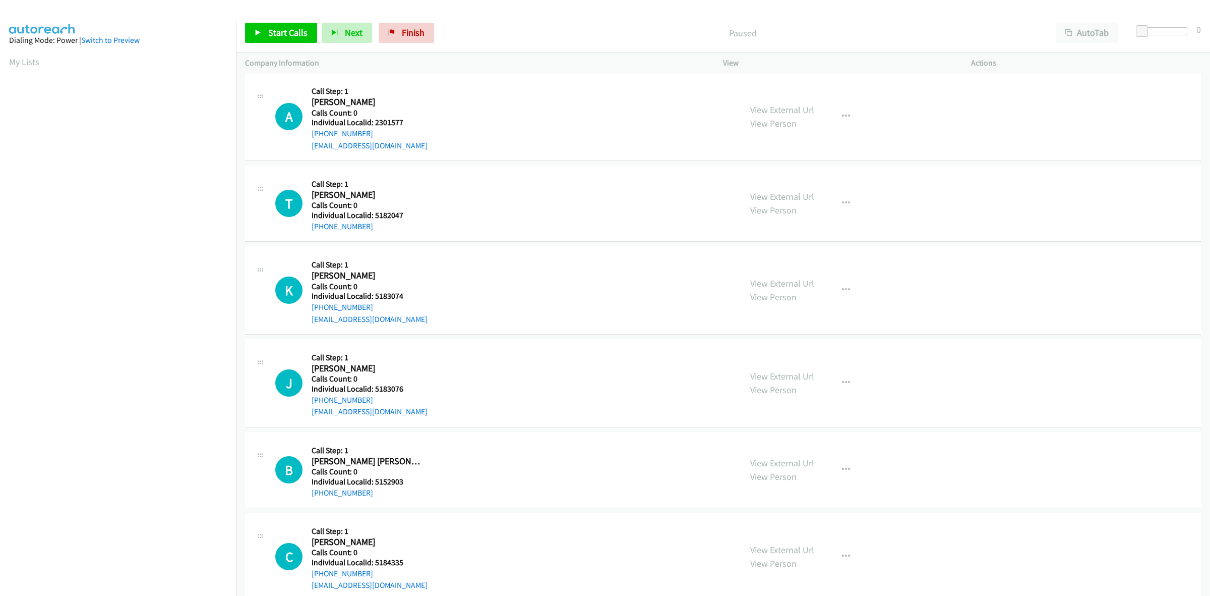
scroll to position [110, 0]
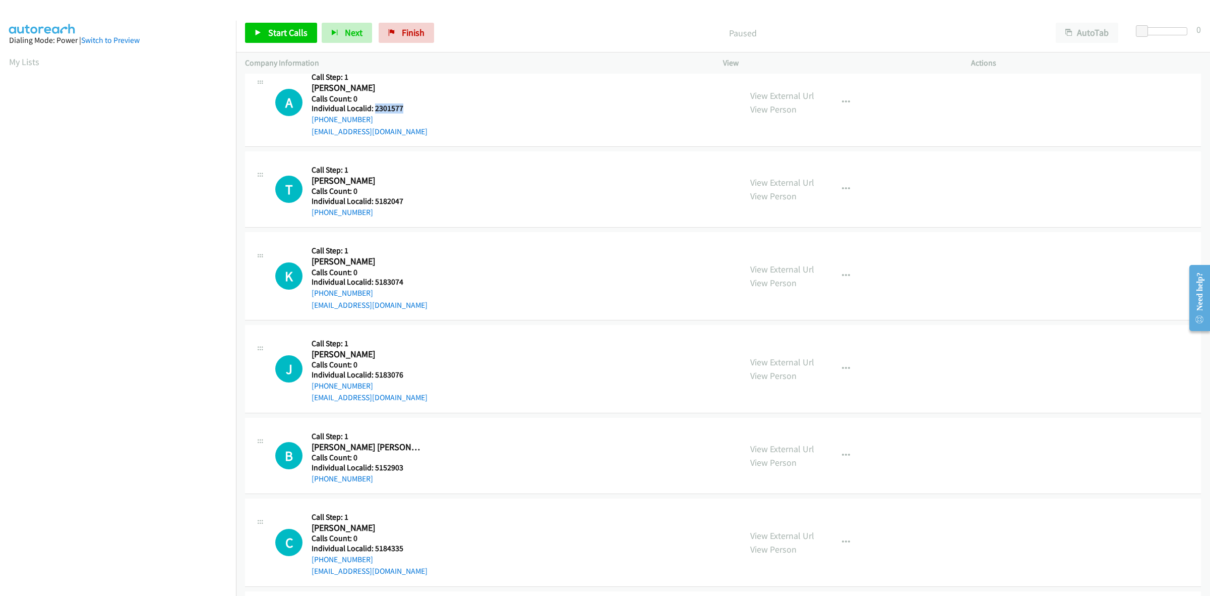
drag, startPoint x: 398, startPoint y: 107, endPoint x: 374, endPoint y: 108, distance: 24.7
click at [374, 108] on h5 "Individual Localid: 2301577" at bounding box center [370, 108] width 116 height 10
copy h5 "2301577"
click at [845, 99] on icon "button" at bounding box center [846, 102] width 8 height 8
click at [805, 169] on link "Skip Call" at bounding box center [792, 168] width 134 height 20
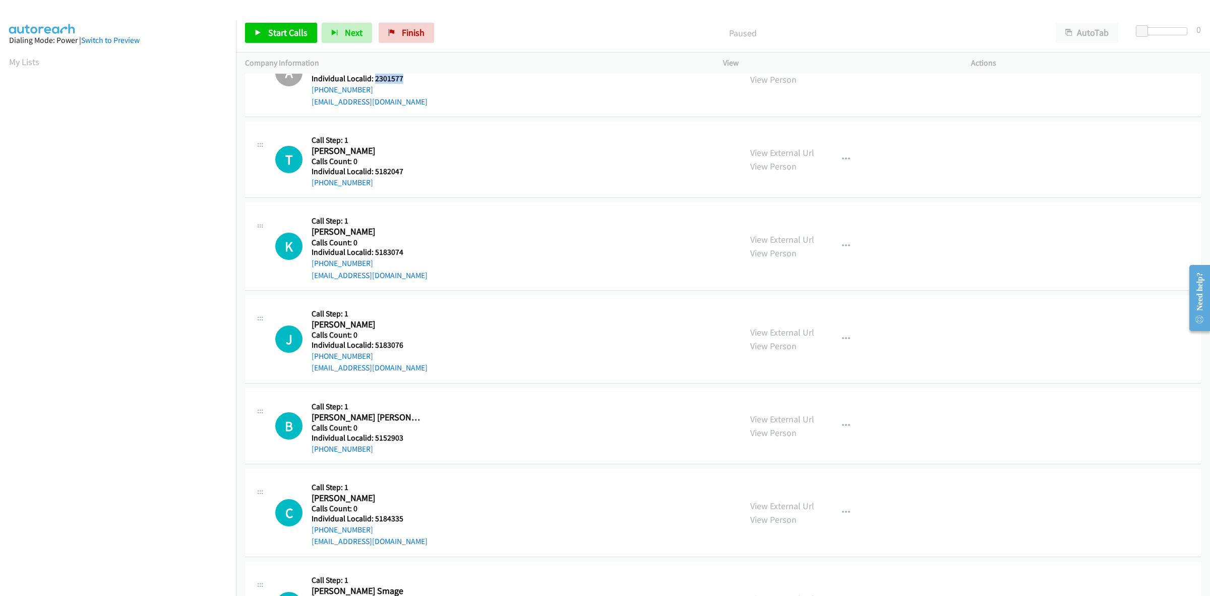
scroll to position [142, 0]
drag, startPoint x: 382, startPoint y: 167, endPoint x: 374, endPoint y: 165, distance: 7.8
click at [374, 165] on h5 "Individual Localid: 5182047" at bounding box center [368, 169] width 112 height 10
copy h5 "5182047"
drag, startPoint x: 370, startPoint y: 182, endPoint x: 305, endPoint y: 179, distance: 64.6
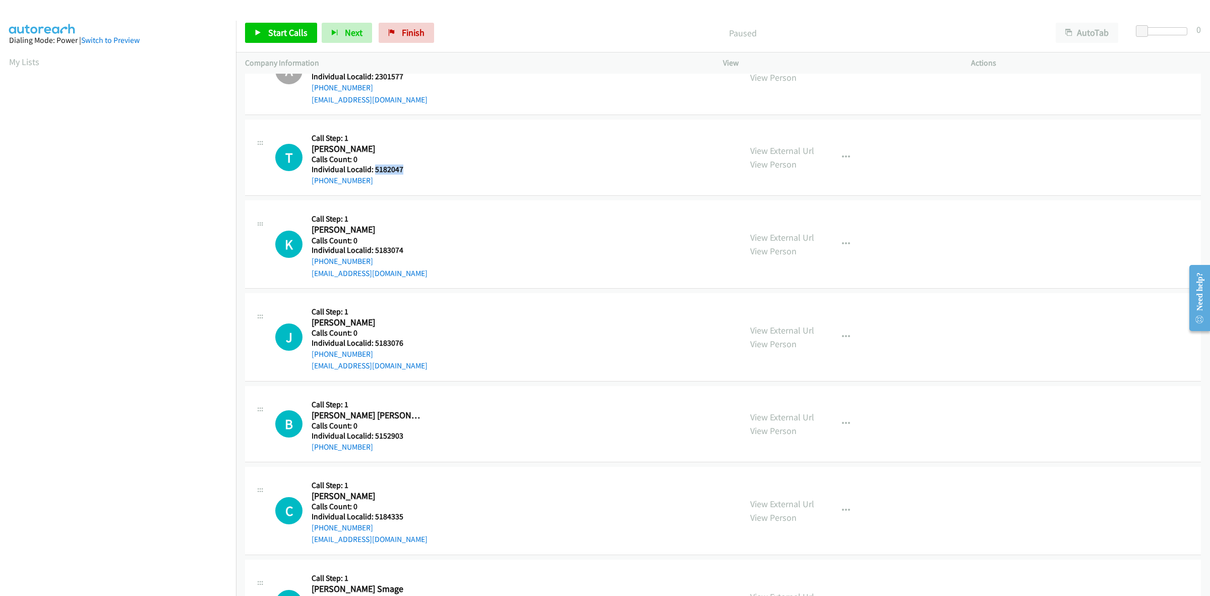
click at [305, 179] on div "T Callback Scheduled Call Step: 1 Talon Akaydin America/New_York Calls Count: 0…" at bounding box center [503, 157] width 457 height 57
copy link "+1 502-262-6510"
drag, startPoint x: 406, startPoint y: 169, endPoint x: 373, endPoint y: 172, distance: 33.4
click at [373, 172] on h5 "Individual Localid: 5182047" at bounding box center [368, 169] width 112 height 10
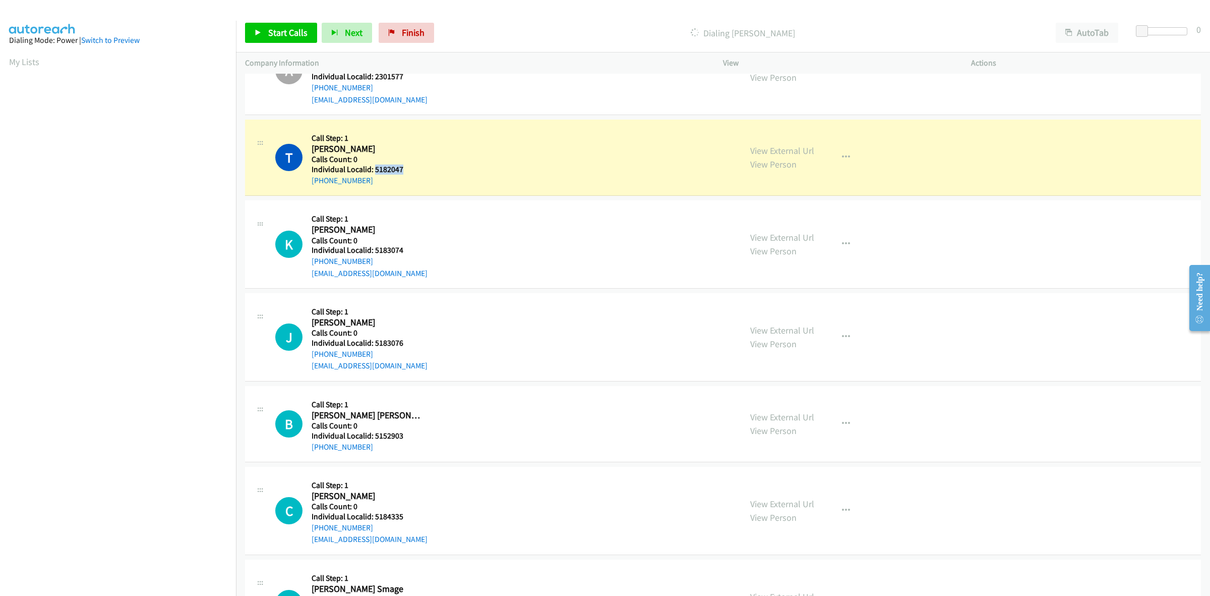
copy h5 "5182047"
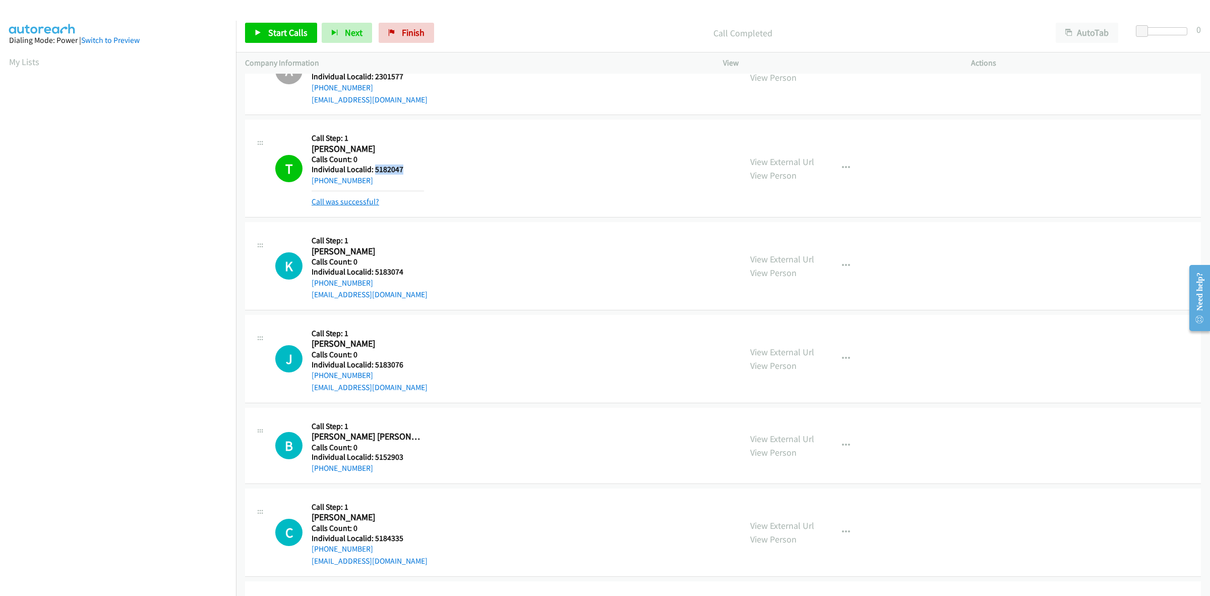
click at [347, 202] on link "Call was successful?" at bounding box center [346, 202] width 68 height 10
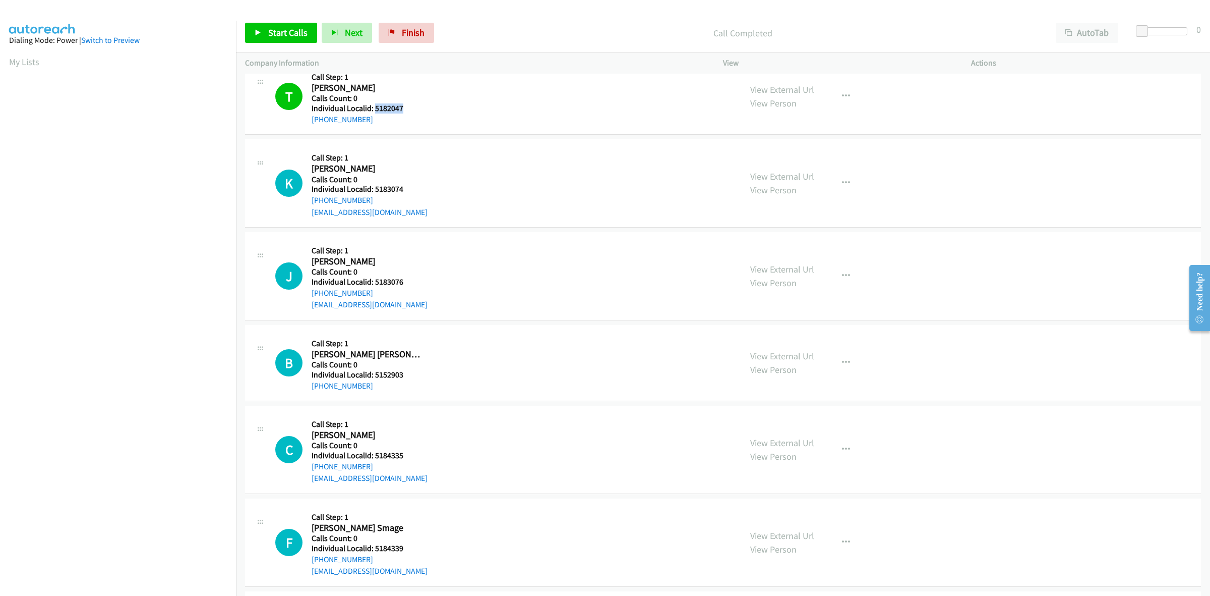
scroll to position [205, 0]
drag, startPoint x: 404, startPoint y: 189, endPoint x: 374, endPoint y: 187, distance: 30.4
click at [373, 187] on h5 "Individual Localid: 5183074" at bounding box center [370, 187] width 116 height 10
copy h5 "5183074"
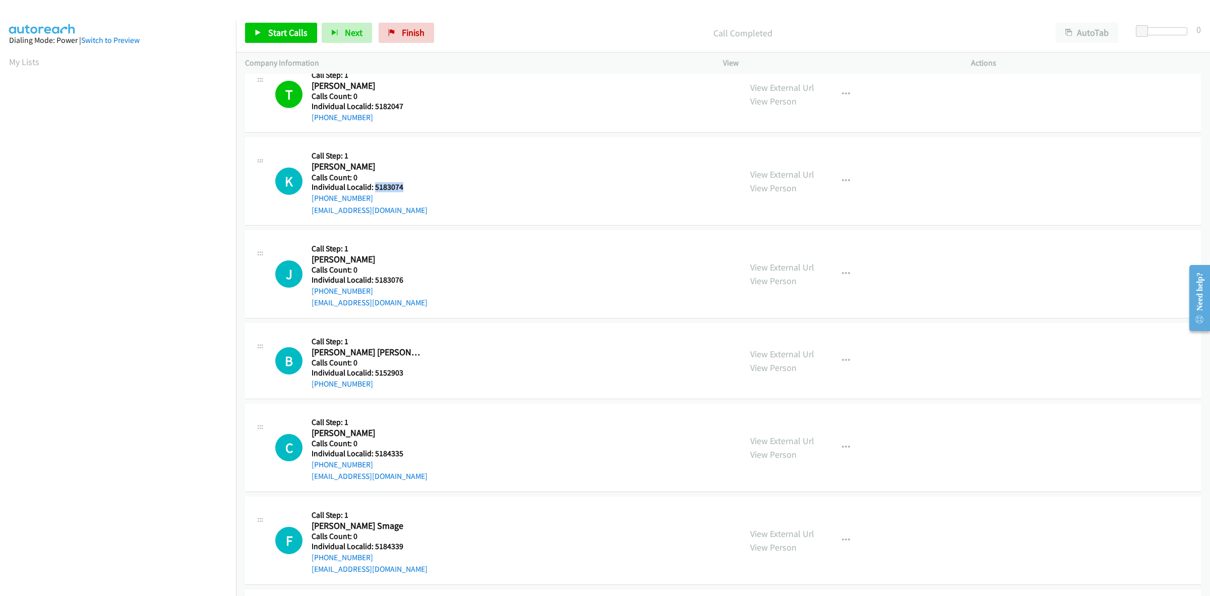
drag, startPoint x: 367, startPoint y: 200, endPoint x: 307, endPoint y: 199, distance: 60.0
click at [307, 199] on div "K Callback Scheduled Call Step: 1 Kruz Maschino America/New_York Calls Count: 0…" at bounding box center [503, 181] width 457 height 70
copy link "+1 812-592-0062"
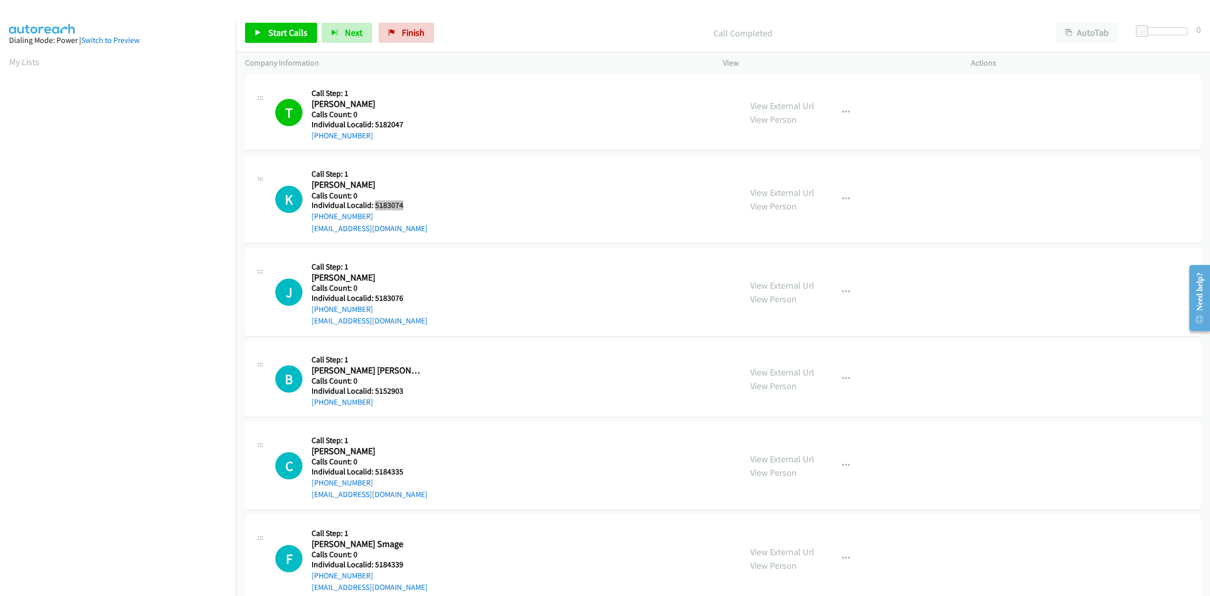
scroll to position [189, 0]
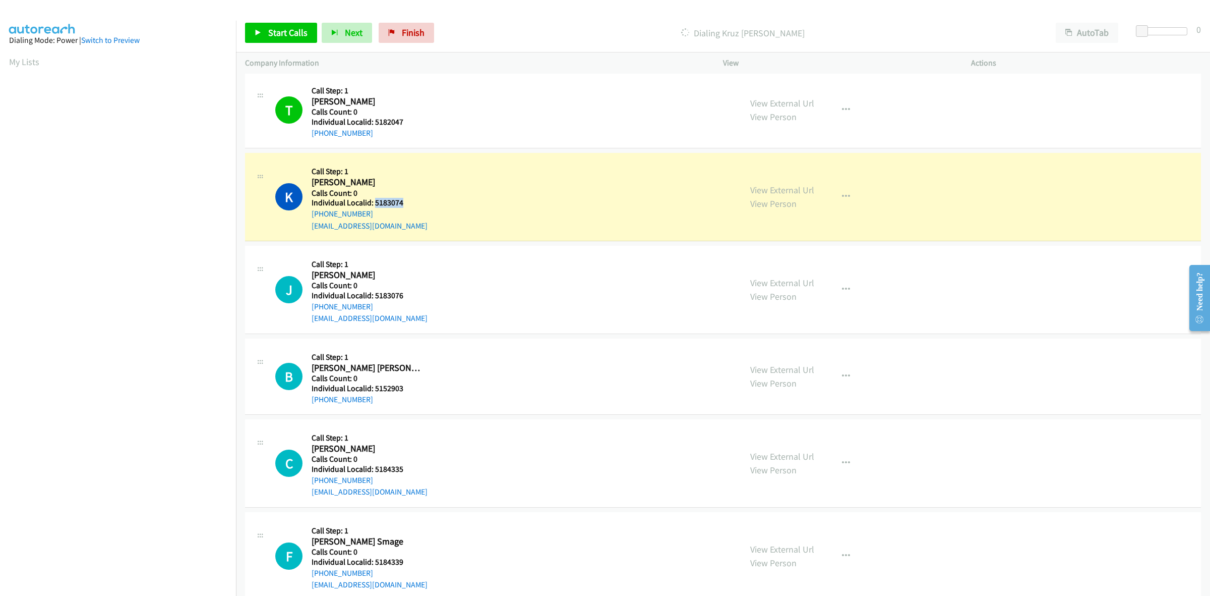
drag, startPoint x: 406, startPoint y: 203, endPoint x: 375, endPoint y: 203, distance: 31.8
click at [375, 203] on h5 "Individual Localid: 5183074" at bounding box center [370, 203] width 116 height 10
copy h5 "5183074"
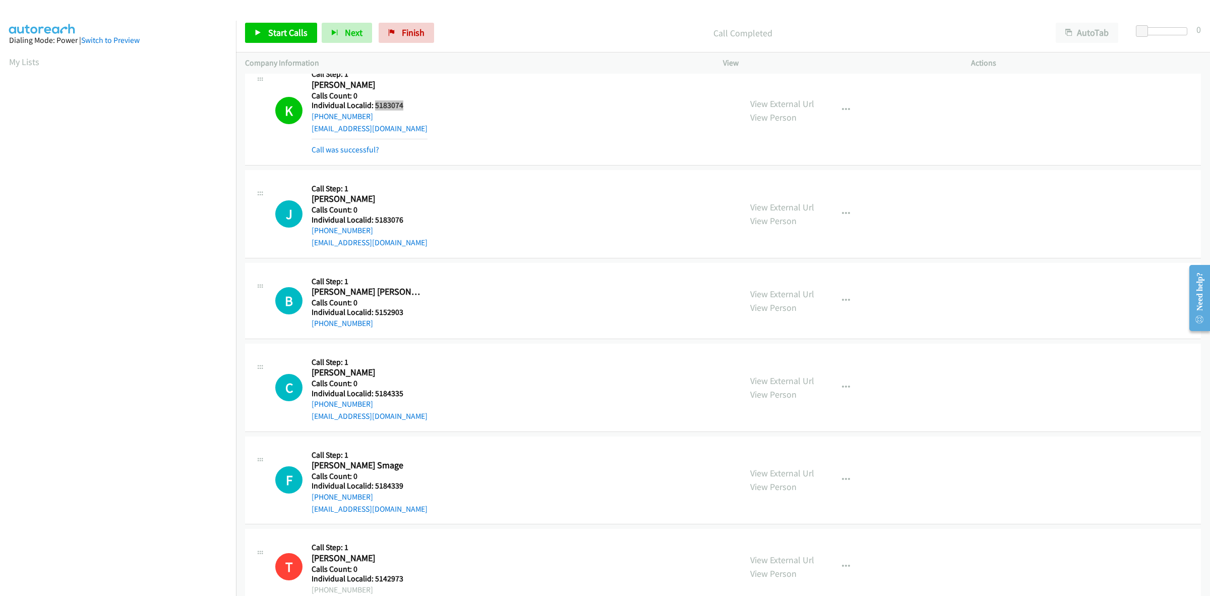
scroll to position [346, 0]
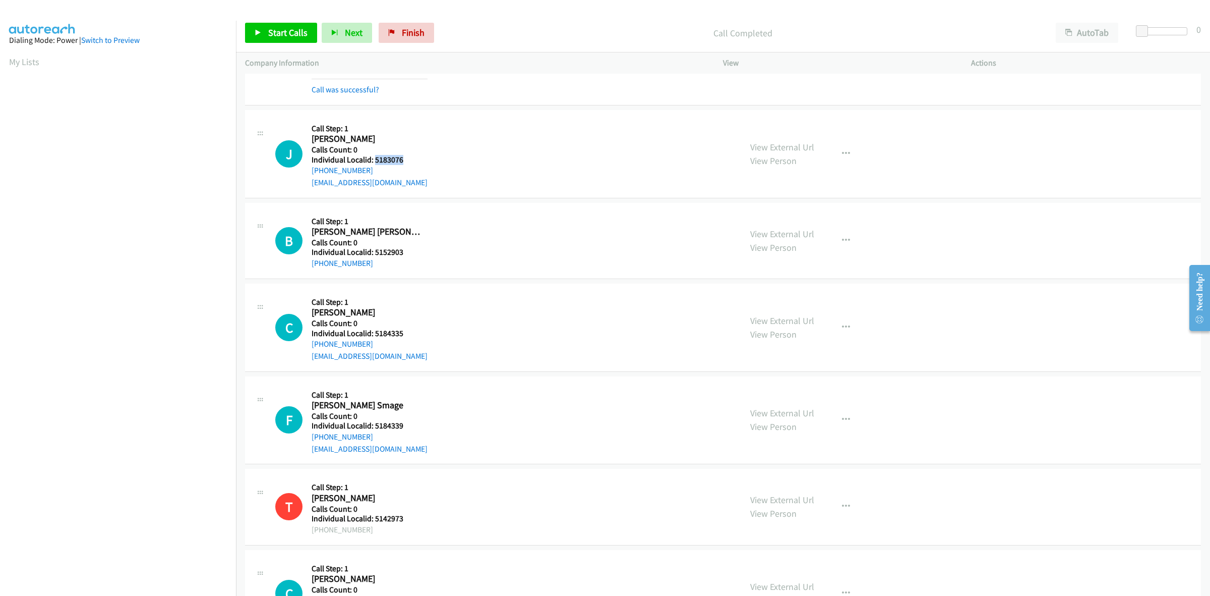
drag, startPoint x: 403, startPoint y: 155, endPoint x: 375, endPoint y: 158, distance: 28.9
click at [375, 158] on h5 "Individual Localid: 5183076" at bounding box center [370, 160] width 116 height 10
copy h5 "5183076"
click at [503, 159] on div "J Callback Scheduled Call Step: 1 Jude Vaughn America/New_York Calls Count: 0 I…" at bounding box center [503, 154] width 457 height 70
drag, startPoint x: 367, startPoint y: 167, endPoint x: 309, endPoint y: 175, distance: 58.0
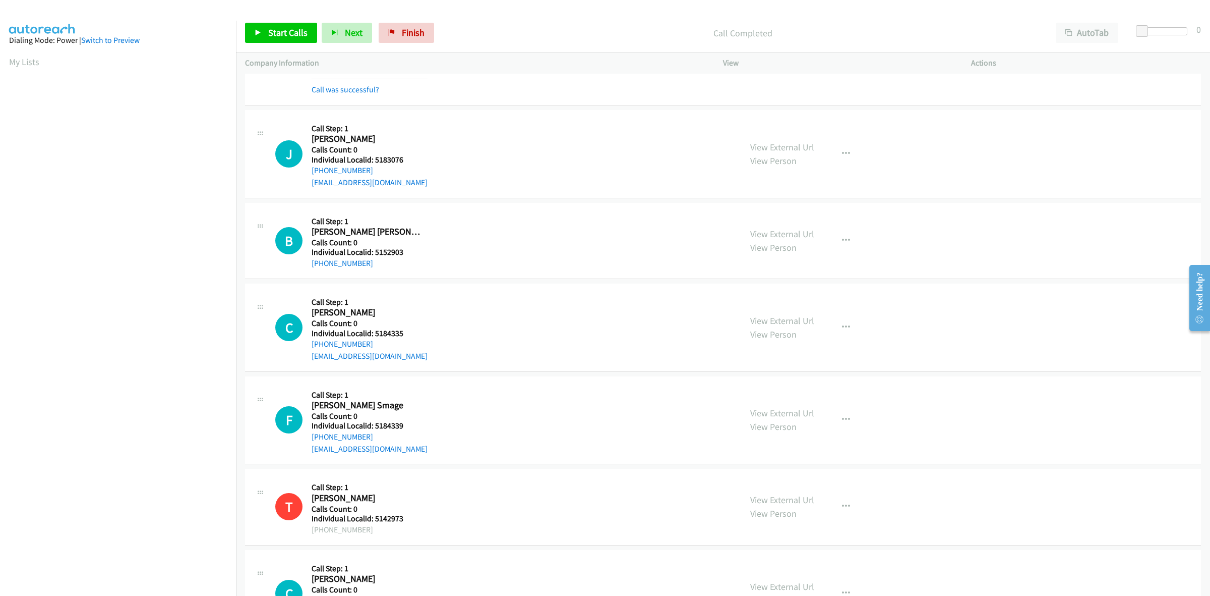
click at [309, 175] on div "J Callback Scheduled Call Step: 1 Jude Vaughn America/New_York Calls Count: 0 I…" at bounding box center [503, 154] width 457 height 70
copy link "+1 419-606-9239"
drag, startPoint x: 401, startPoint y: 157, endPoint x: 374, endPoint y: 157, distance: 26.7
click at [374, 157] on h5 "Individual Localid: 5183076" at bounding box center [370, 160] width 116 height 10
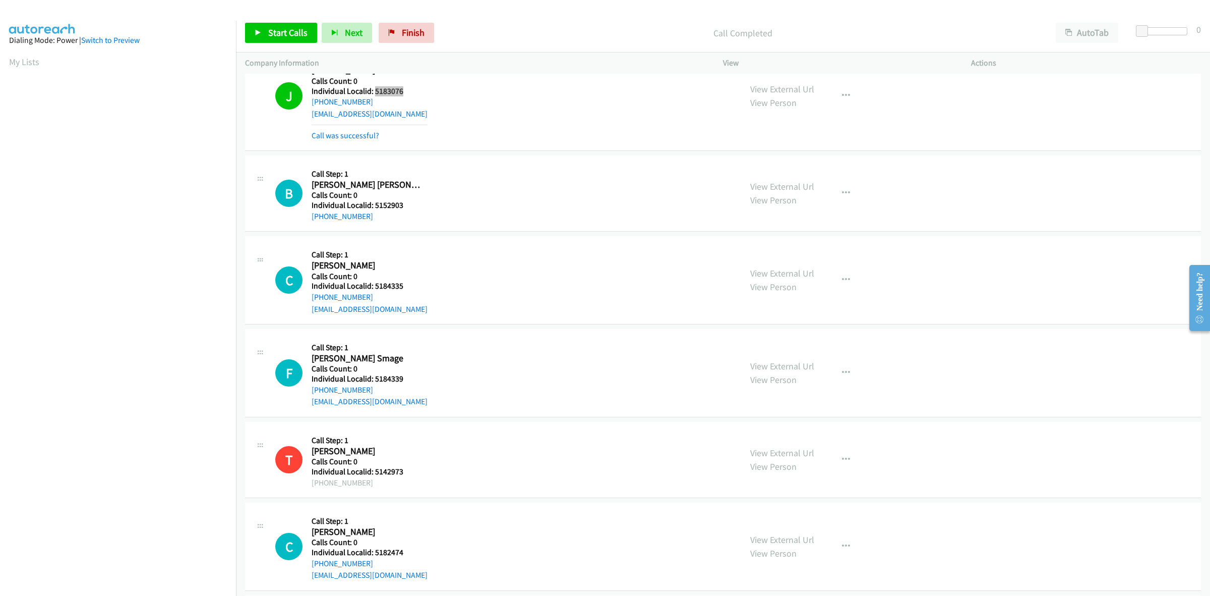
scroll to position [441, 0]
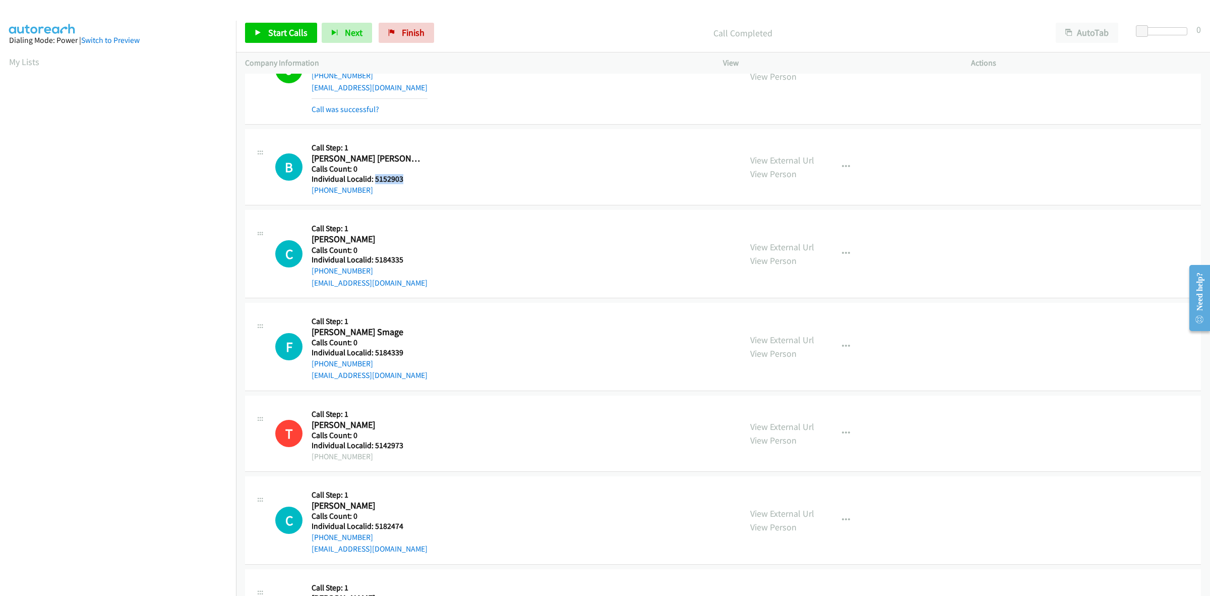
drag, startPoint x: 392, startPoint y: 177, endPoint x: 374, endPoint y: 179, distance: 17.8
click at [374, 179] on h5 "Individual Localid: 5152903" at bounding box center [368, 179] width 112 height 10
drag, startPoint x: 377, startPoint y: 190, endPoint x: 308, endPoint y: 194, distance: 69.2
click at [308, 194] on div "B Callback Scheduled Call Step: 1 Bentley Johnson America/New_York Calls Count:…" at bounding box center [503, 166] width 457 height 57
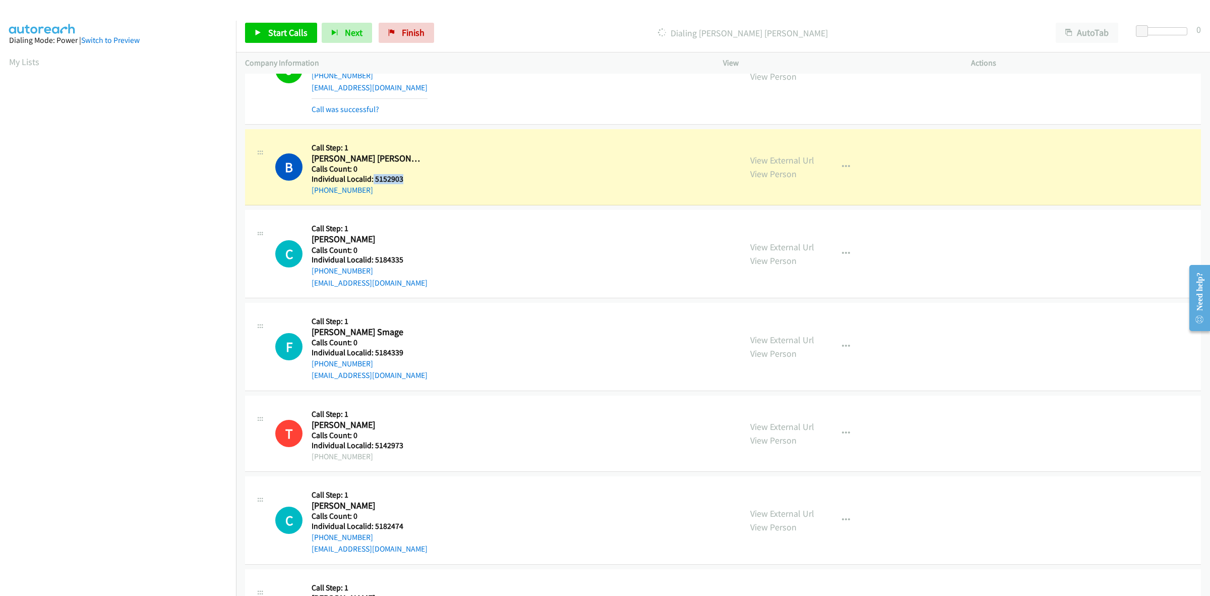
drag, startPoint x: 406, startPoint y: 180, endPoint x: 372, endPoint y: 180, distance: 33.8
click at [372, 180] on h5 "Individual Localid: 5152903" at bounding box center [368, 179] width 112 height 10
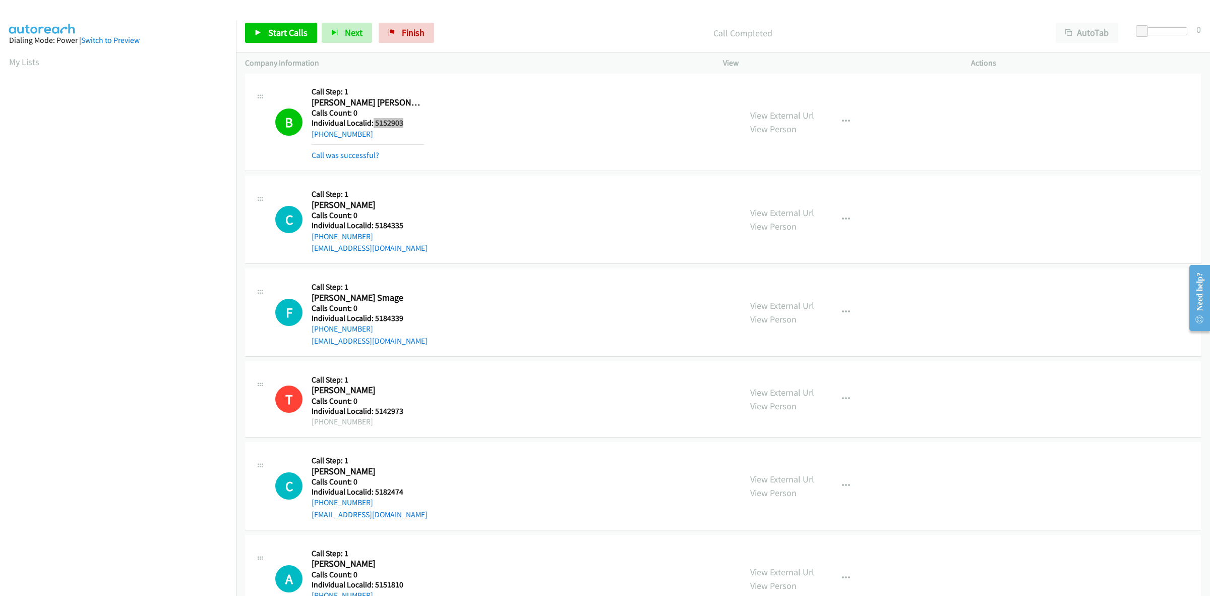
scroll to position [520, 0]
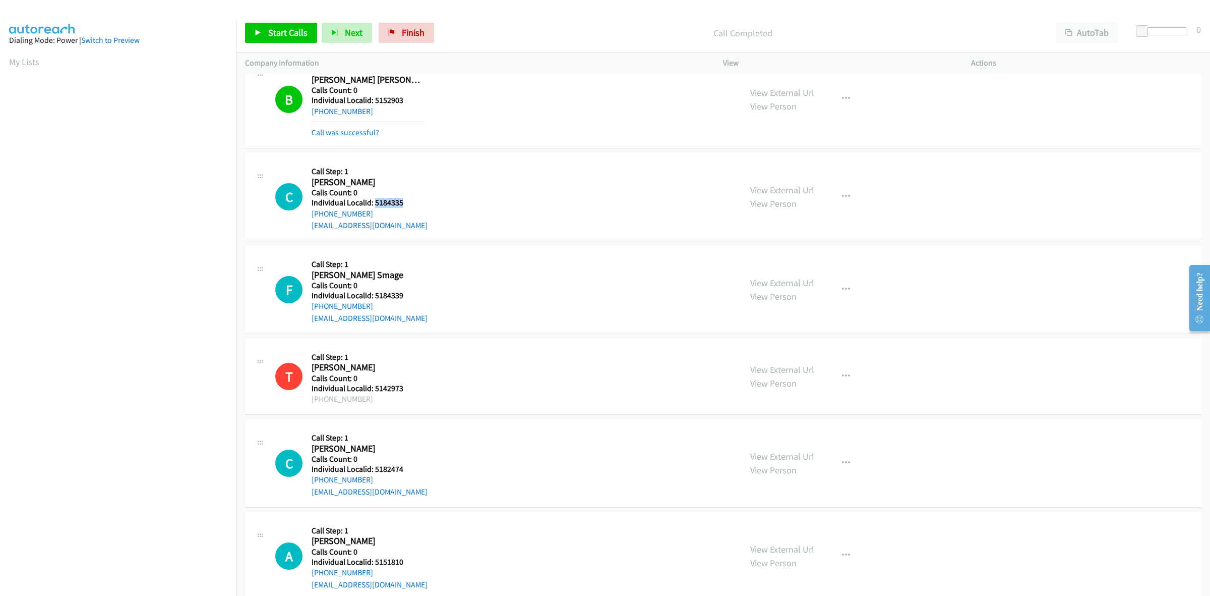
drag, startPoint x: 404, startPoint y: 200, endPoint x: 374, endPoint y: 202, distance: 30.3
click at [374, 202] on h5 "Individual Localid: 5184335" at bounding box center [370, 203] width 116 height 10
drag, startPoint x: 414, startPoint y: 202, endPoint x: 374, endPoint y: 202, distance: 39.3
click at [374, 202] on h5 "Individual Localid: 5184335" at bounding box center [370, 203] width 116 height 10
copy h5 "5184335"
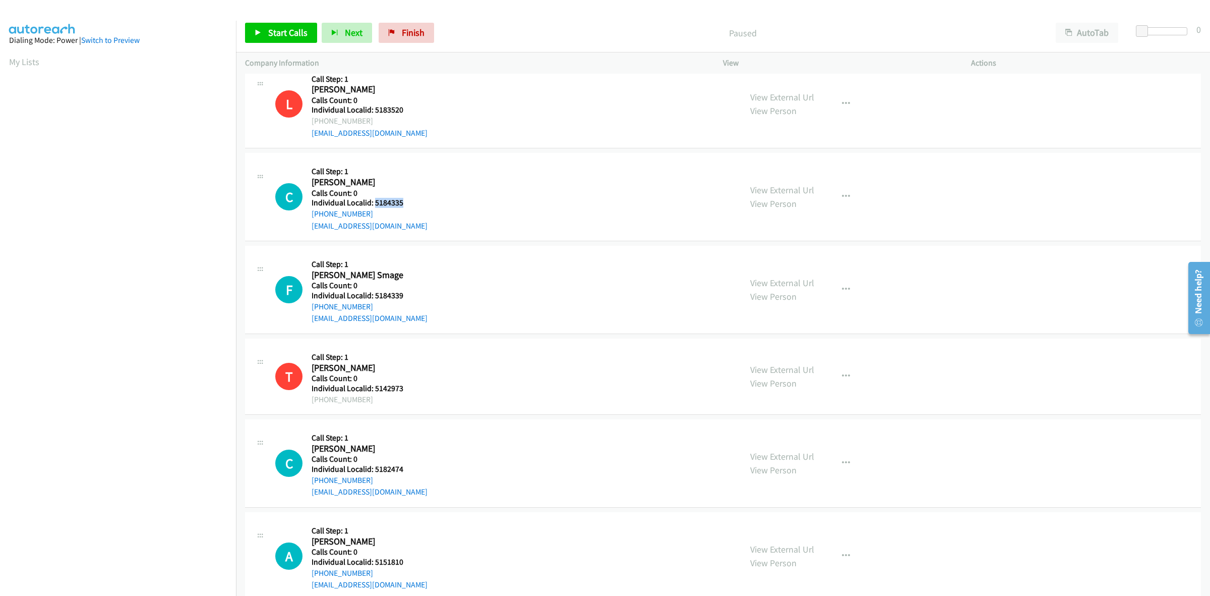
drag, startPoint x: 367, startPoint y: 208, endPoint x: 307, endPoint y: 218, distance: 61.4
click at [307, 218] on div "C Callback Scheduled Call Step: 1 [PERSON_NAME] America/New_York Calls Count: 0…" at bounding box center [503, 197] width 457 height 70
copy link "[PHONE_NUMBER]"
drag, startPoint x: 393, startPoint y: 203, endPoint x: 374, endPoint y: 205, distance: 19.3
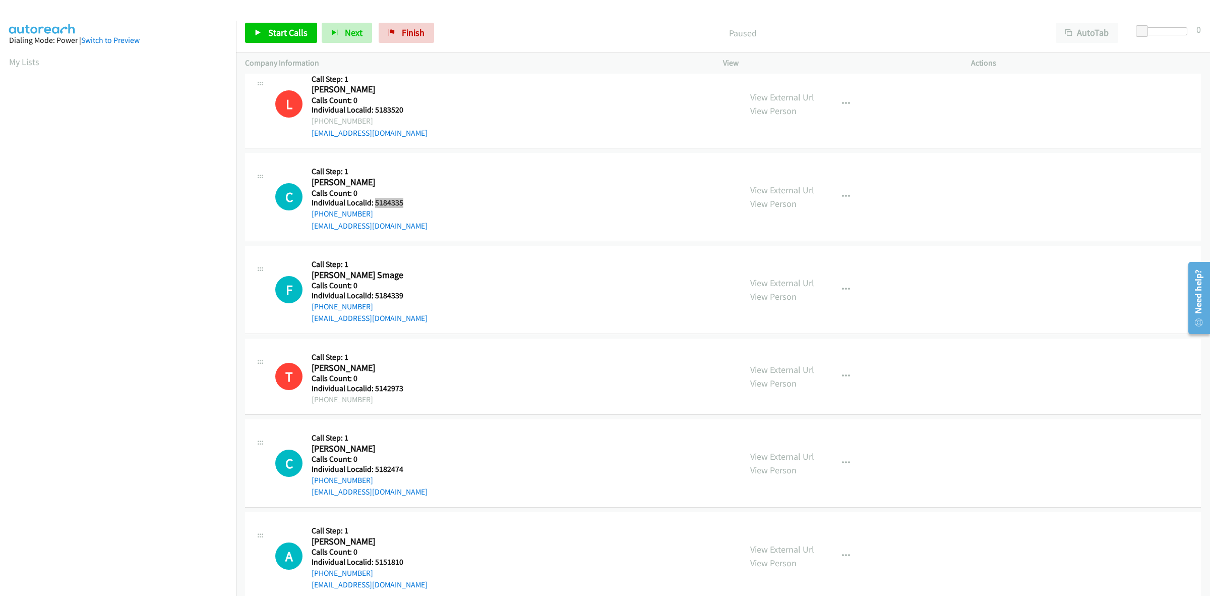
click at [374, 205] on h5 "Individual Localid: 5184335" at bounding box center [370, 203] width 116 height 10
copy h5 "5184335"
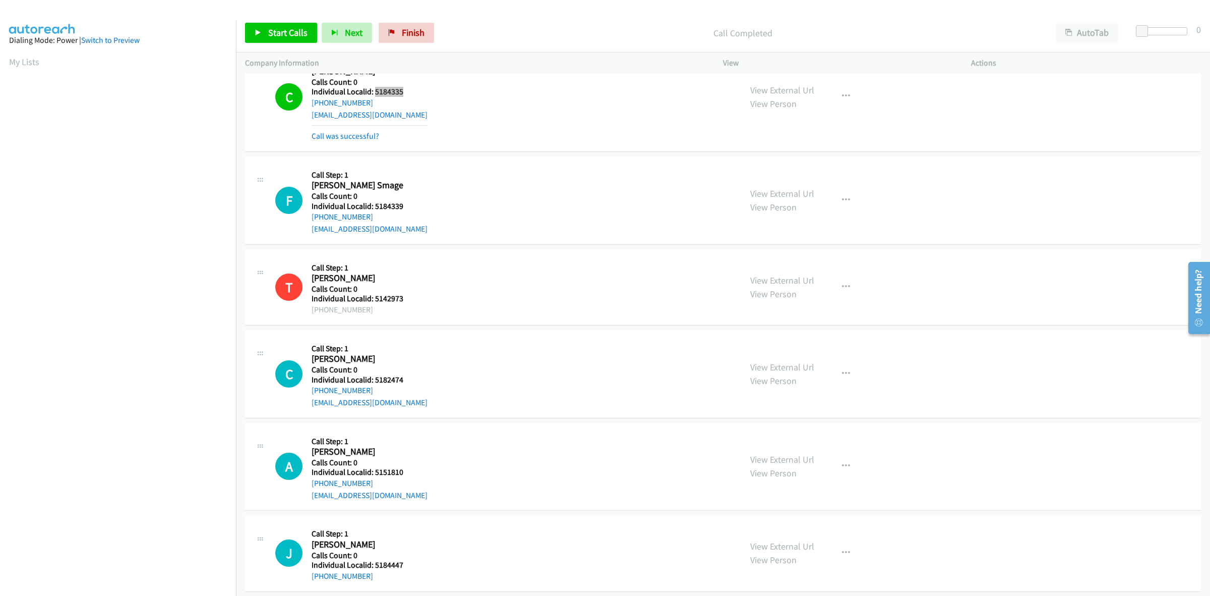
scroll to position [157, 0]
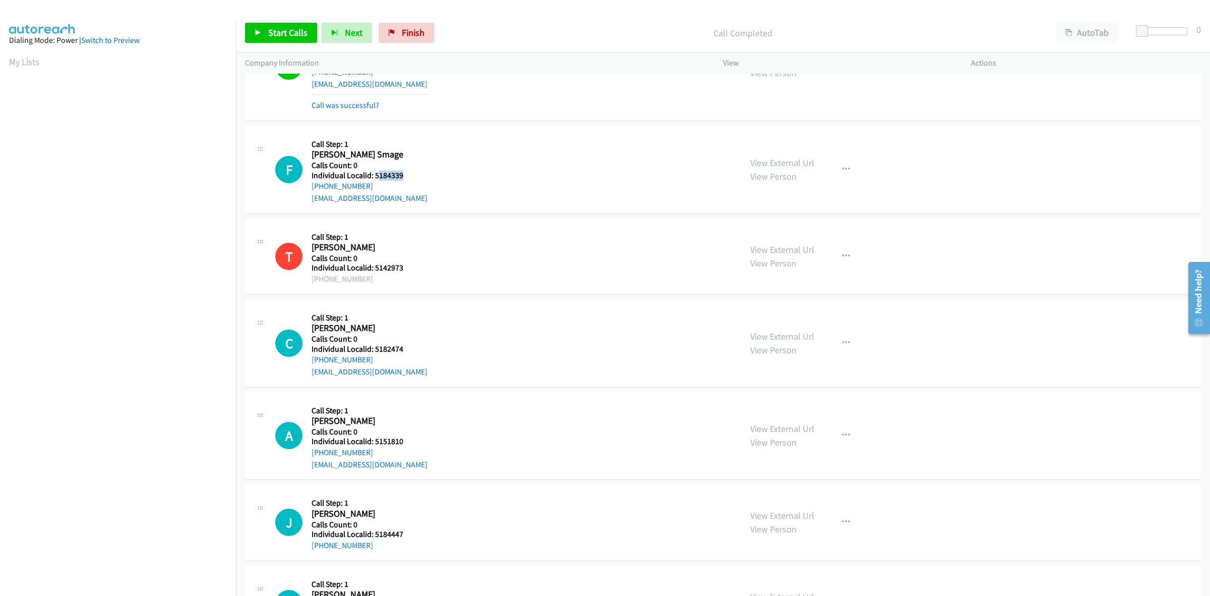
drag, startPoint x: 392, startPoint y: 178, endPoint x: 376, endPoint y: 178, distance: 15.6
click at [376, 178] on h5 "Individual Localid: 5184339" at bounding box center [370, 175] width 116 height 10
click at [430, 167] on div "F Callback Scheduled Call Step: 1 Finnegan Smage America/Los_Angeles Calls Coun…" at bounding box center [503, 170] width 457 height 70
drag, startPoint x: 407, startPoint y: 175, endPoint x: 373, endPoint y: 176, distance: 33.8
click at [373, 176] on h5 "Individual Localid: 5184339" at bounding box center [370, 175] width 116 height 10
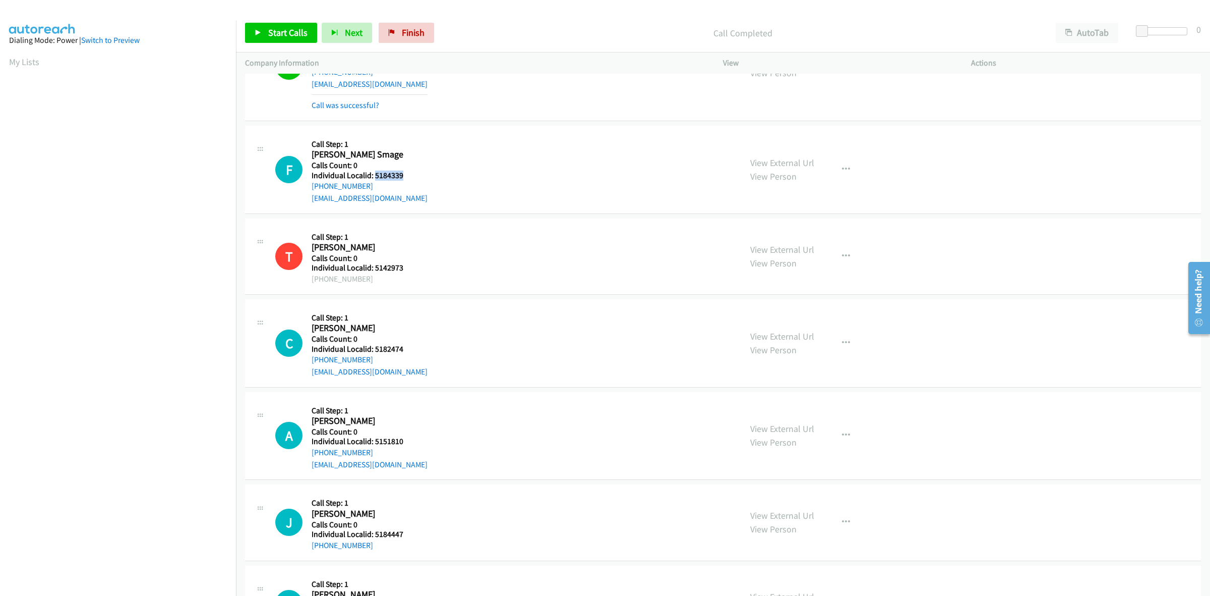
copy h5 "5184339"
drag, startPoint x: 367, startPoint y: 188, endPoint x: 304, endPoint y: 190, distance: 63.1
click at [304, 190] on div "F Callback Scheduled Call Step: 1 Finnegan Smage America/Los_Angeles Calls Coun…" at bounding box center [503, 170] width 457 height 70
copy link "+1 951-591-1724"
drag, startPoint x: 404, startPoint y: 177, endPoint x: 374, endPoint y: 178, distance: 30.8
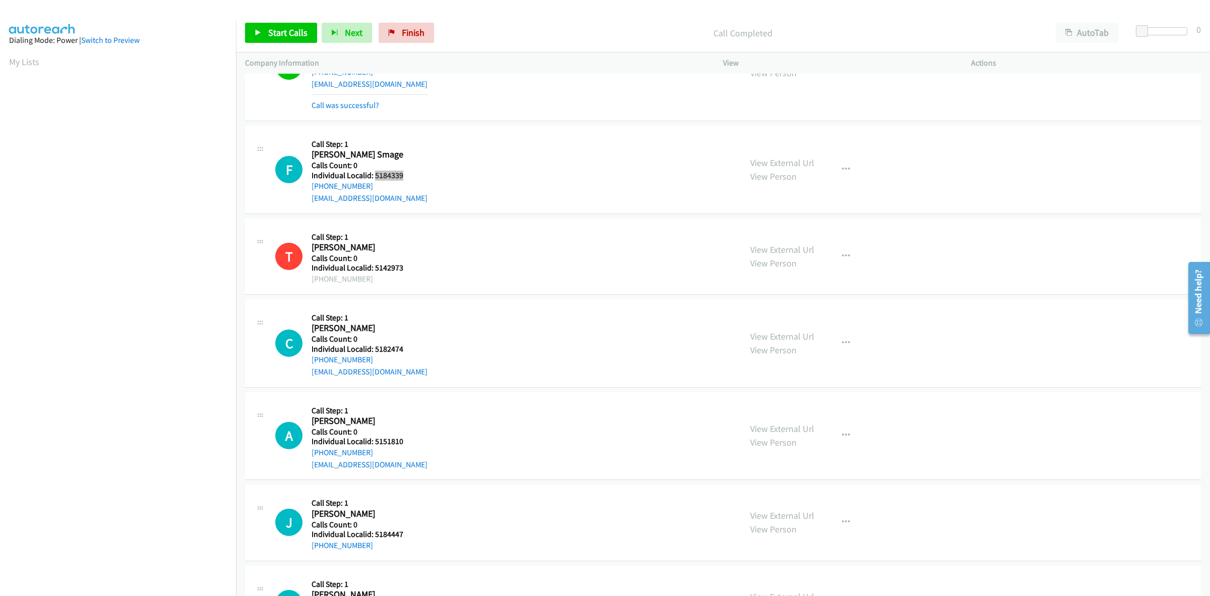
click at [374, 178] on h5 "Individual Localid: 5184339" at bounding box center [370, 175] width 116 height 10
copy h5 "5184339"
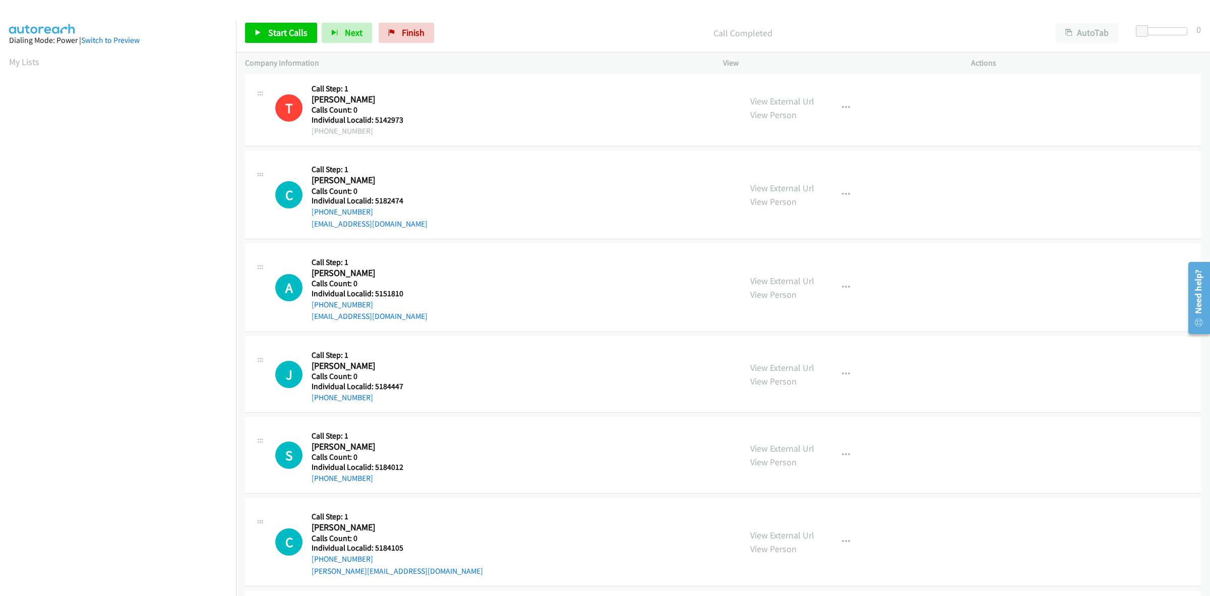
scroll to position [362, 0]
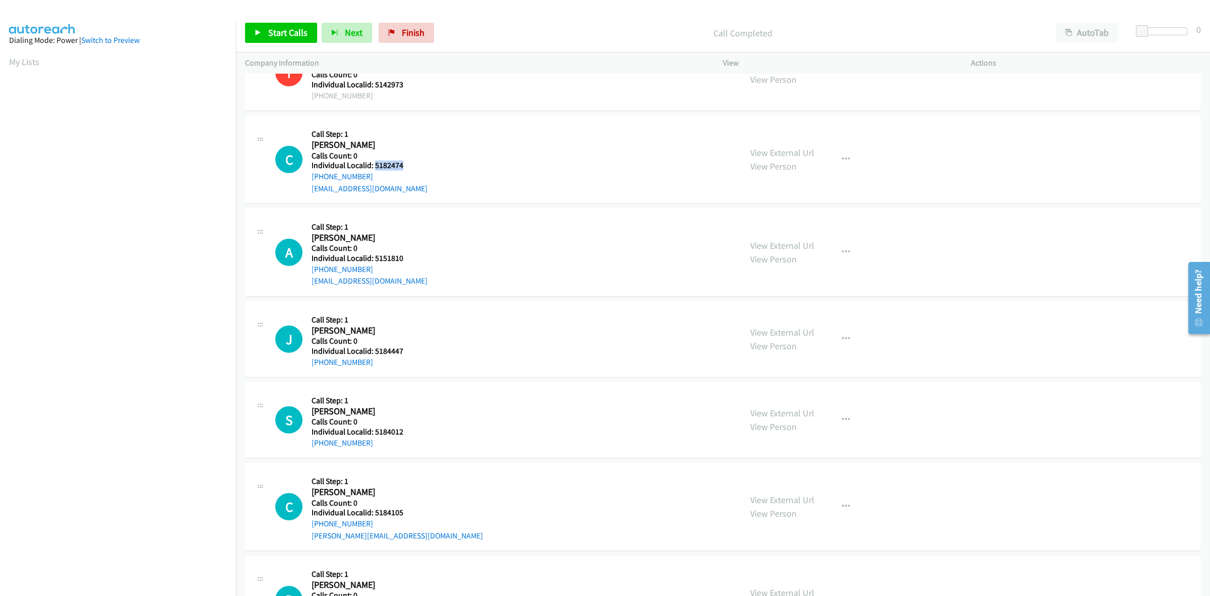
drag, startPoint x: 406, startPoint y: 165, endPoint x: 375, endPoint y: 165, distance: 31.8
click at [375, 165] on h5 "Individual Localid: 5182474" at bounding box center [370, 165] width 116 height 10
copy h5 "5182474"
click at [841, 164] on button "button" at bounding box center [846, 159] width 27 height 20
click at [782, 227] on link "Skip Call" at bounding box center [792, 225] width 134 height 20
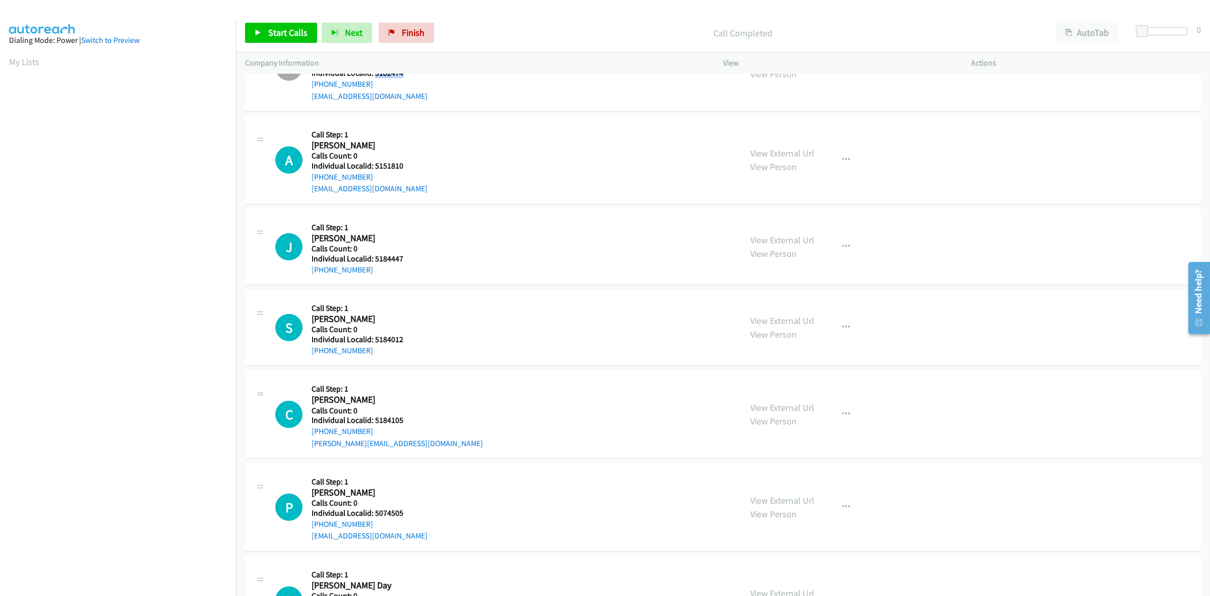
scroll to position [488, 0]
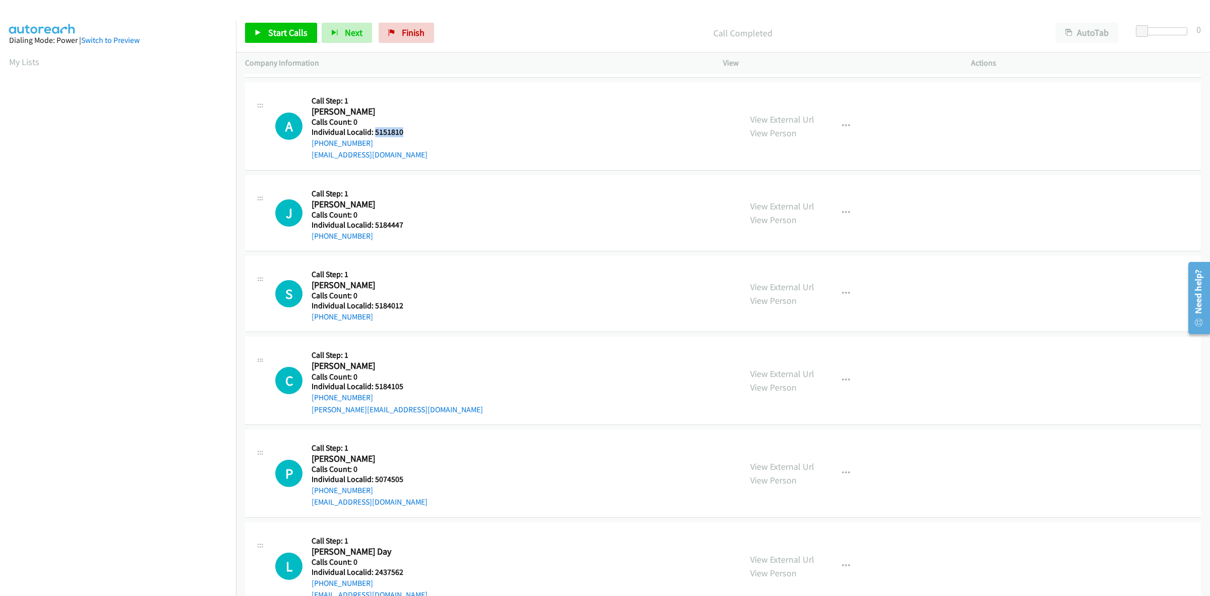
drag, startPoint x: 404, startPoint y: 130, endPoint x: 376, endPoint y: 134, distance: 28.5
click at [376, 134] on h5 "Individual Localid: 5151810" at bounding box center [370, 132] width 116 height 10
copy h5 "5151810"
drag, startPoint x: 369, startPoint y: 144, endPoint x: 307, endPoint y: 144, distance: 62.0
click at [307, 144] on div "A Callback Scheduled Call Step: 1 Averie Green America/Chicago Calls Count: 0 I…" at bounding box center [503, 126] width 457 height 70
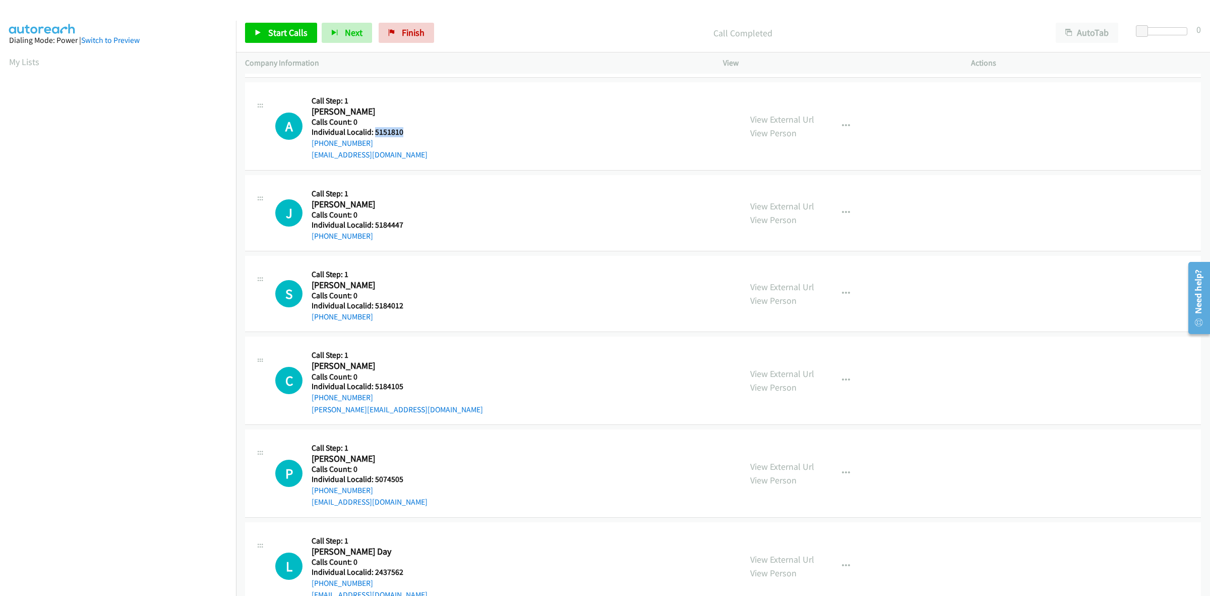
copy link "+1 918-922-4116"
drag, startPoint x: 410, startPoint y: 131, endPoint x: 372, endPoint y: 129, distance: 37.4
click at [372, 129] on h5 "Individual Localid: 5151810" at bounding box center [370, 132] width 116 height 10
copy h5 "5151810"
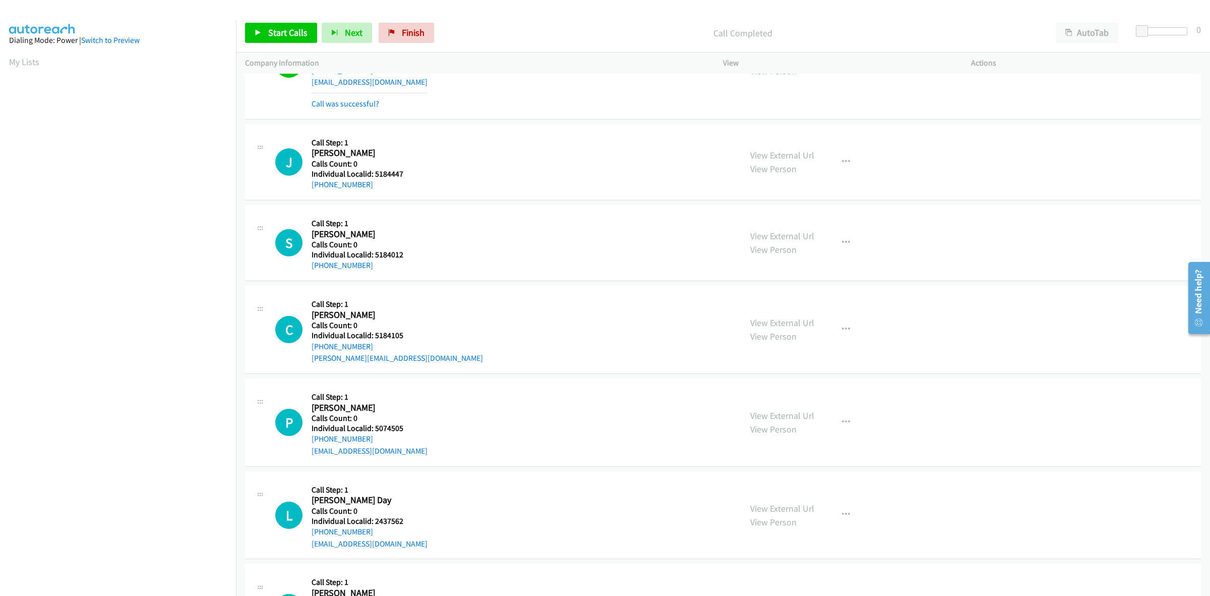
scroll to position [583, 0]
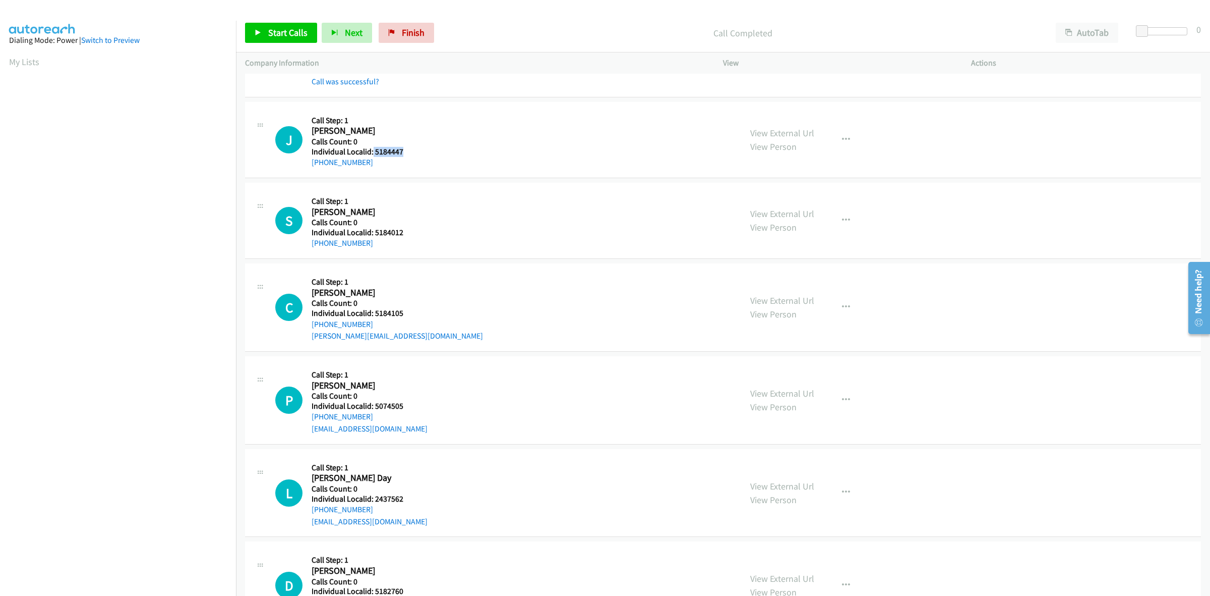
drag, startPoint x: 401, startPoint y: 151, endPoint x: 372, endPoint y: 149, distance: 29.3
click at [372, 149] on h5 "Individual Localid: 5184447" at bounding box center [368, 152] width 112 height 10
click at [836, 134] on button "button" at bounding box center [846, 140] width 27 height 20
click at [770, 203] on link "Skip Call" at bounding box center [792, 205] width 134 height 20
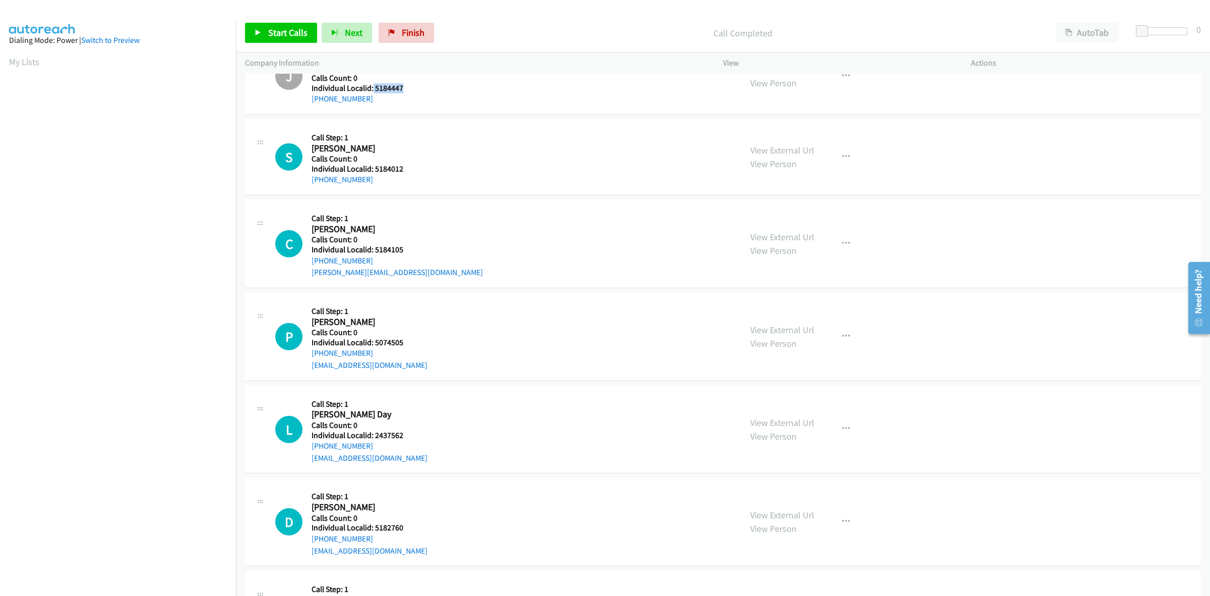
scroll to position [662, 0]
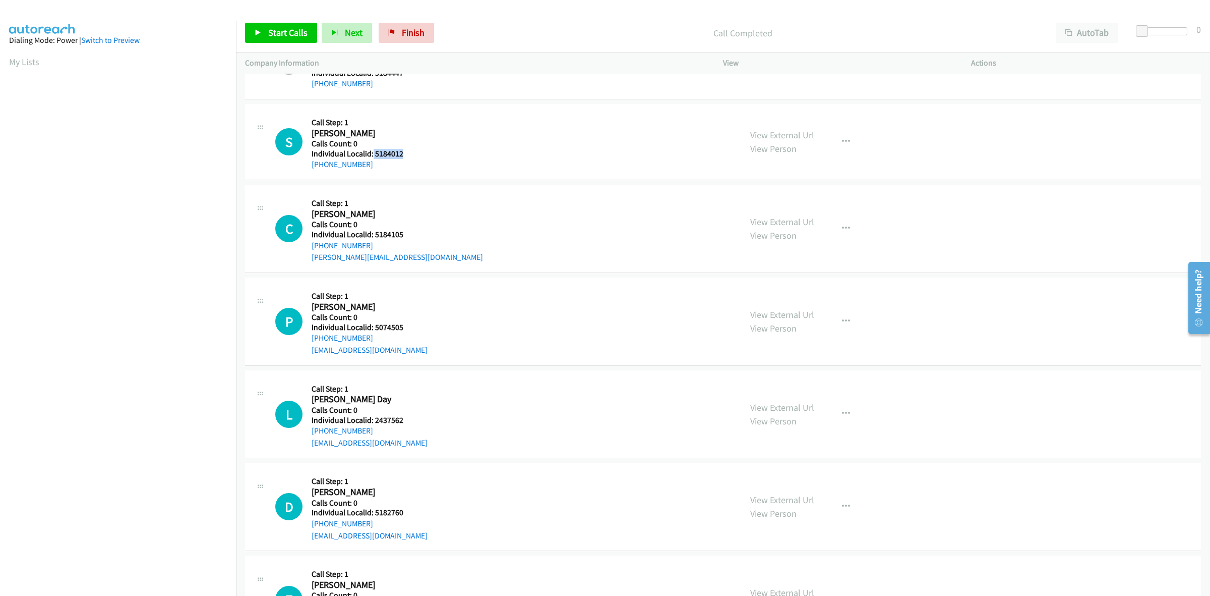
drag, startPoint x: 405, startPoint y: 153, endPoint x: 372, endPoint y: 155, distance: 32.8
click at [372, 155] on h5 "Individual Localid: 5184012" at bounding box center [368, 154] width 112 height 10
click at [845, 147] on button "button" at bounding box center [846, 142] width 27 height 20
drag, startPoint x: 772, startPoint y: 205, endPoint x: 691, endPoint y: 201, distance: 80.3
click at [772, 205] on link "Skip Call" at bounding box center [792, 208] width 134 height 20
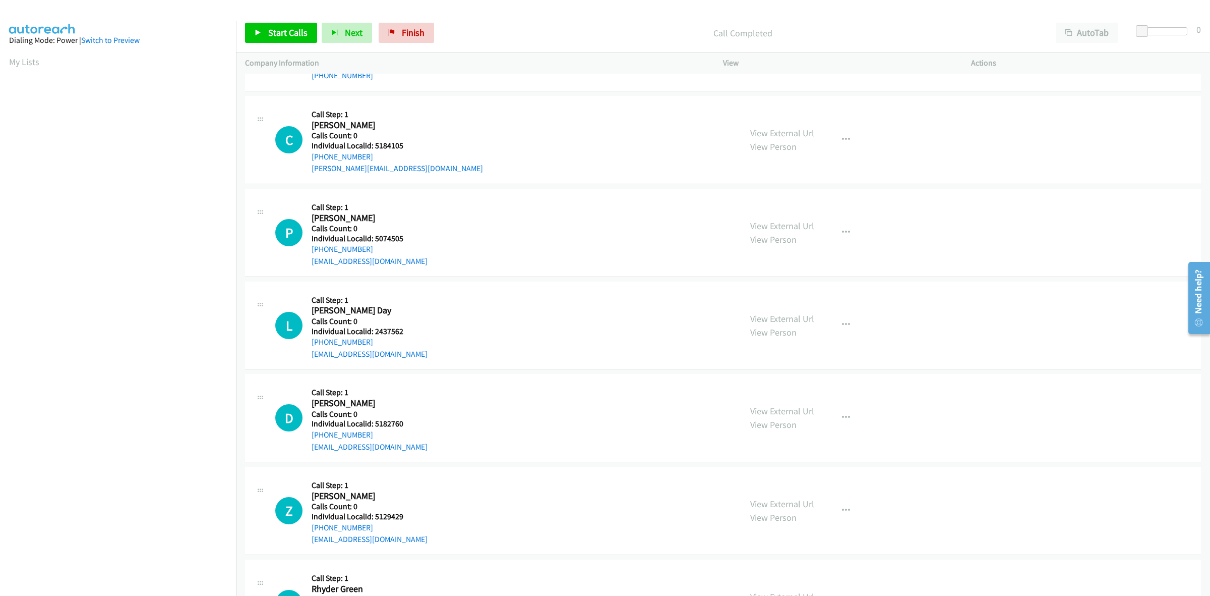
scroll to position [788, 0]
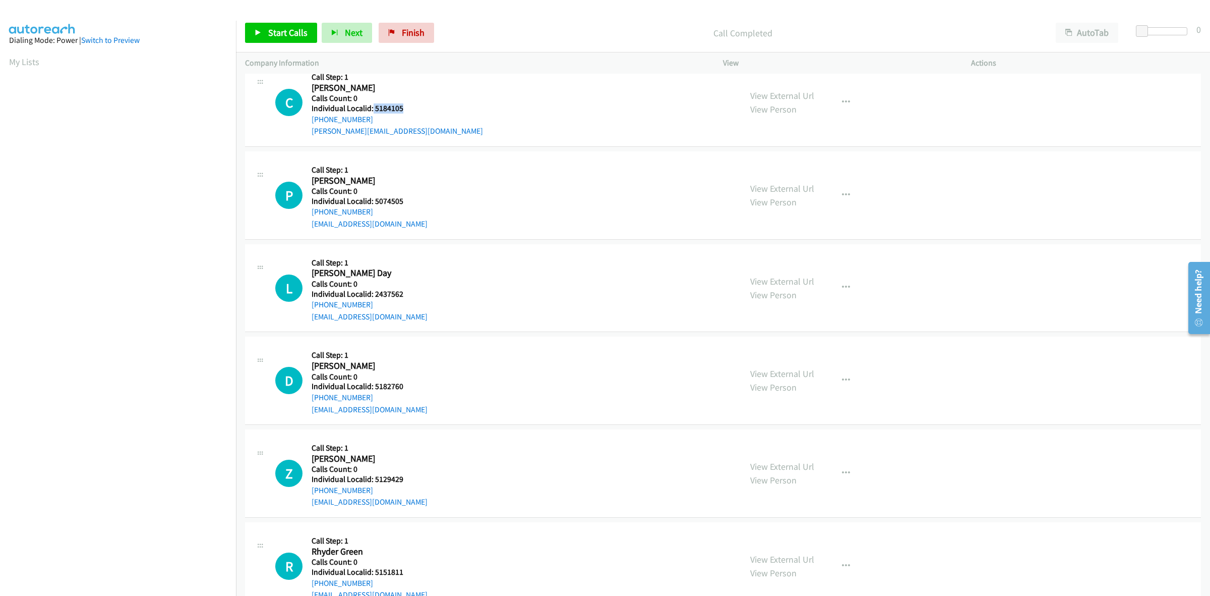
drag, startPoint x: 404, startPoint y: 109, endPoint x: 372, endPoint y: 111, distance: 32.4
click at [372, 111] on h5 "Individual Localid: 5184105" at bounding box center [397, 108] width 171 height 10
click at [826, 99] on div "View External Url View Person View External Url Email Schedule/Manage Callback …" at bounding box center [869, 103] width 257 height 70
click at [846, 101] on button "button" at bounding box center [846, 102] width 27 height 20
click at [780, 167] on link "Skip Call" at bounding box center [792, 168] width 134 height 20
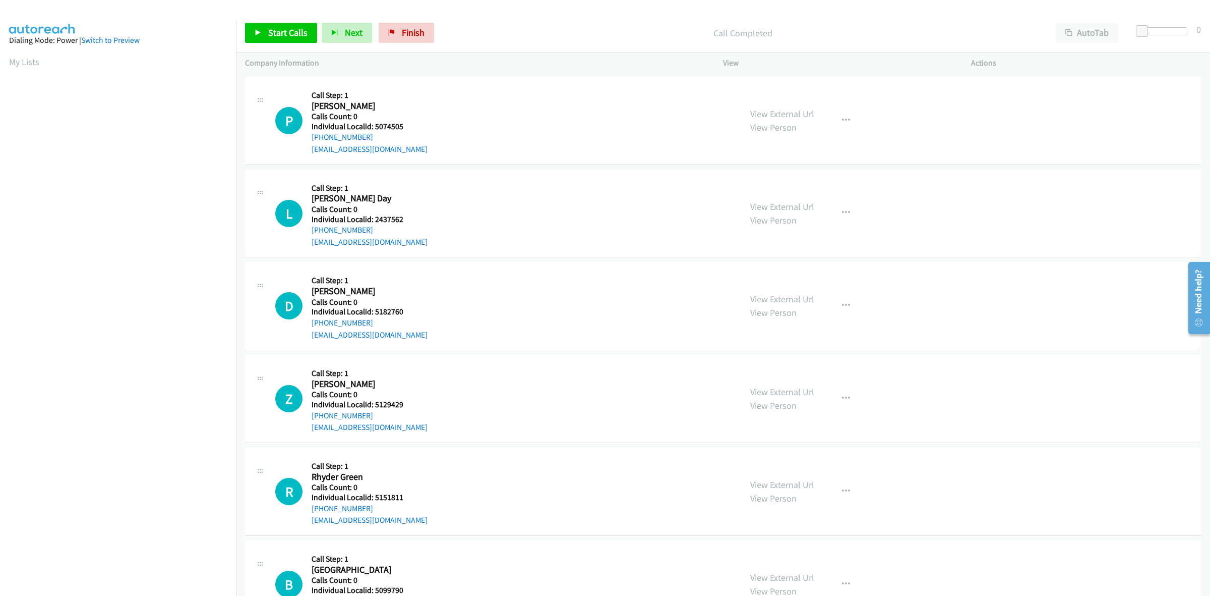
scroll to position [866, 0]
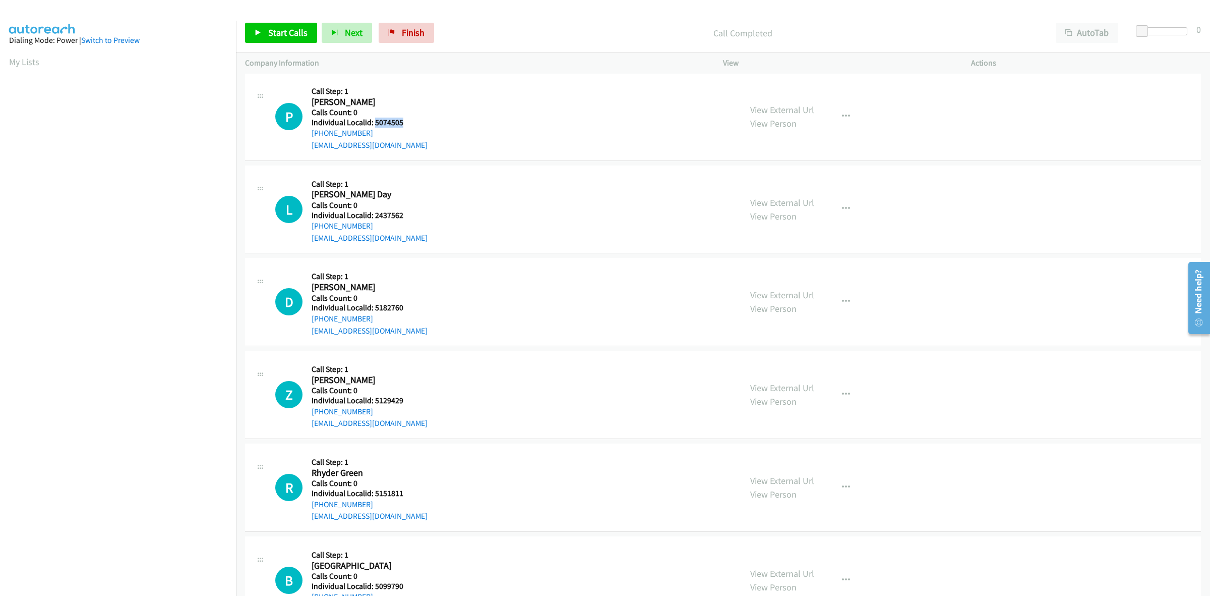
drag, startPoint x: 406, startPoint y: 124, endPoint x: 374, endPoint y: 125, distance: 32.3
click at [374, 125] on h5 "Individual Localid: 5074505" at bounding box center [370, 123] width 116 height 10
drag, startPoint x: 373, startPoint y: 133, endPoint x: 313, endPoint y: 137, distance: 60.2
click at [313, 137] on div "+1 785-259-4967" at bounding box center [370, 133] width 116 height 12
drag, startPoint x: 393, startPoint y: 122, endPoint x: 376, endPoint y: 122, distance: 17.7
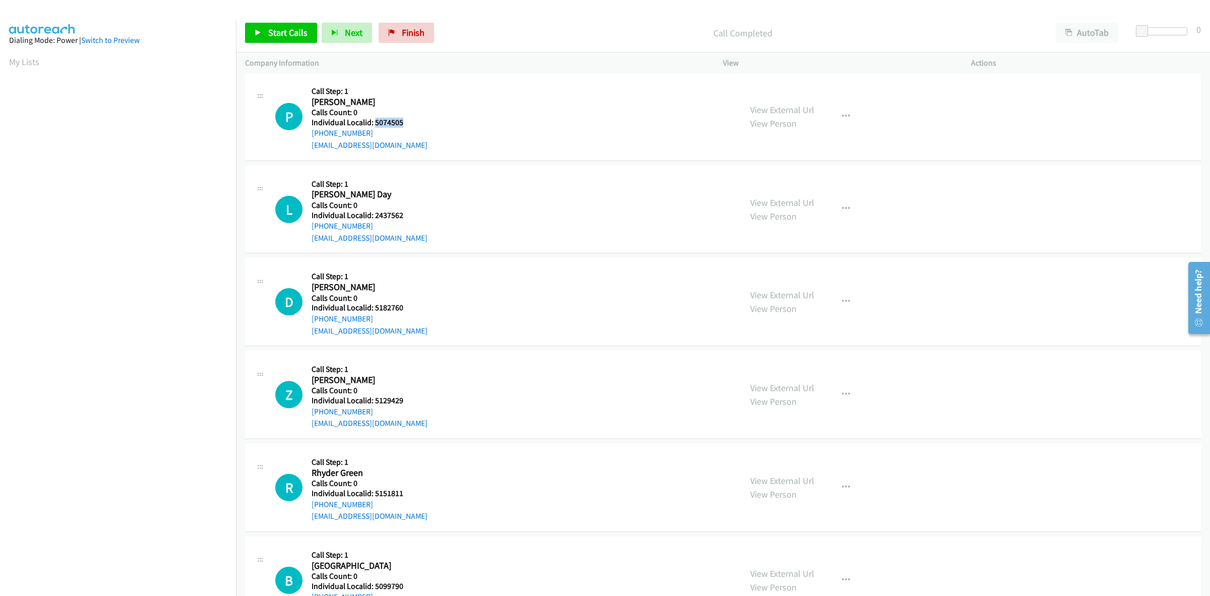
click at [376, 122] on h5 "Individual Localid: 5074505" at bounding box center [370, 123] width 116 height 10
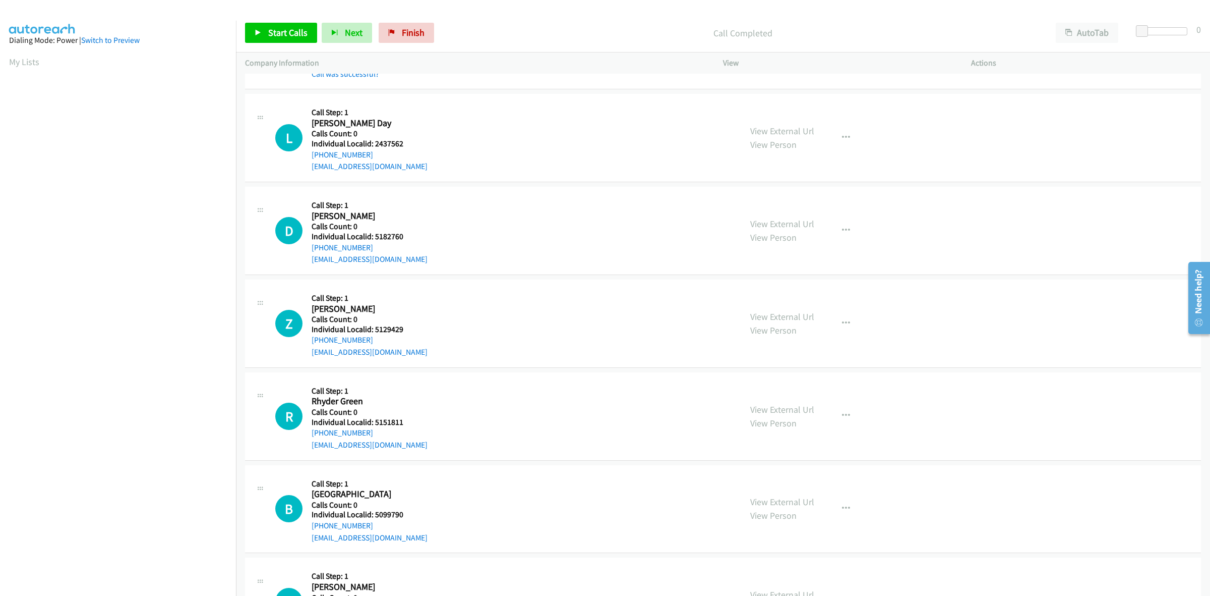
scroll to position [977, 0]
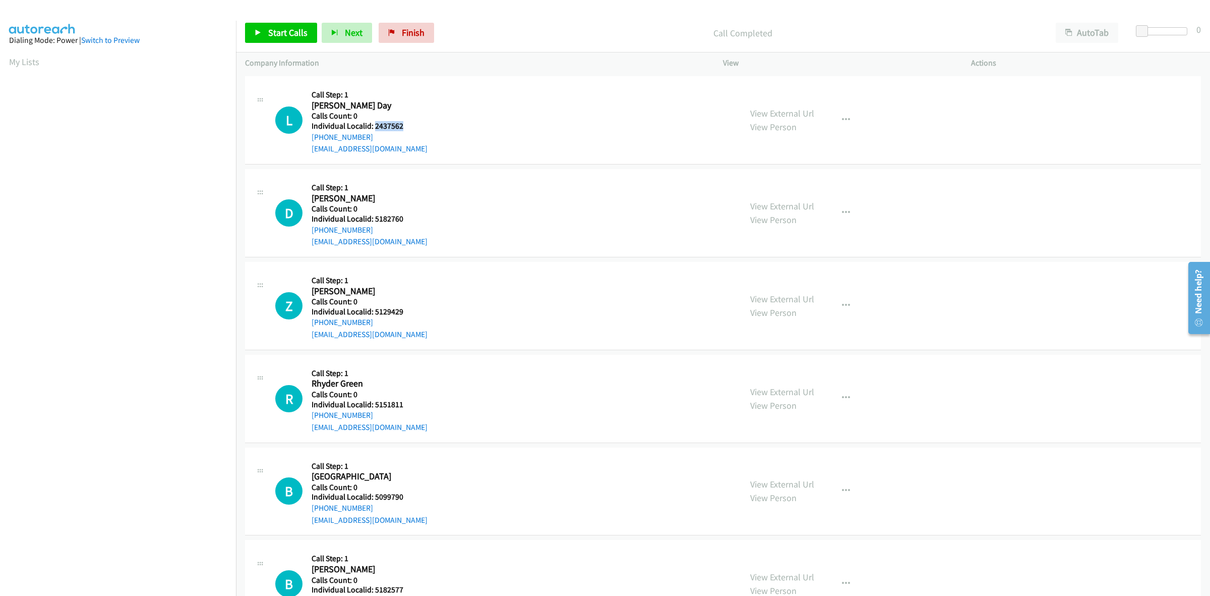
drag, startPoint x: 405, startPoint y: 127, endPoint x: 373, endPoint y: 127, distance: 31.8
click at [373, 127] on h5 "Individual Localid: 2437562" at bounding box center [370, 126] width 116 height 10
drag, startPoint x: 359, startPoint y: 134, endPoint x: 313, endPoint y: 135, distance: 45.9
click at [313, 135] on div "+1 812-292-4147" at bounding box center [370, 137] width 116 height 12
drag, startPoint x: 406, startPoint y: 128, endPoint x: 375, endPoint y: 125, distance: 31.9
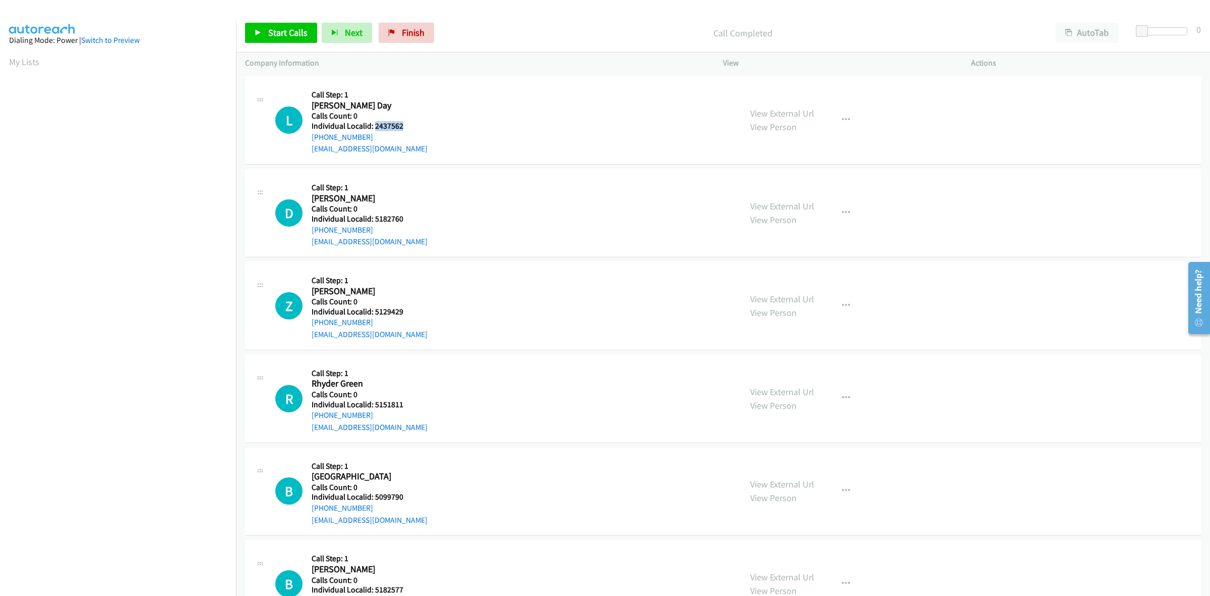
click at [375, 125] on h5 "Individual Localid: 2437562" at bounding box center [370, 126] width 116 height 10
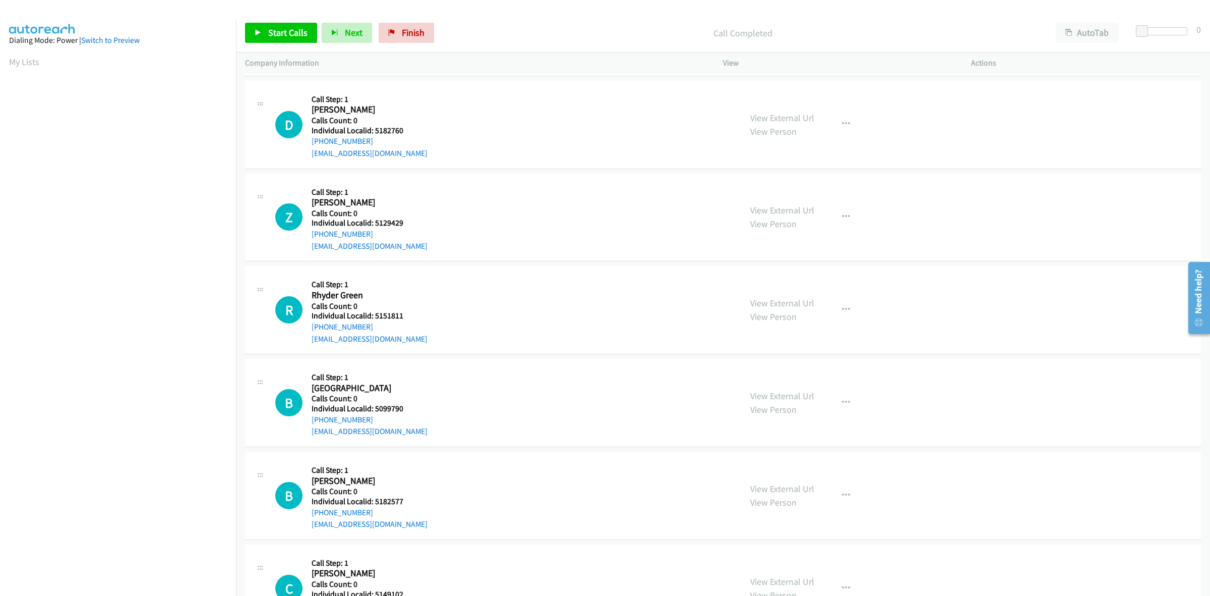
scroll to position [1087, 0]
drag, startPoint x: 400, startPoint y: 128, endPoint x: 372, endPoint y: 129, distance: 27.8
click at [372, 129] on h5 "Individual Localid: 5182760" at bounding box center [370, 130] width 116 height 10
drag, startPoint x: 371, startPoint y: 139, endPoint x: 309, endPoint y: 142, distance: 62.6
click at [309, 142] on div "D Callback Scheduled Call Step: 1 Dax Branson America/Chicago Calls Count: 0 In…" at bounding box center [503, 124] width 457 height 70
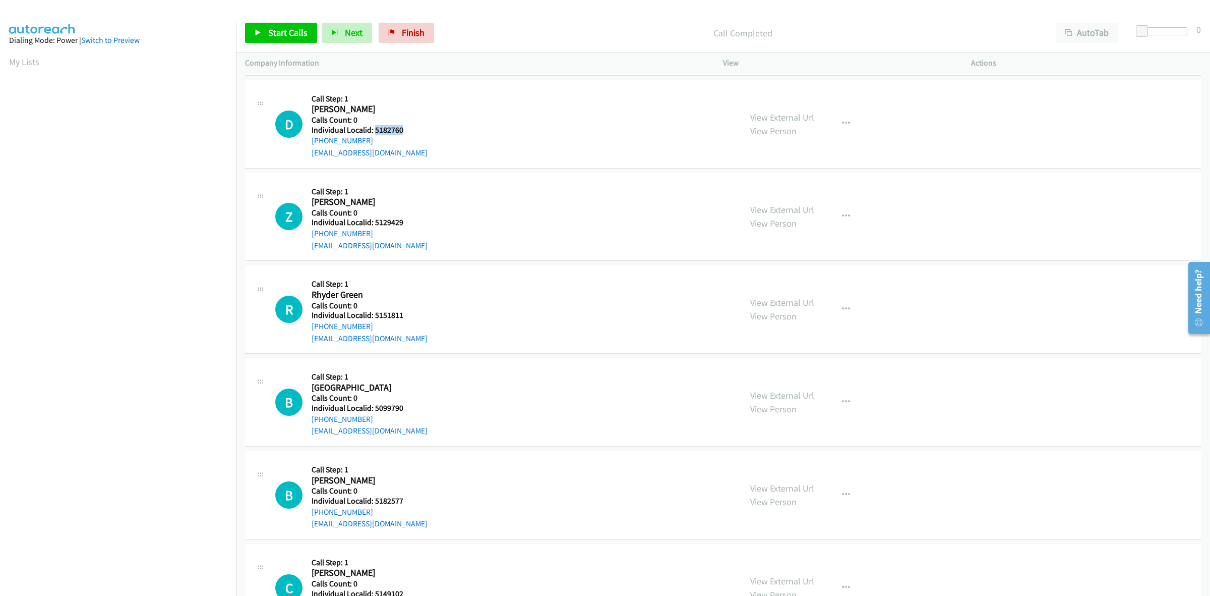
drag, startPoint x: 402, startPoint y: 130, endPoint x: 374, endPoint y: 130, distance: 28.7
click at [374, 130] on h5 "Individual Localid: 5182760" at bounding box center [370, 130] width 116 height 10
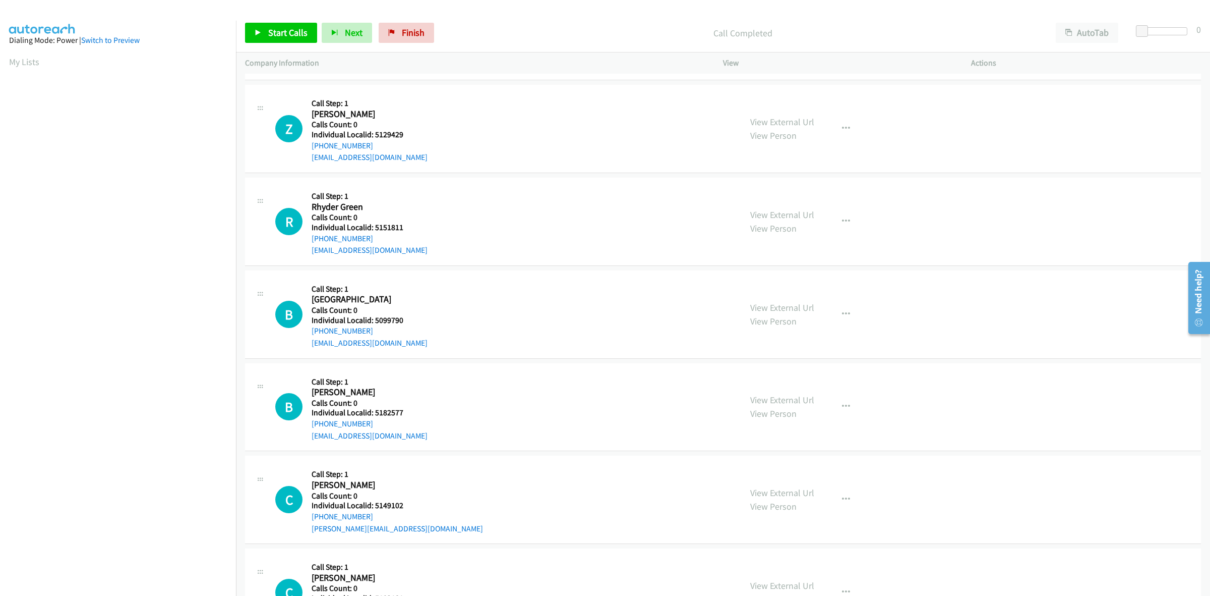
scroll to position [1198, 0]
drag, startPoint x: 411, startPoint y: 132, endPoint x: 374, endPoint y: 137, distance: 37.7
click at [374, 137] on h5 "Individual Localid: 5129429" at bounding box center [370, 134] width 116 height 10
drag, startPoint x: 372, startPoint y: 144, endPoint x: 309, endPoint y: 145, distance: 63.6
click at [309, 145] on div "Z Callback Scheduled Call Step: 1 Zachary Young America/Chicago Calls Count: 0 …" at bounding box center [503, 128] width 457 height 70
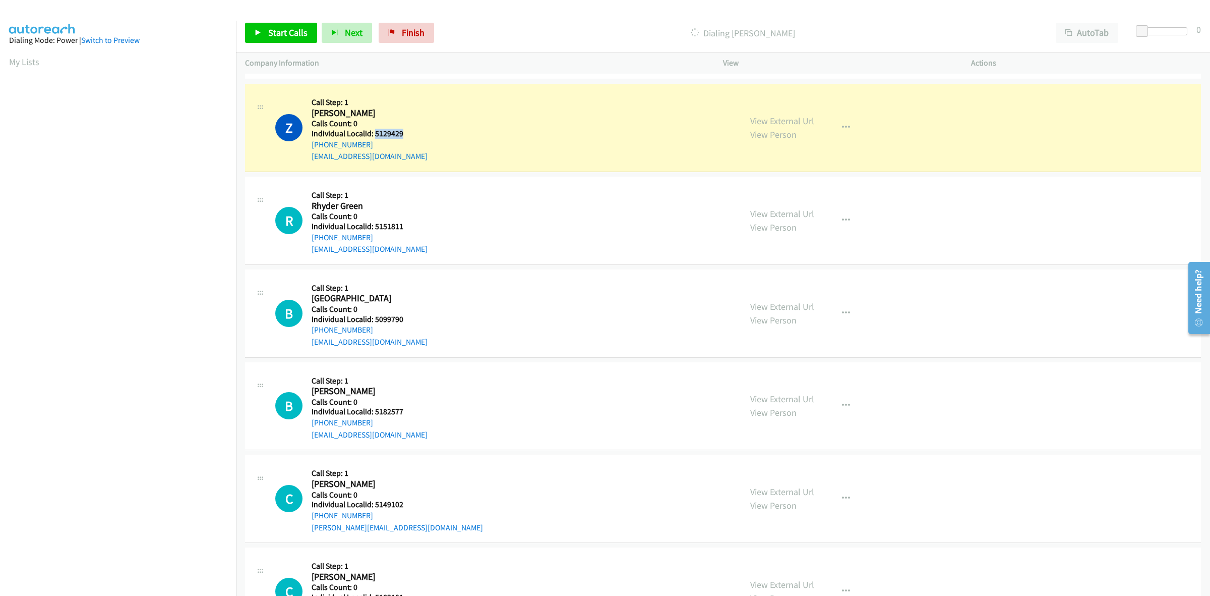
drag, startPoint x: 389, startPoint y: 134, endPoint x: 375, endPoint y: 134, distance: 14.6
click at [375, 134] on h5 "Individual Localid: 5129429" at bounding box center [370, 134] width 116 height 10
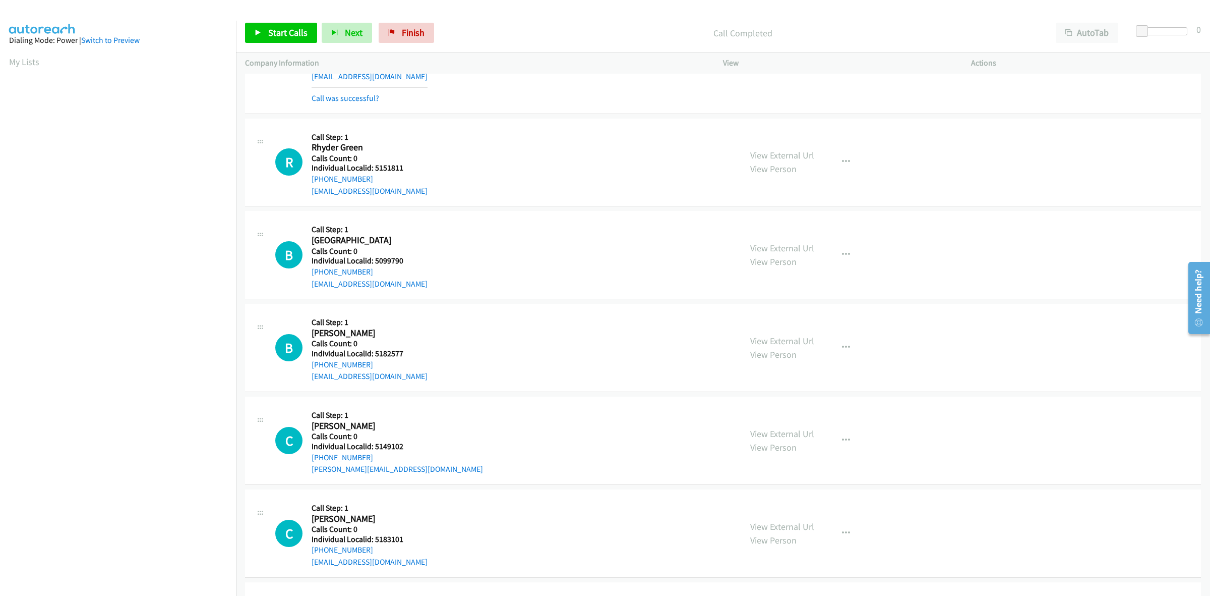
scroll to position [1292, 0]
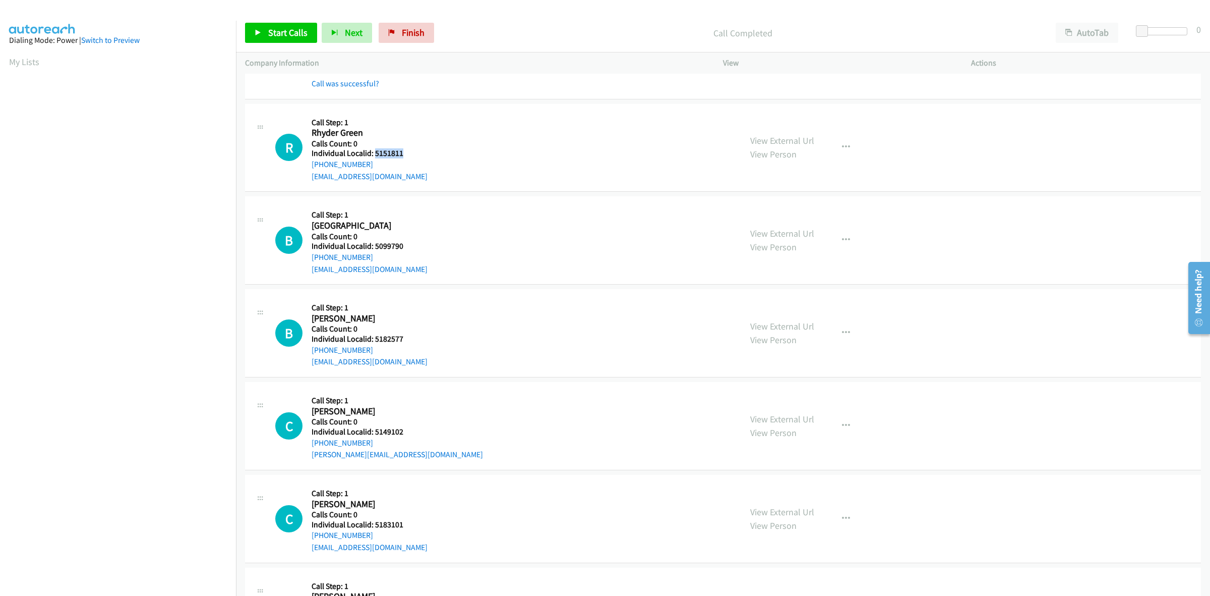
drag, startPoint x: 402, startPoint y: 158, endPoint x: 373, endPoint y: 154, distance: 29.5
click at [373, 154] on h5 "Individual Localid: 5151811" at bounding box center [370, 153] width 116 height 10
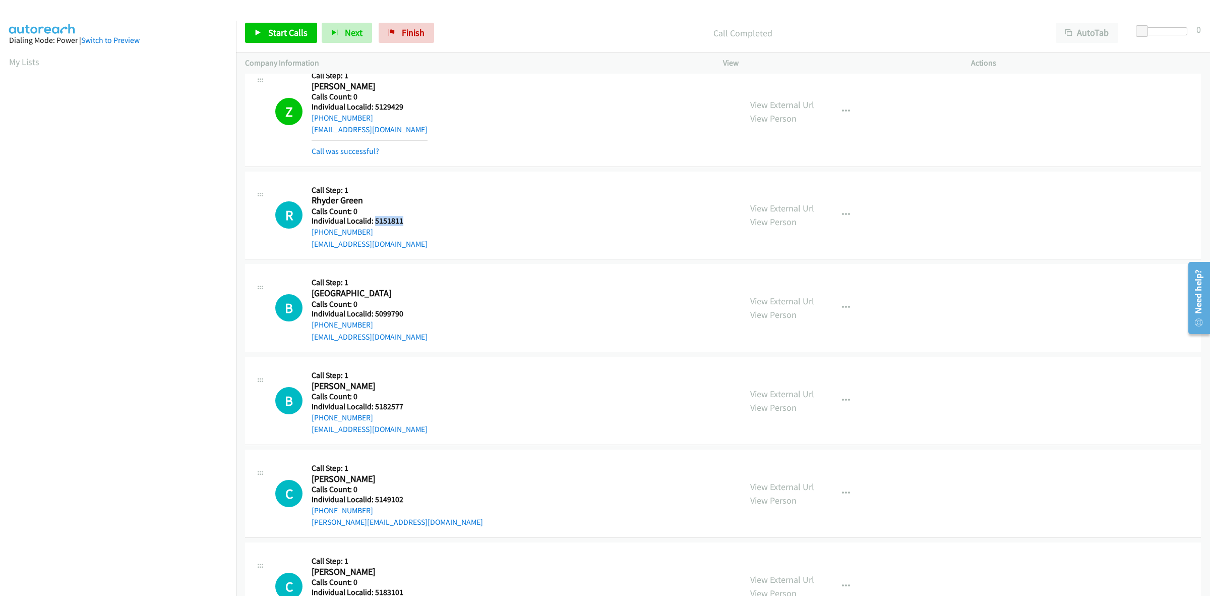
scroll to position [1229, 0]
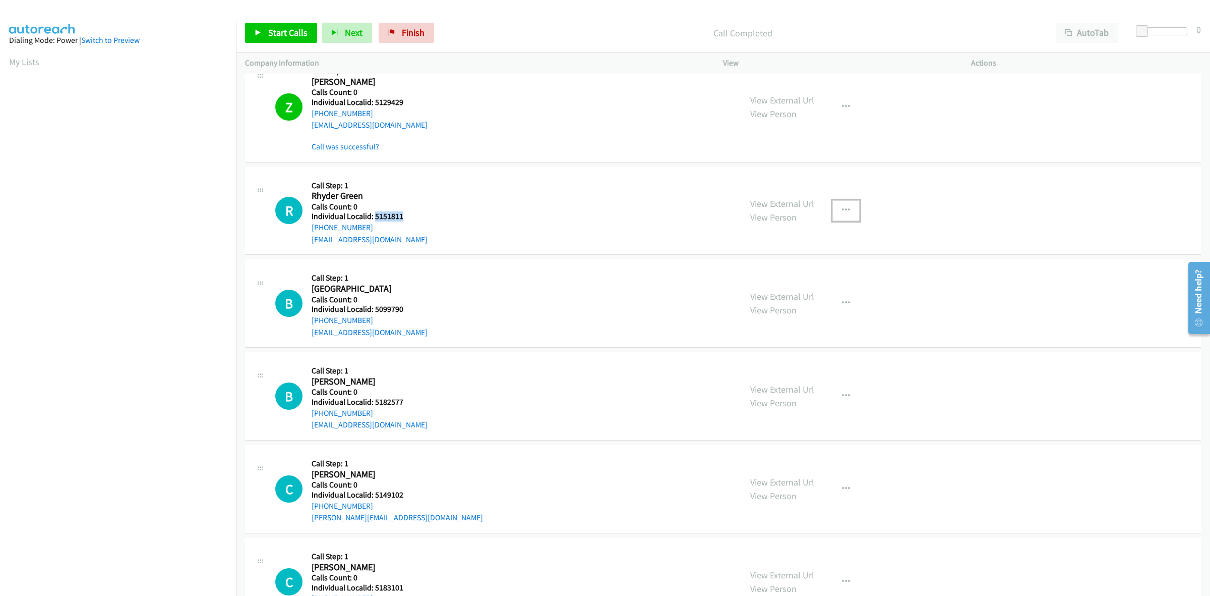
click at [843, 211] on icon "button" at bounding box center [846, 210] width 8 height 8
click at [795, 273] on link "Skip Call" at bounding box center [792, 276] width 134 height 20
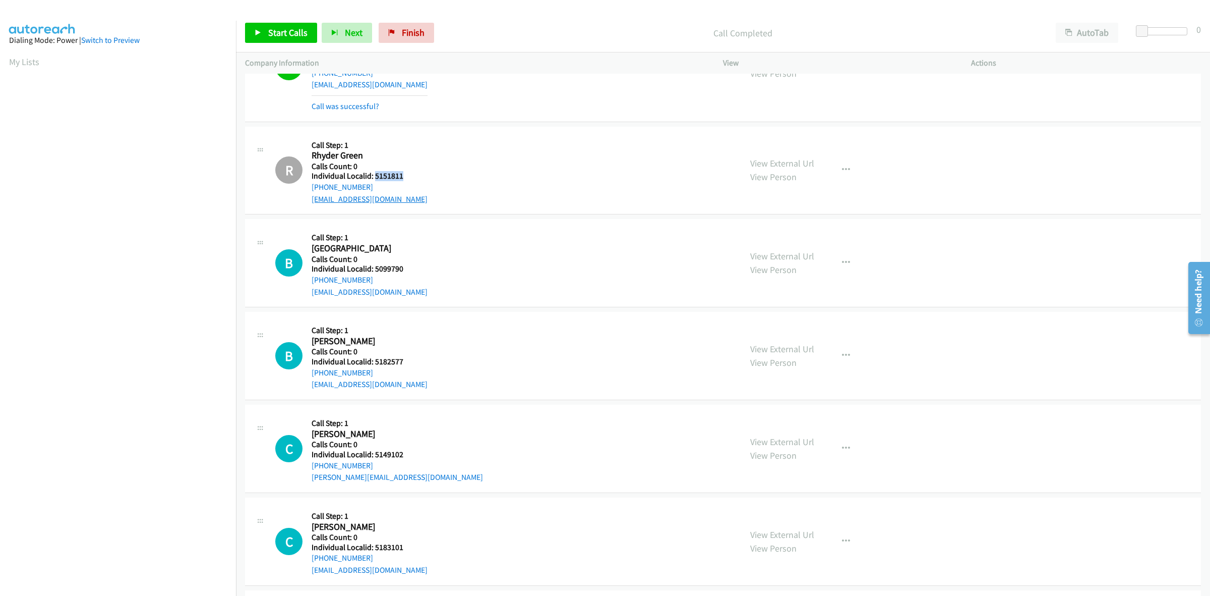
scroll to position [1403, 0]
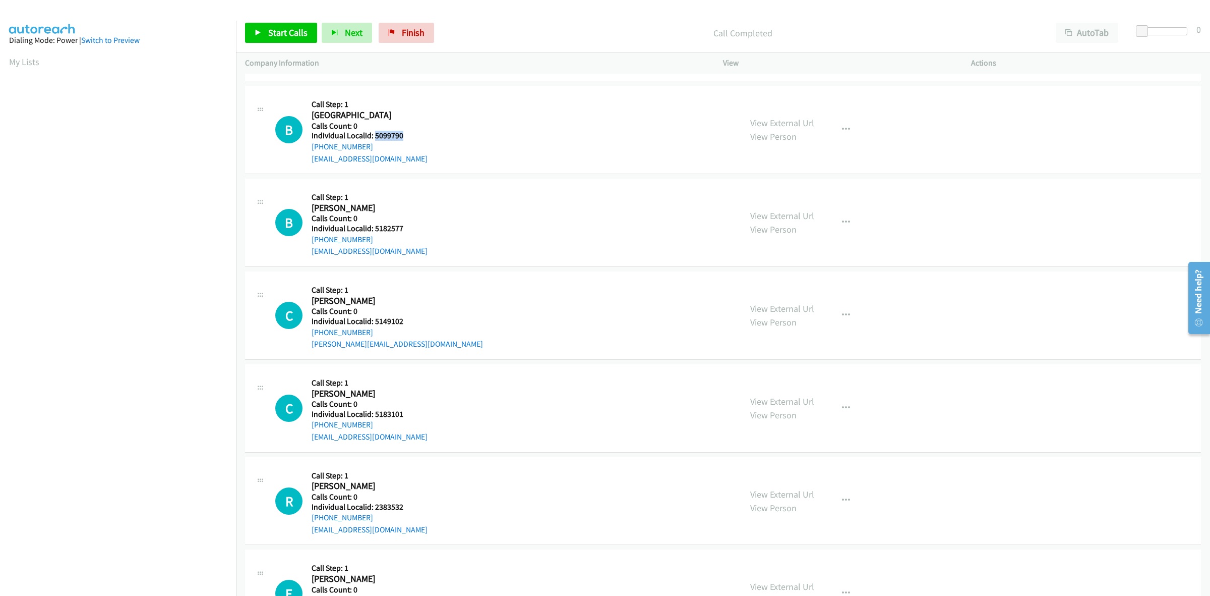
drag, startPoint x: 415, startPoint y: 139, endPoint x: 374, endPoint y: 139, distance: 40.9
click at [374, 139] on h5 "Individual Localid: 5099790" at bounding box center [370, 136] width 116 height 10
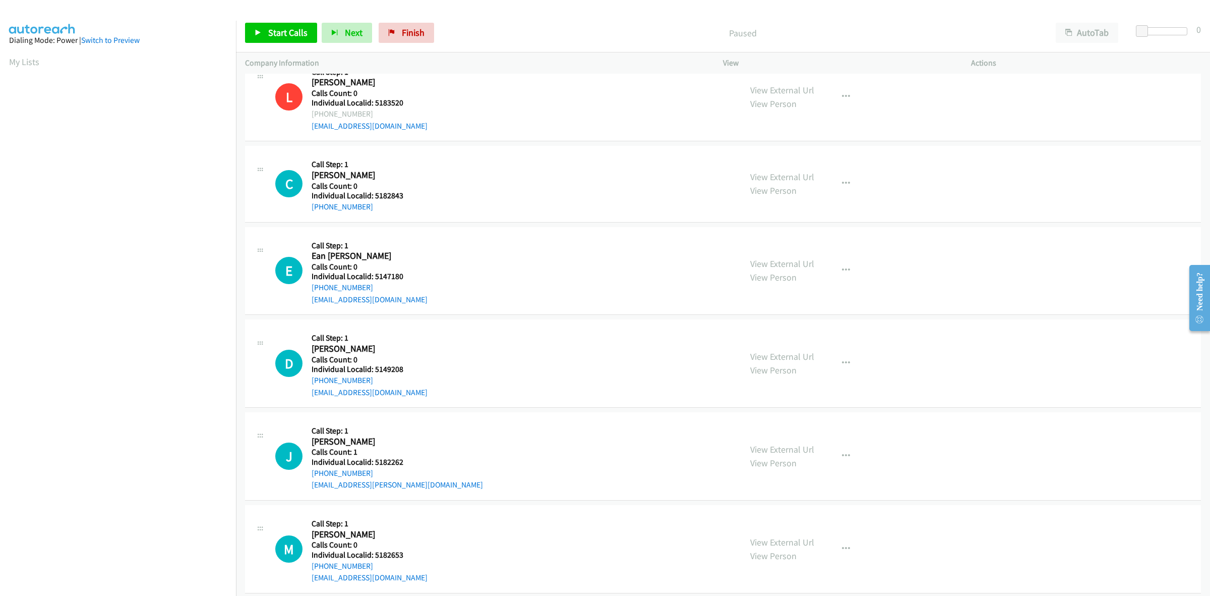
scroll to position [47, 0]
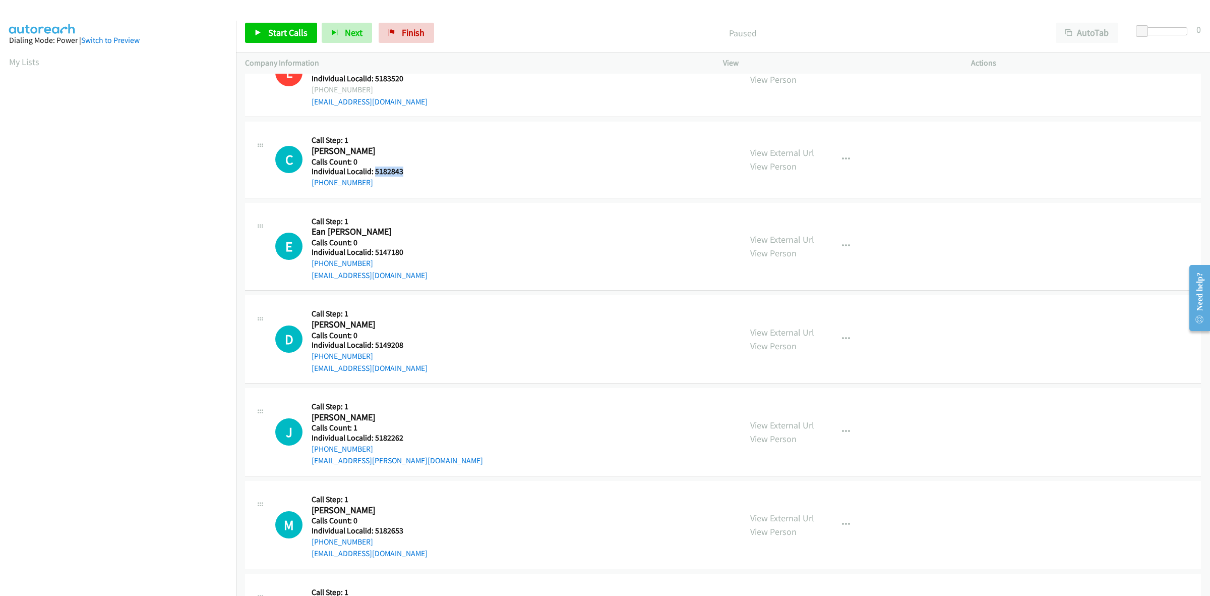
drag, startPoint x: 409, startPoint y: 167, endPoint x: 374, endPoint y: 171, distance: 35.1
click at [374, 171] on h5 "Individual Localid: 5182843" at bounding box center [367, 171] width 111 height 10
click at [38, 64] on link "My Lists" at bounding box center [24, 62] width 30 height 12
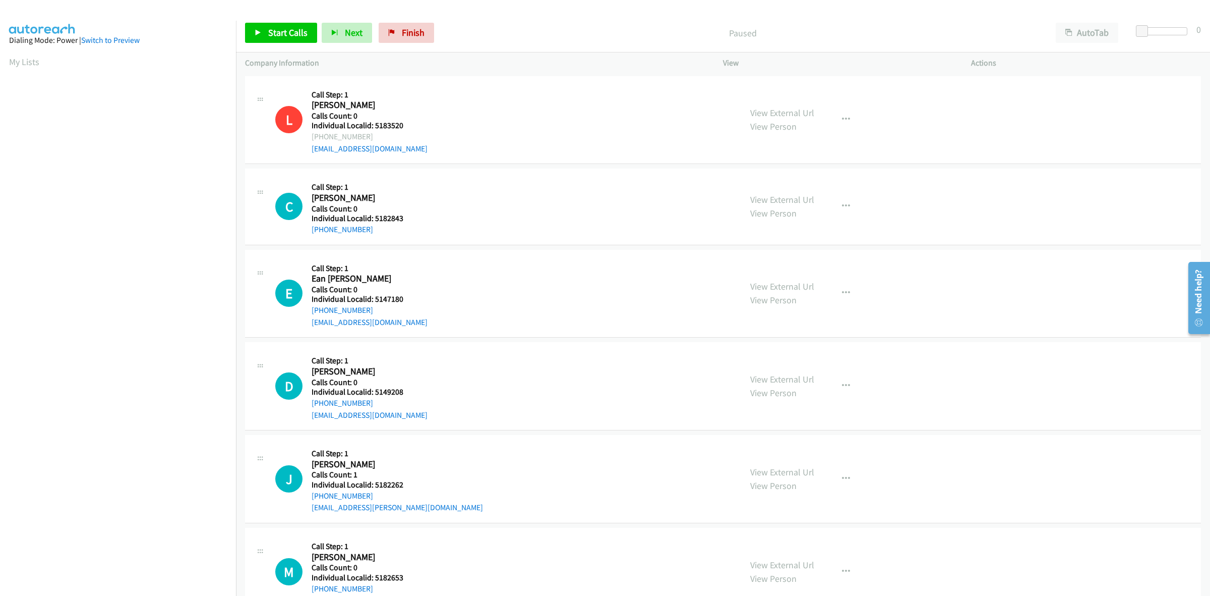
click at [477, 270] on div "E Callback Scheduled Call Step: 1 Ean [PERSON_NAME] America/New_York Calls Coun…" at bounding box center [503, 294] width 457 height 70
drag, startPoint x: 405, startPoint y: 219, endPoint x: 374, endPoint y: 217, distance: 30.9
click at [374, 217] on h5 "Individual Localid: 5182843" at bounding box center [367, 218] width 111 height 10
copy h5 "5182843"
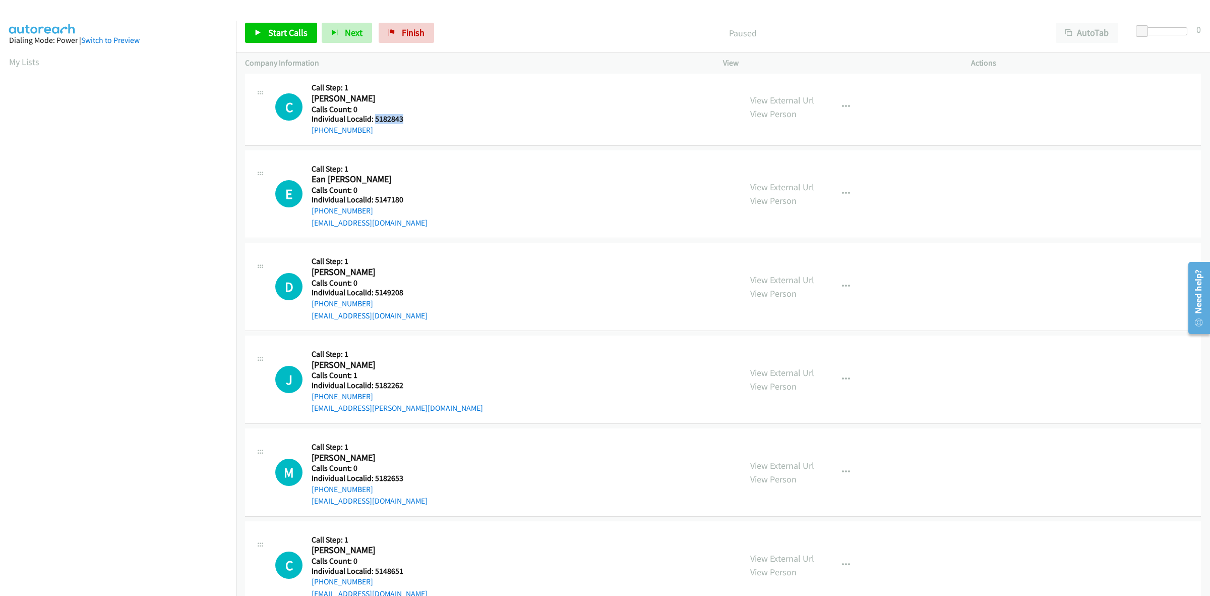
scroll to position [142, 0]
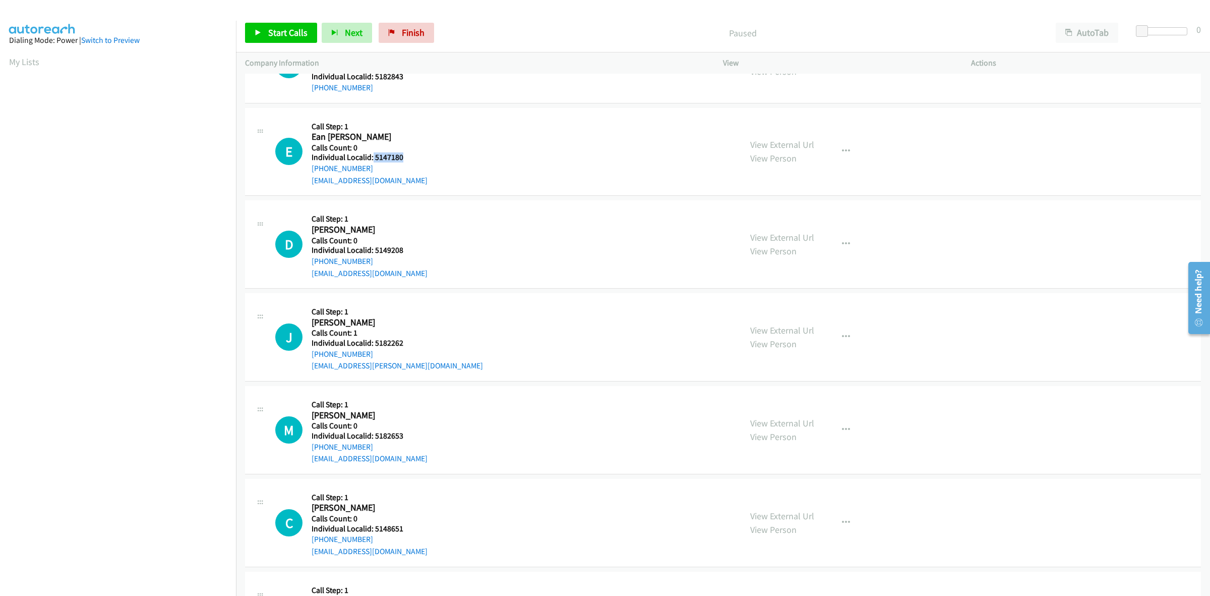
drag, startPoint x: 404, startPoint y: 157, endPoint x: 371, endPoint y: 161, distance: 33.6
click at [371, 161] on h5 "Individual Localid: 5147180" at bounding box center [370, 157] width 116 height 10
copy h5 "5147180"
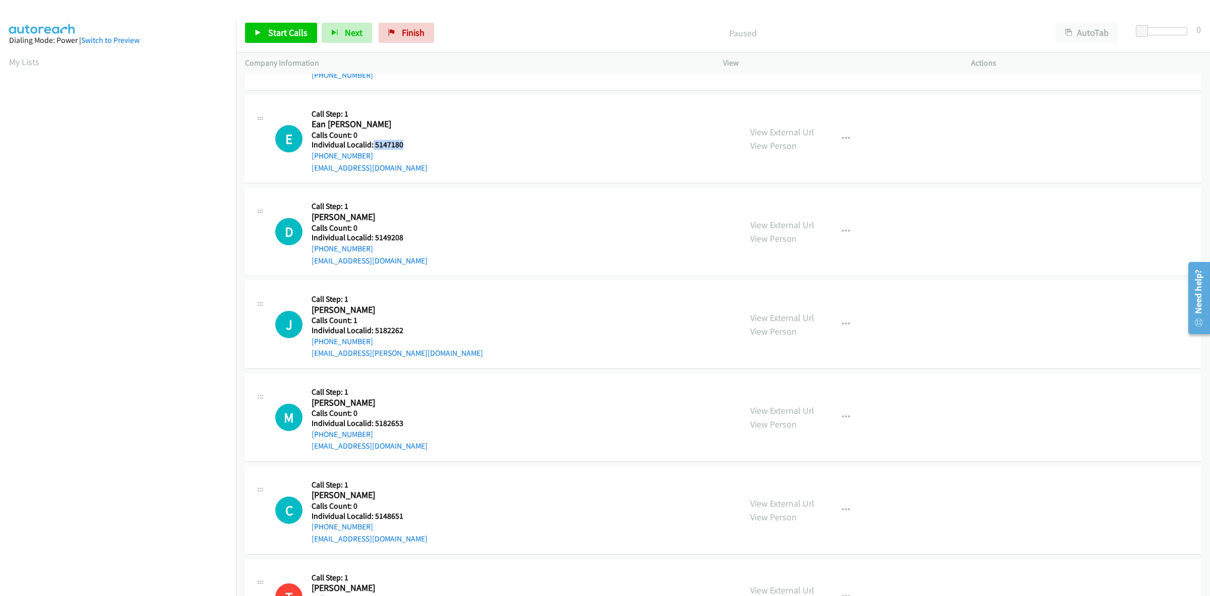
scroll to position [157, 0]
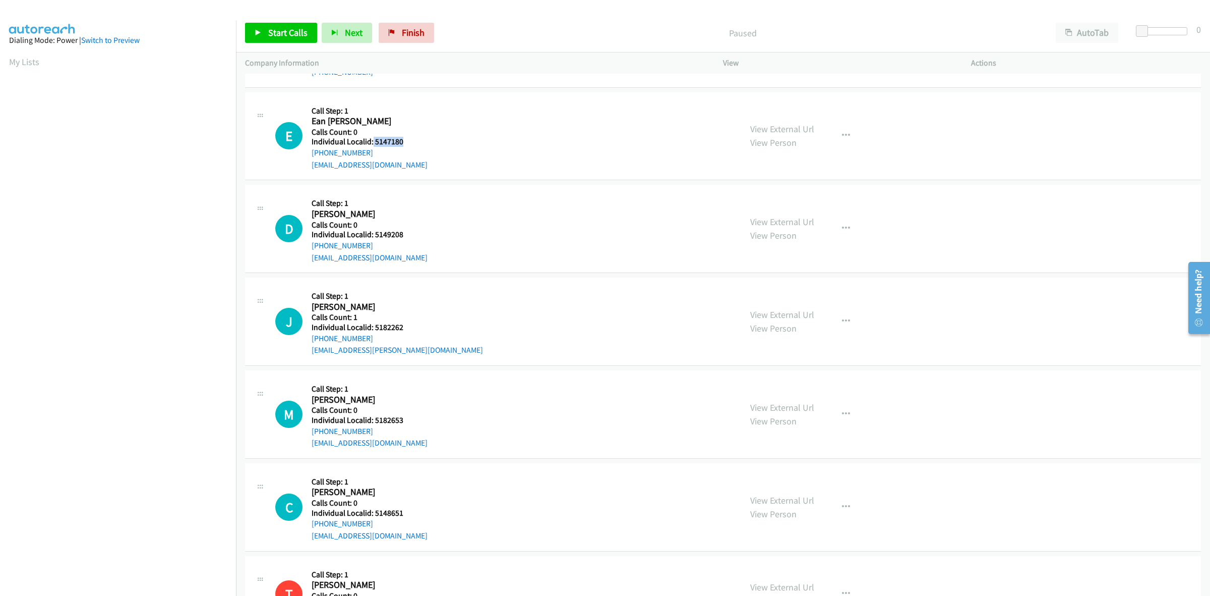
drag, startPoint x: 372, startPoint y: 154, endPoint x: 308, endPoint y: 154, distance: 64.1
click at [308, 154] on div "E Callback Scheduled Call Step: 1 Ean [PERSON_NAME] America/New_York Calls Coun…" at bounding box center [503, 136] width 457 height 70
copy link "[PHONE_NUMBER]"
drag, startPoint x: 409, startPoint y: 138, endPoint x: 374, endPoint y: 140, distance: 34.9
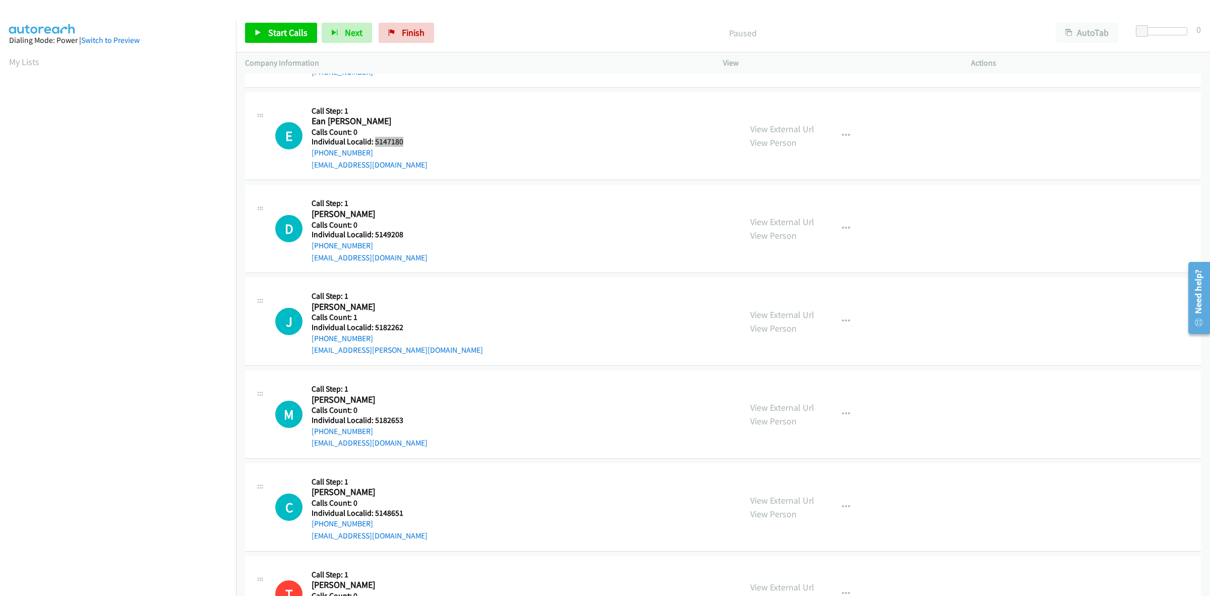
click at [374, 140] on h5 "Individual Localid: 5147180" at bounding box center [370, 142] width 116 height 10
copy h5 "5147180"
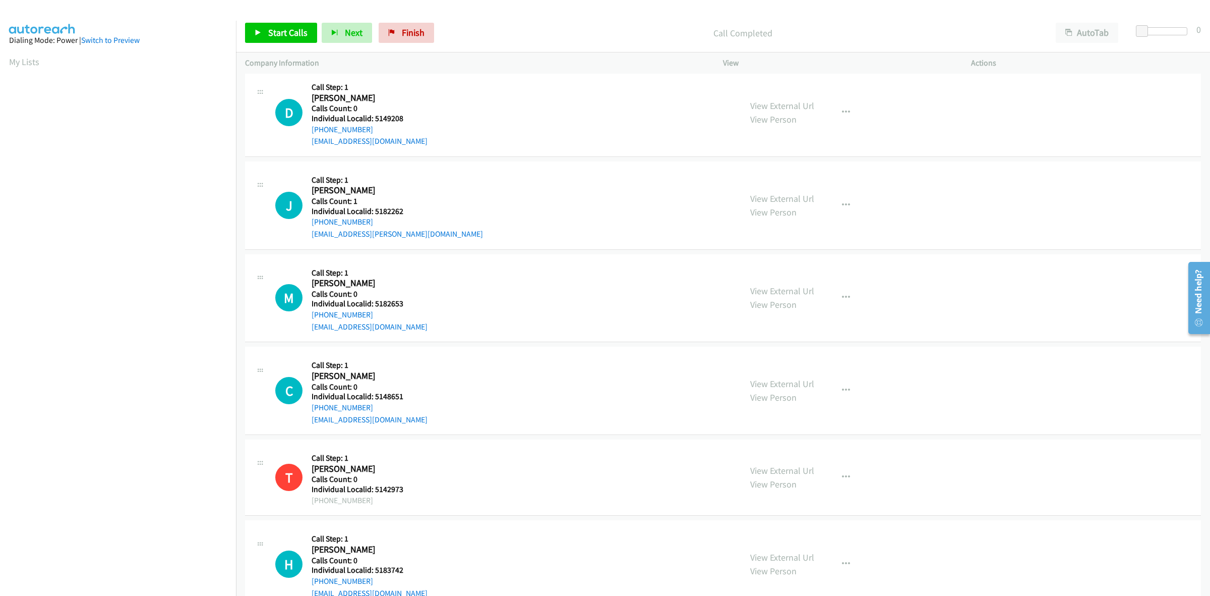
scroll to position [299, 0]
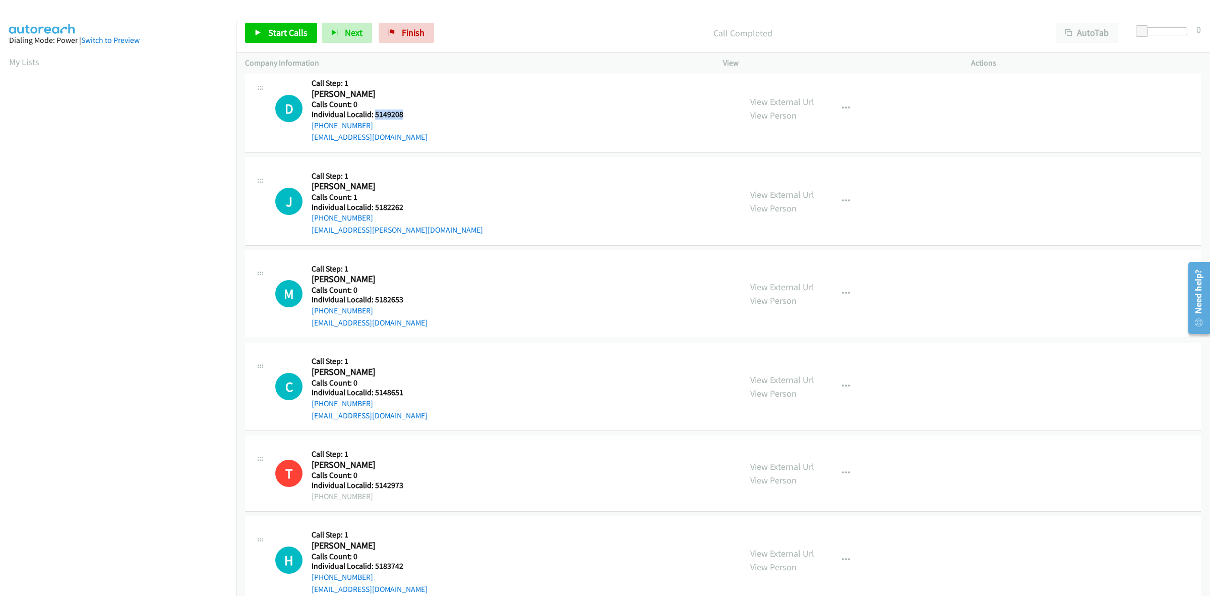
drag, startPoint x: 402, startPoint y: 115, endPoint x: 374, endPoint y: 117, distance: 28.8
click at [374, 117] on h5 "Individual Localid: 5149208" at bounding box center [370, 114] width 116 height 10
copy h5 "5149208"
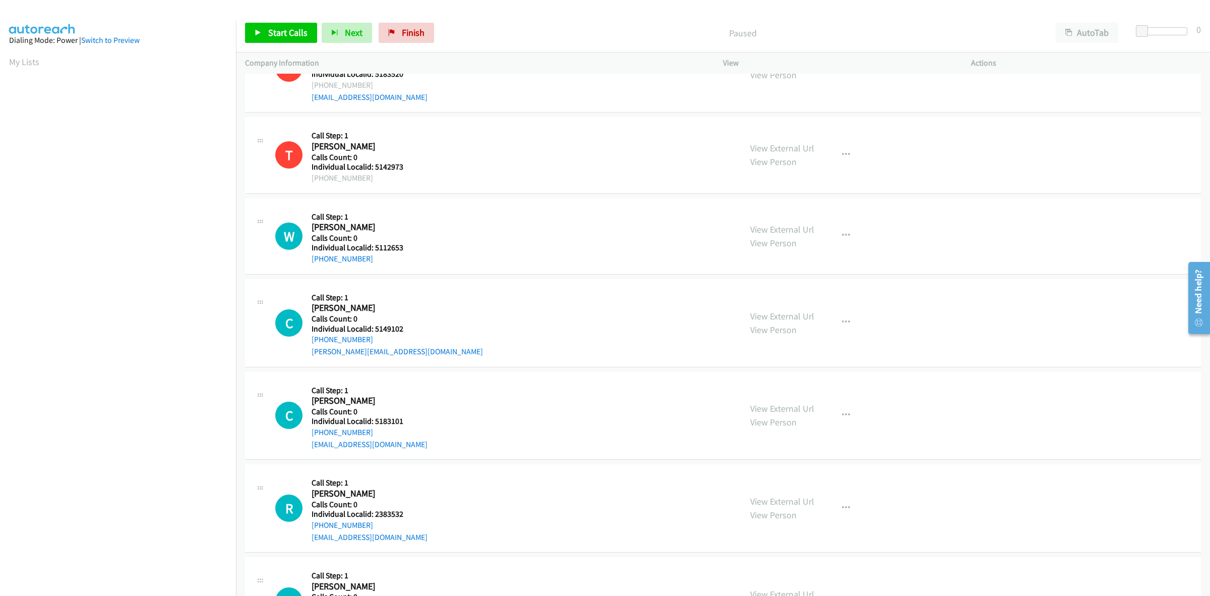
scroll to position [63, 0]
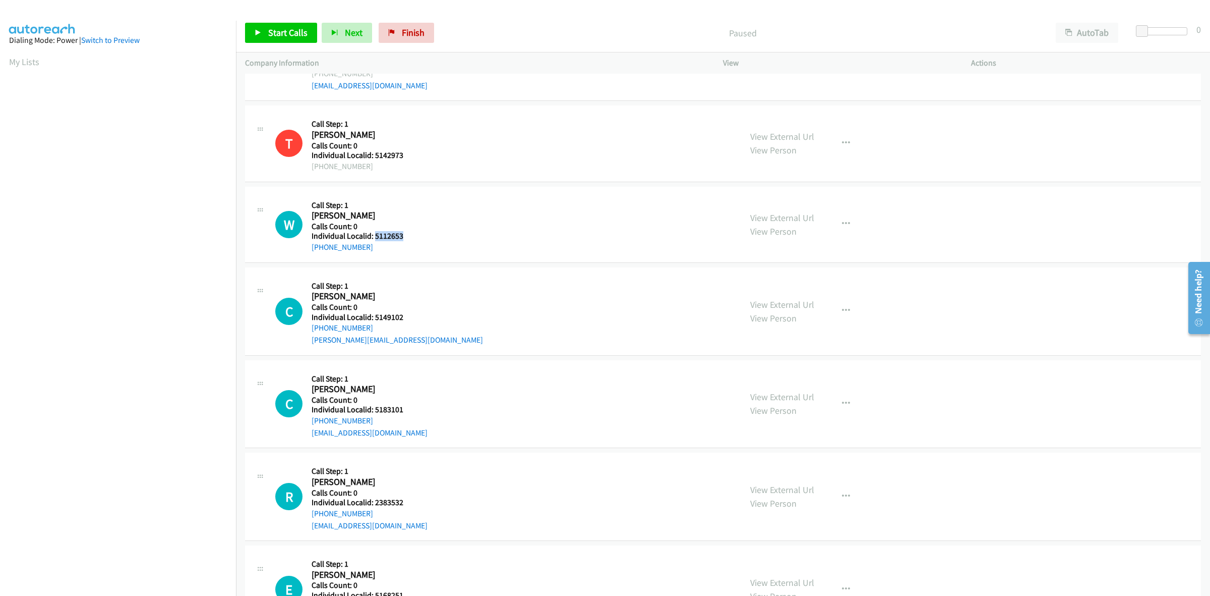
drag, startPoint x: 392, startPoint y: 236, endPoint x: 376, endPoint y: 236, distance: 16.6
click at [376, 236] on h5 "Individual Localid: 5112653" at bounding box center [367, 236] width 111 height 10
copy h5 "5112653"
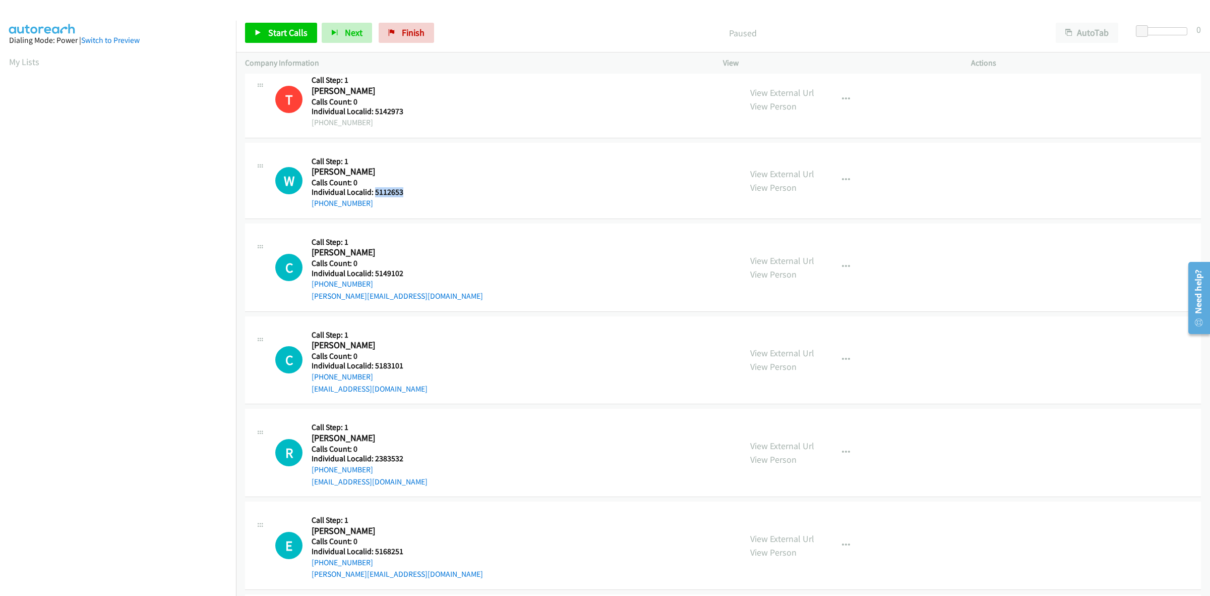
scroll to position [110, 0]
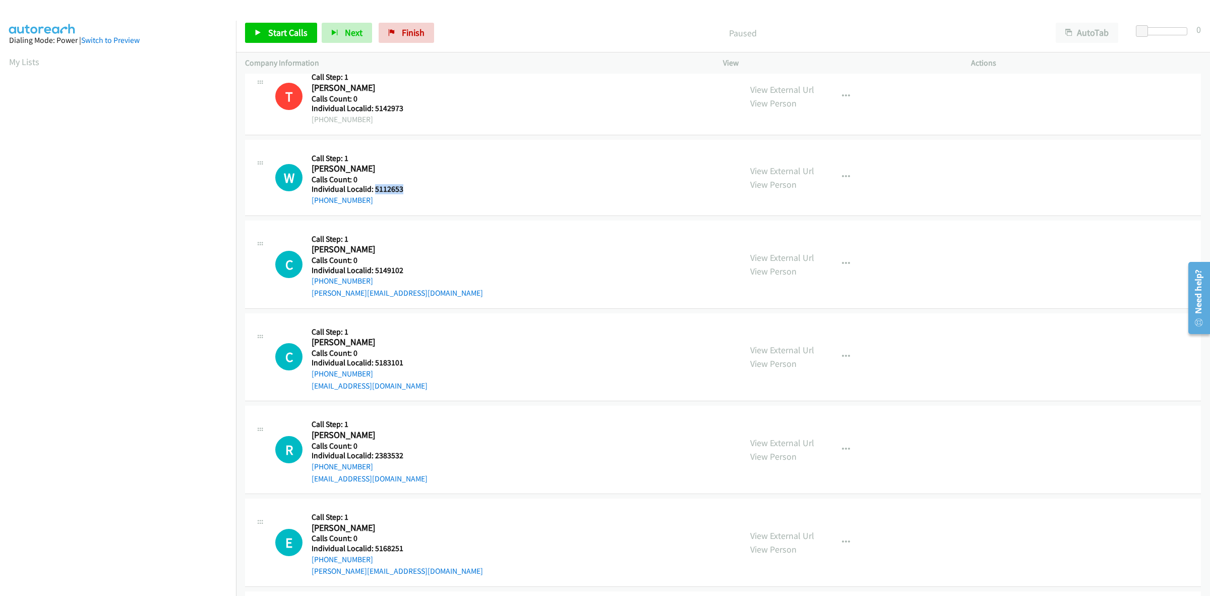
drag, startPoint x: 373, startPoint y: 197, endPoint x: 308, endPoint y: 202, distance: 65.2
click at [308, 202] on div "W Callback Scheduled Call Step: 1 [PERSON_NAME] America/[GEOGRAPHIC_DATA] Calls…" at bounding box center [503, 177] width 457 height 57
copy link "[PHONE_NUMBER]"
click at [18, 56] on link "My Lists" at bounding box center [24, 62] width 30 height 12
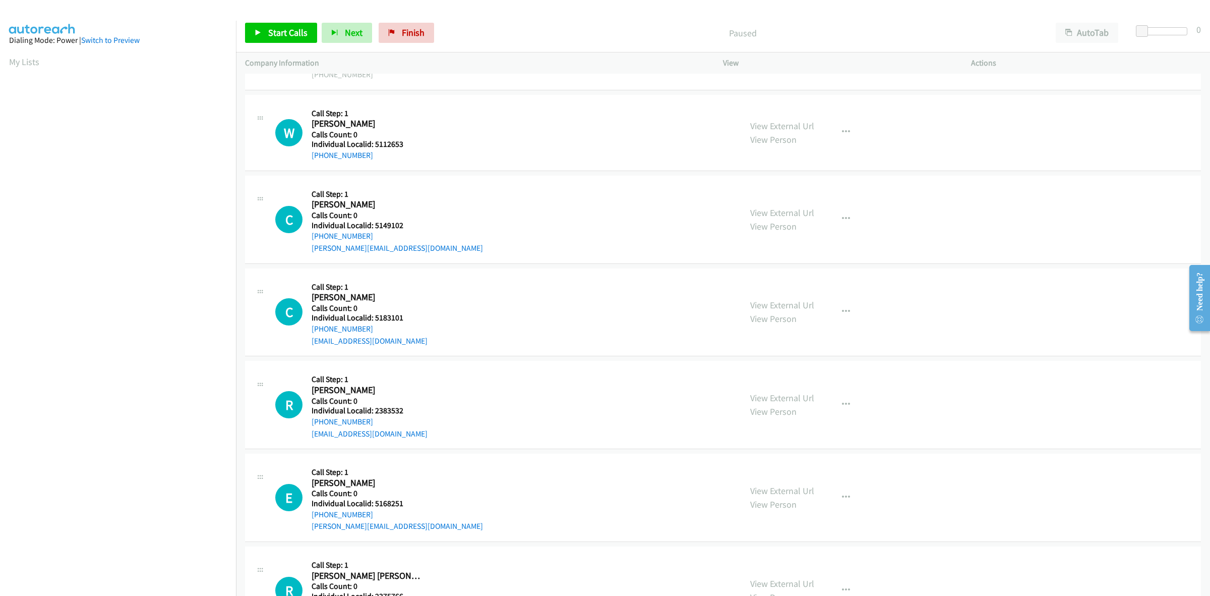
scroll to position [173, 0]
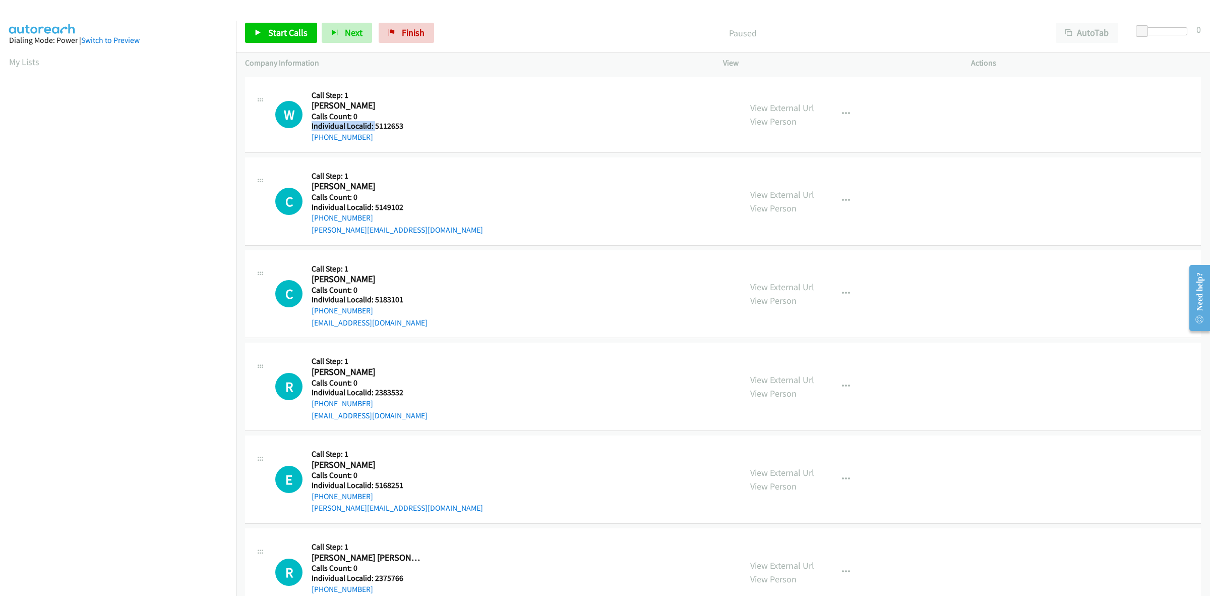
drag, startPoint x: 403, startPoint y: 119, endPoint x: 376, endPoint y: 124, distance: 28.2
click at [376, 124] on div "Callback Scheduled Call Step: 1 [PERSON_NAME] America/[GEOGRAPHIC_DATA] Calls C…" at bounding box center [367, 114] width 111 height 57
click at [430, 127] on div "W Callback Scheduled Call Step: 1 [PERSON_NAME] America/[GEOGRAPHIC_DATA] Calls…" at bounding box center [503, 114] width 457 height 57
drag, startPoint x: 407, startPoint y: 124, endPoint x: 373, endPoint y: 122, distance: 33.9
click at [373, 122] on h5 "Individual Localid: 5112653" at bounding box center [367, 126] width 111 height 10
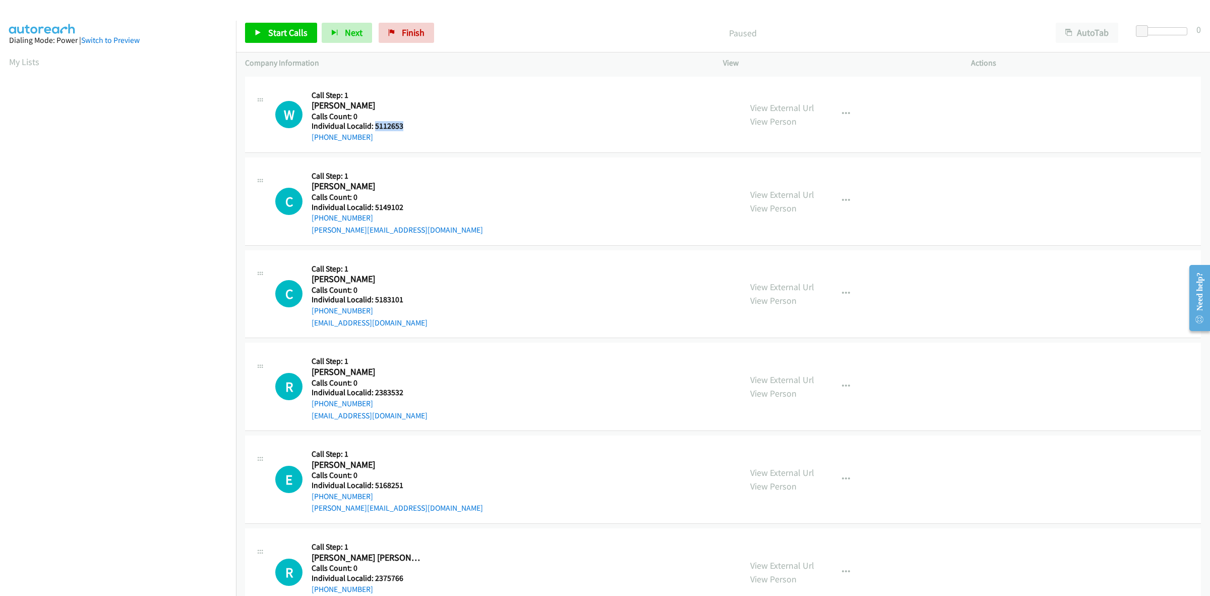
drag, startPoint x: 373, startPoint y: 122, endPoint x: 380, endPoint y: 124, distance: 6.9
copy h5 "5112653"
